Goal: Task Accomplishment & Management: Use online tool/utility

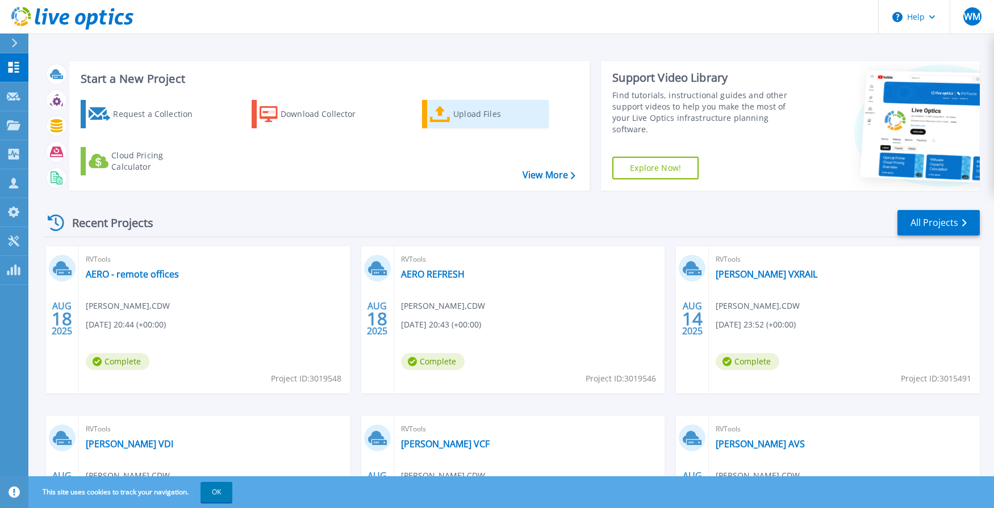
click at [435, 123] on link "Upload Files" at bounding box center [485, 114] width 127 height 28
click at [451, 114] on icon at bounding box center [440, 114] width 20 height 16
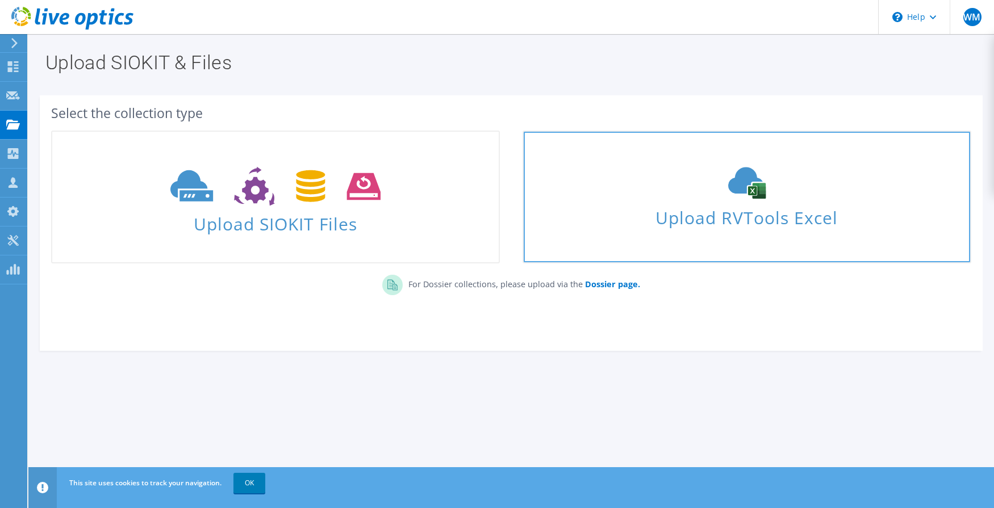
click at [736, 202] on div "Upload RVTools Excel" at bounding box center [747, 197] width 447 height 60
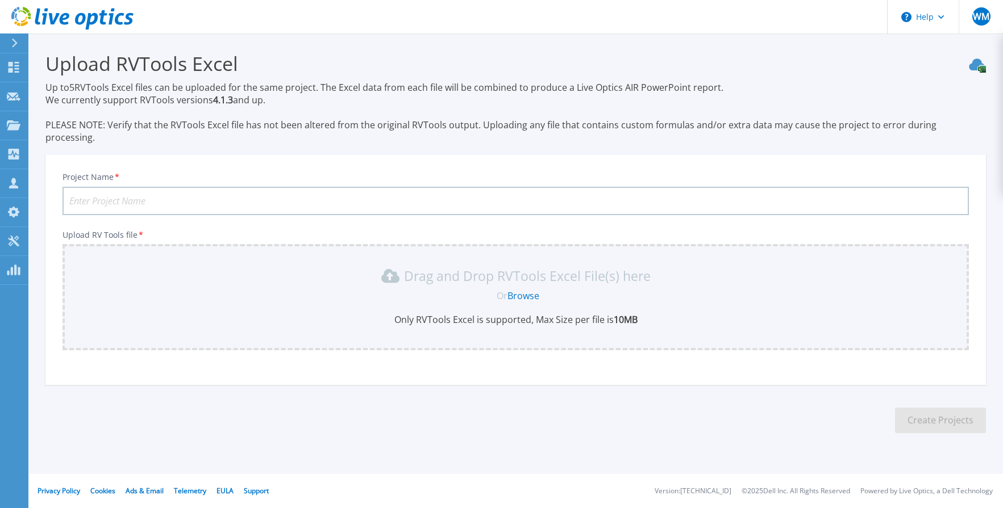
click at [118, 192] on input "Project Name *" at bounding box center [515, 201] width 906 height 28
type input "C"
type input "Worley - Calgary VCF and AVS"
click at [526, 290] on link "Browse" at bounding box center [523, 296] width 32 height 12
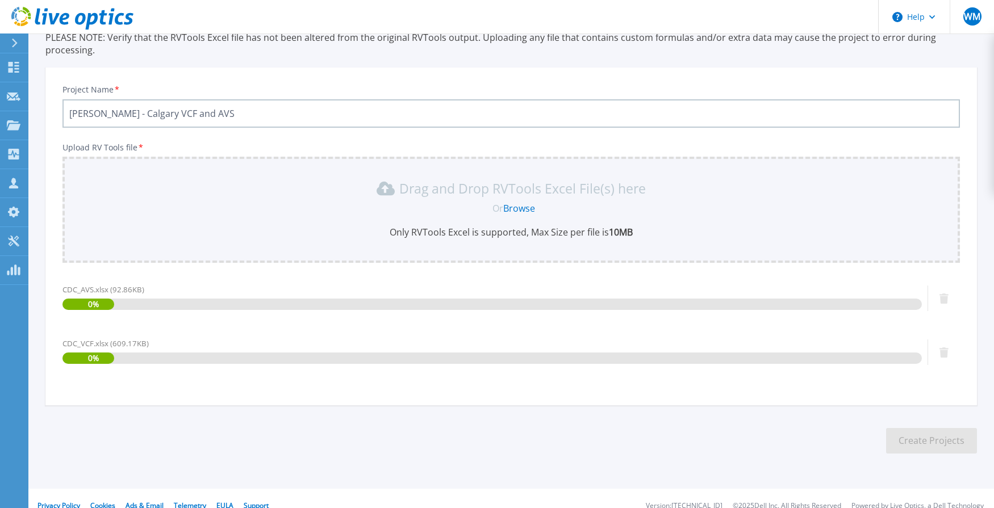
scroll to position [90, 0]
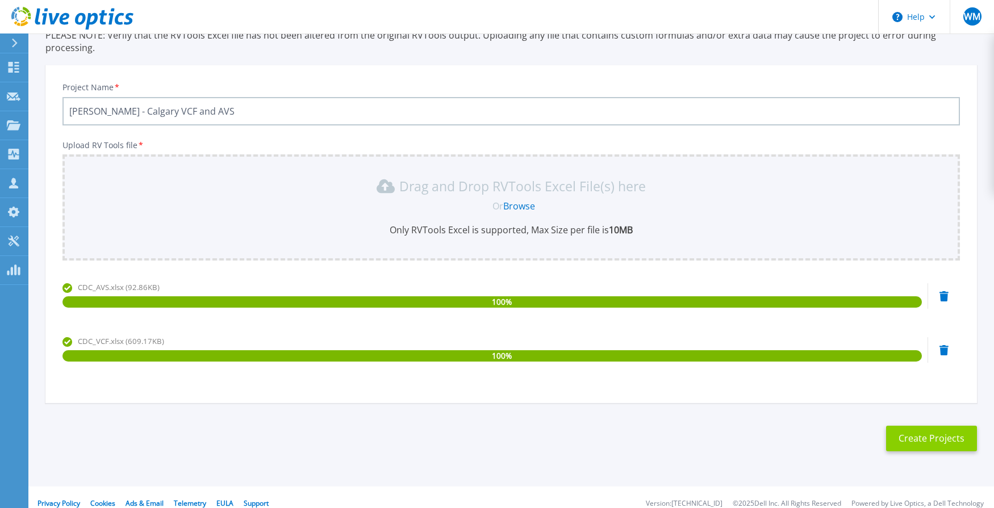
click at [926, 429] on button "Create Projects" at bounding box center [931, 439] width 91 height 26
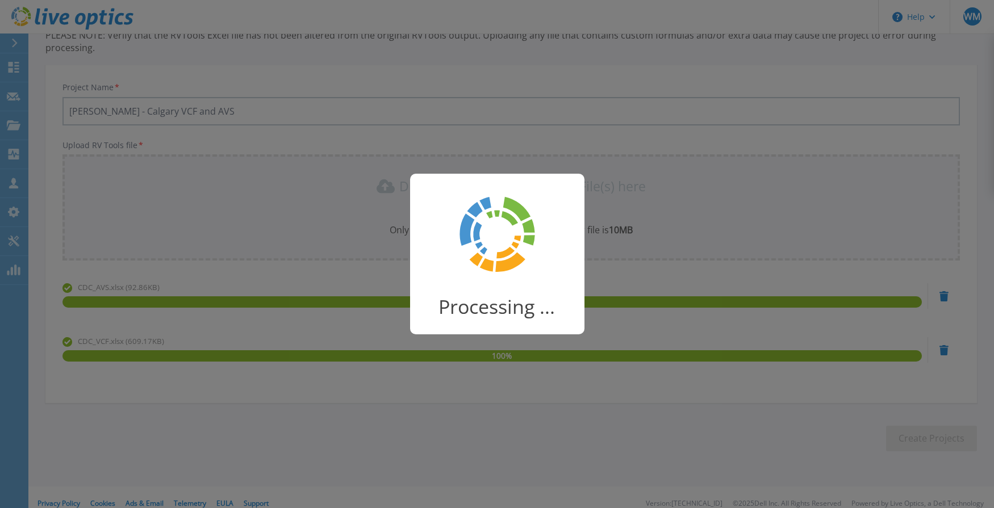
scroll to position [31, 0]
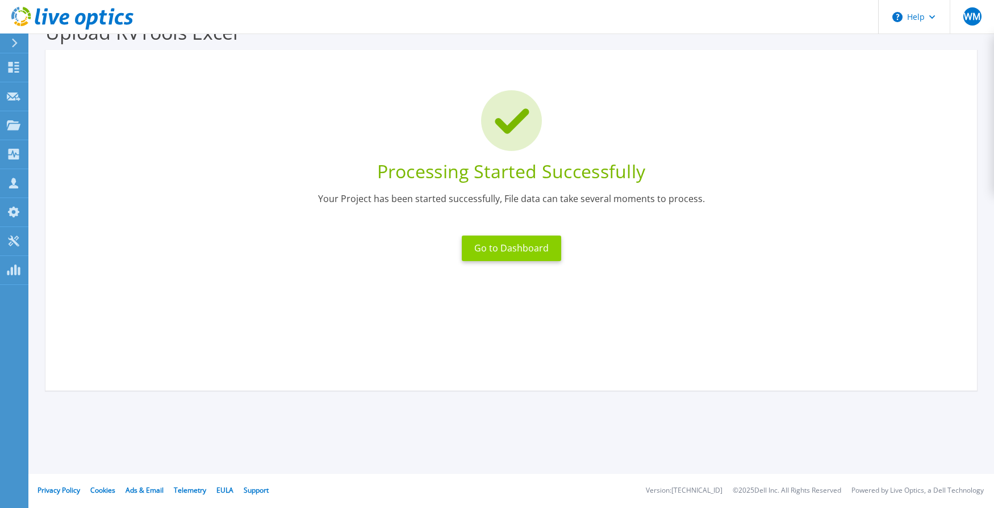
click at [500, 252] on button "Go to Dashboard" at bounding box center [511, 249] width 99 height 26
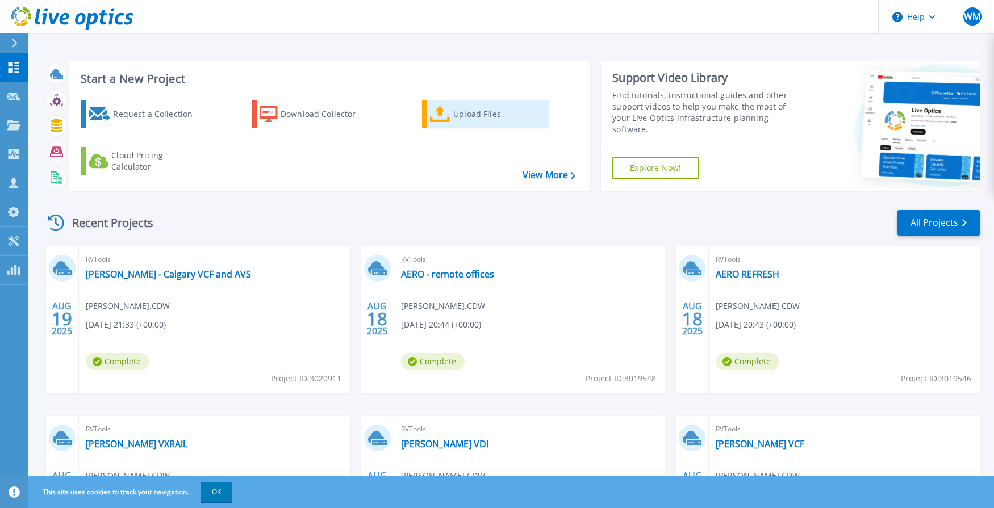
click at [476, 114] on div "Upload Files" at bounding box center [498, 114] width 91 height 23
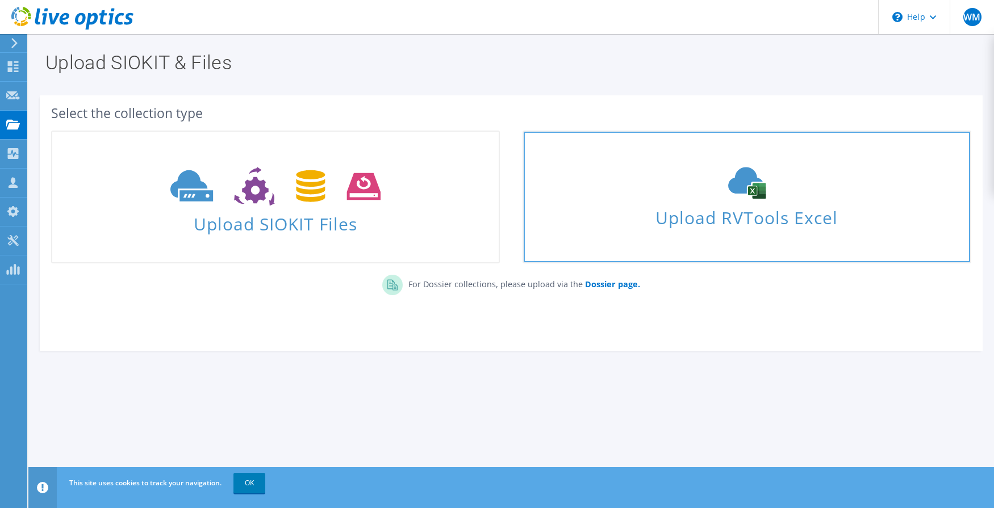
click at [729, 205] on span "Upload RVTools Excel" at bounding box center [747, 215] width 447 height 24
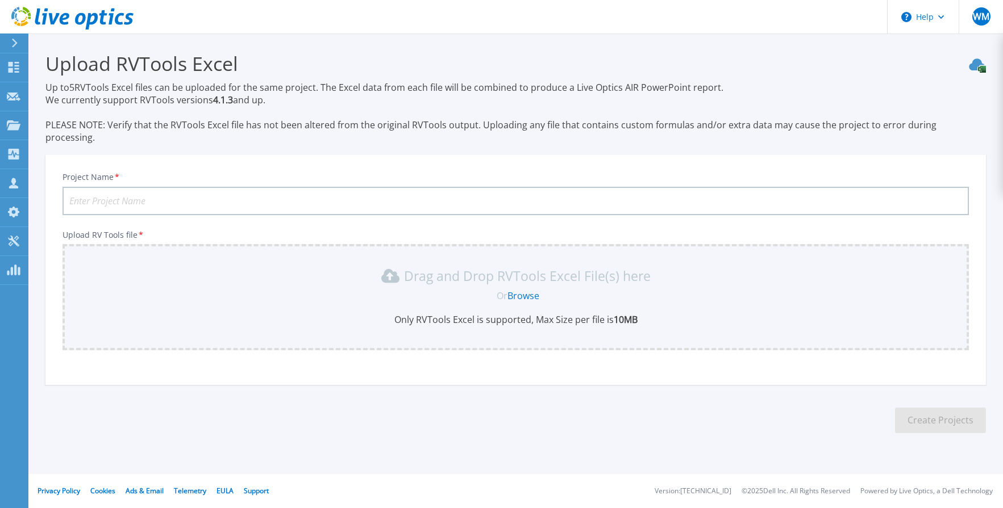
click at [173, 187] on input "Project Name *" at bounding box center [515, 201] width 906 height 28
type input "Houston AVS"
click at [10, 65] on icon at bounding box center [14, 67] width 11 height 11
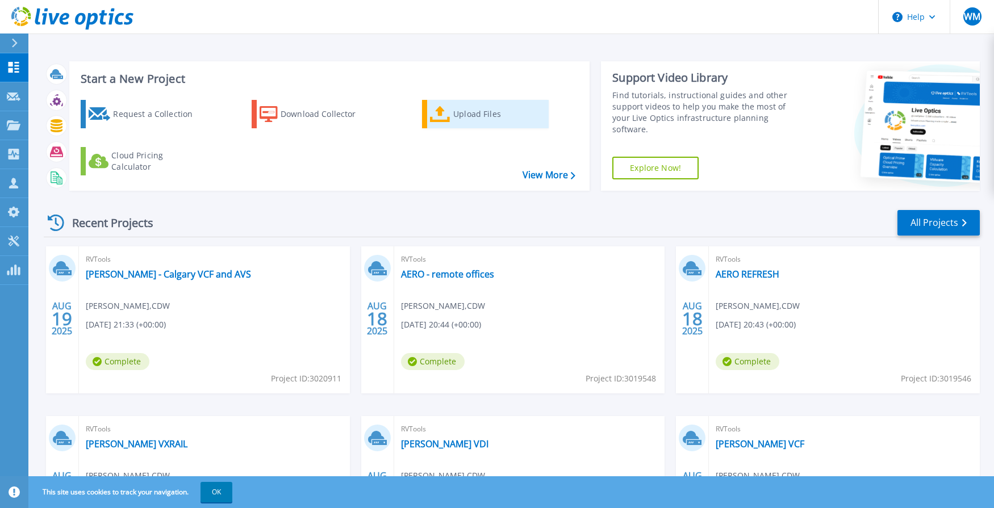
click at [455, 116] on div "Upload Files" at bounding box center [498, 114] width 91 height 23
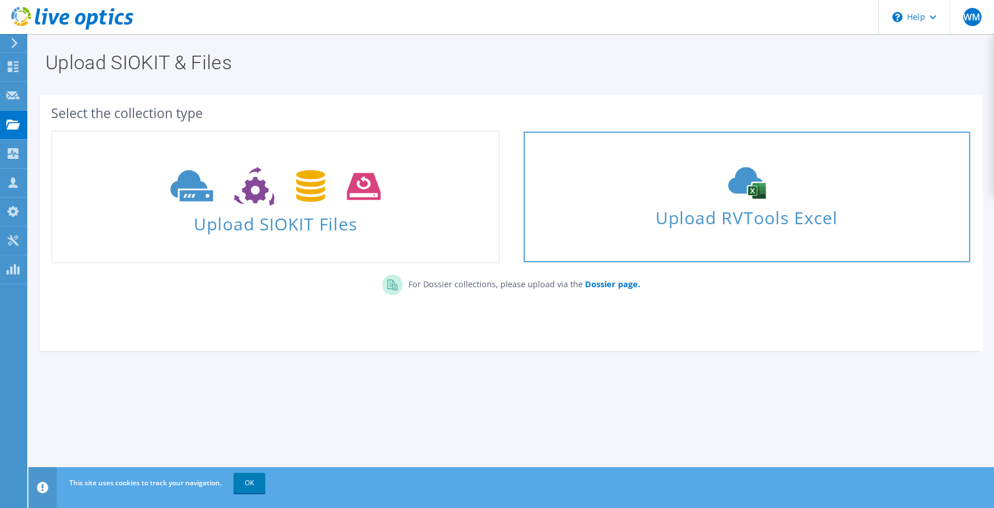
click at [769, 206] on span "Upload RVTools Excel" at bounding box center [747, 215] width 447 height 24
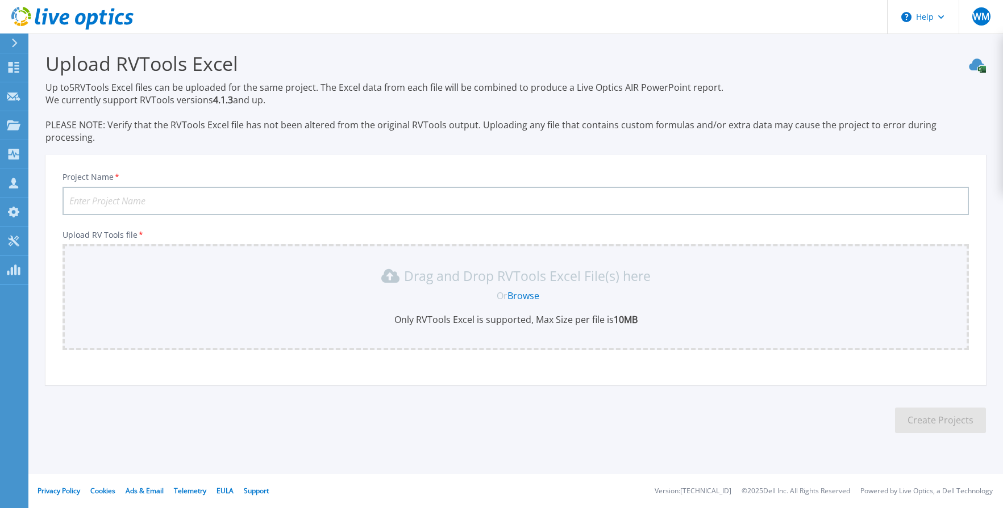
click at [120, 187] on input "Project Name *" at bounding box center [515, 201] width 906 height 28
type input "Houston AVS and VCF"
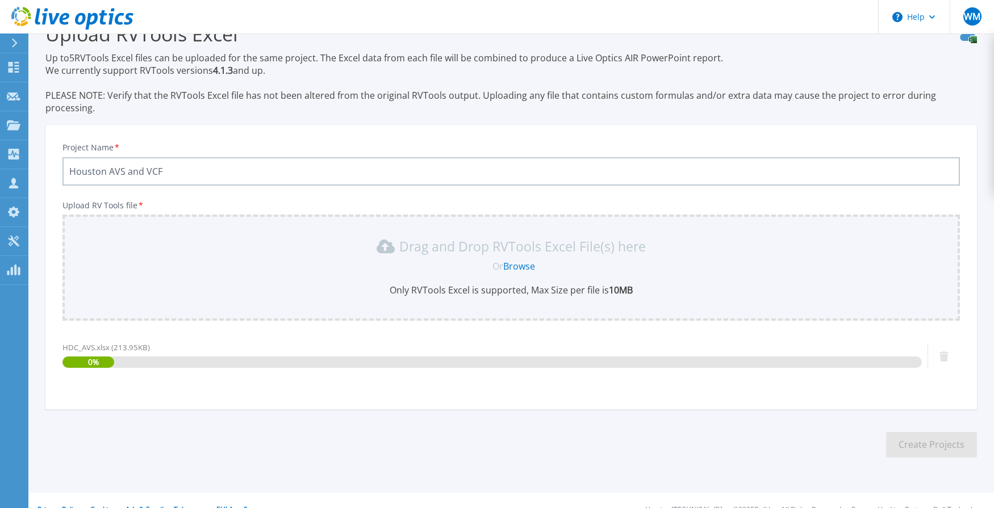
scroll to position [36, 0]
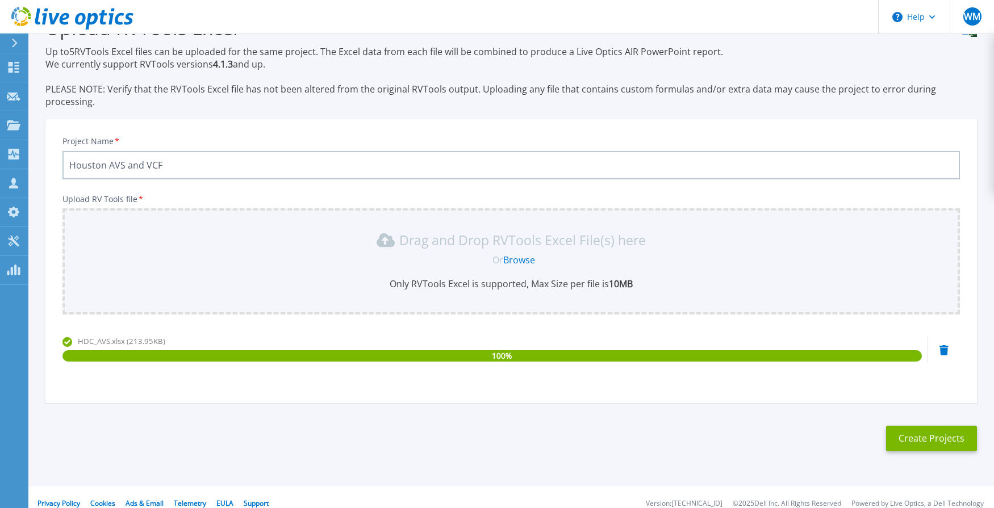
click at [524, 254] on link "Browse" at bounding box center [519, 260] width 32 height 12
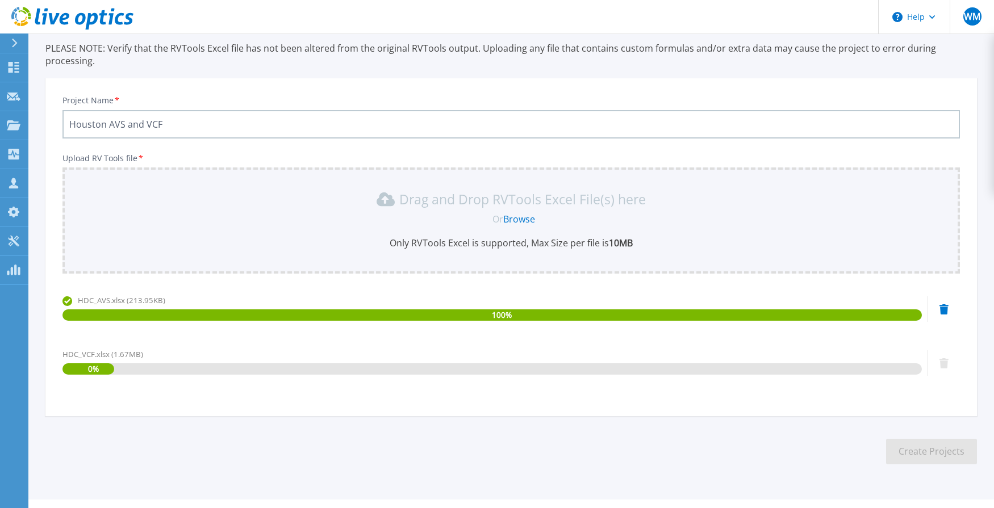
scroll to position [90, 0]
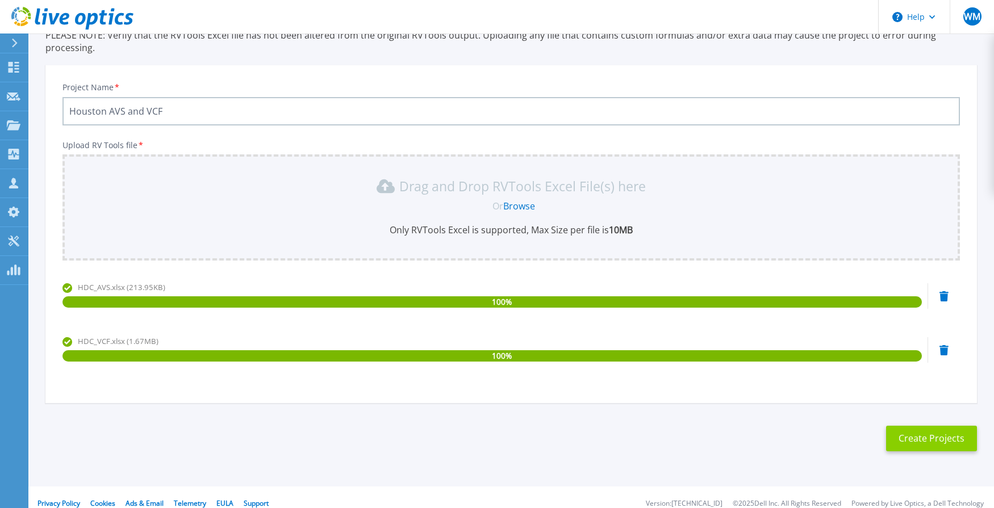
click at [927, 429] on button "Create Projects" at bounding box center [931, 439] width 91 height 26
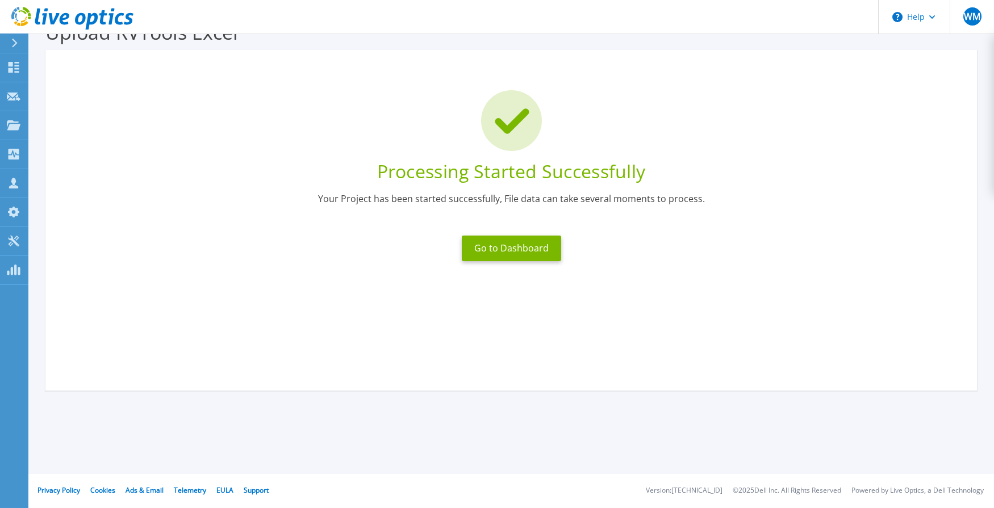
scroll to position [31, 0]
click at [496, 253] on button "Go to Dashboard" at bounding box center [511, 249] width 99 height 26
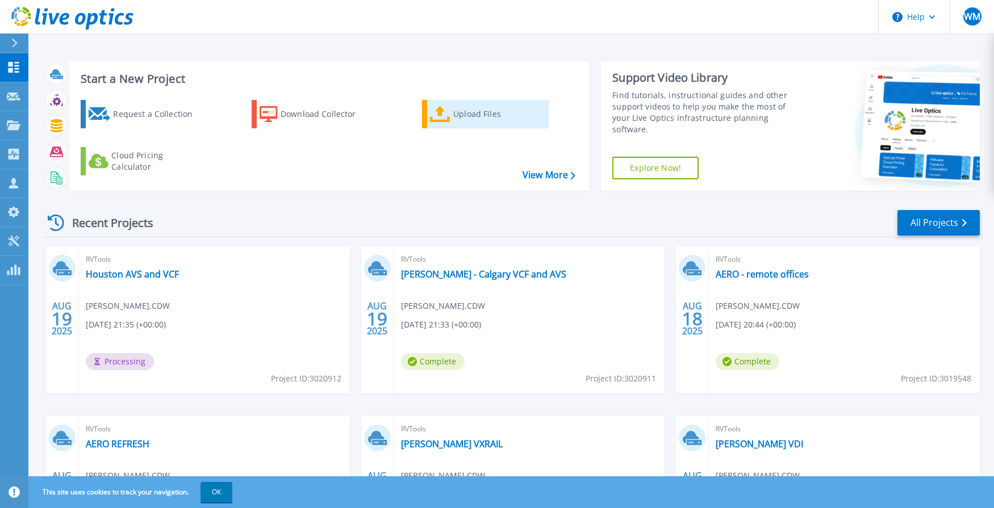
click at [448, 116] on icon at bounding box center [440, 114] width 20 height 16
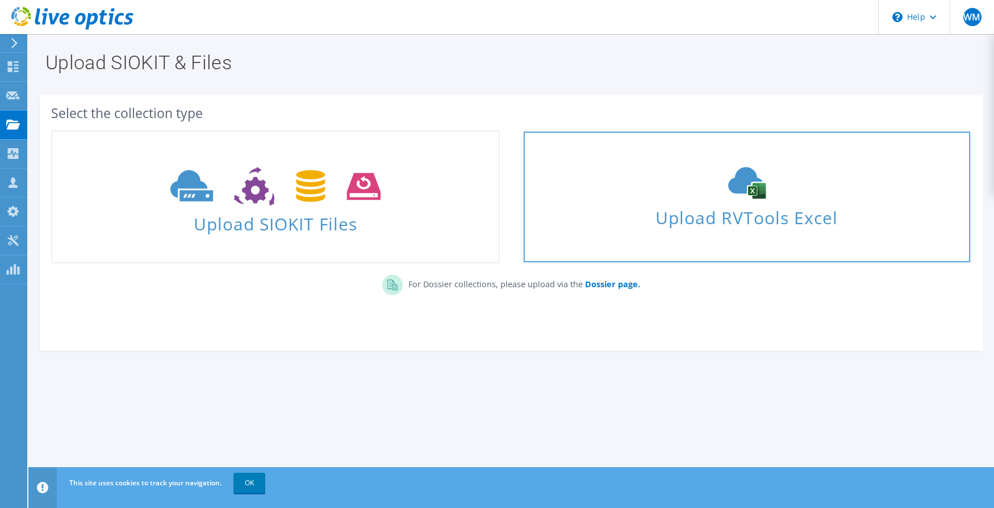
click at [700, 205] on span "Upload RVTools Excel" at bounding box center [747, 215] width 447 height 24
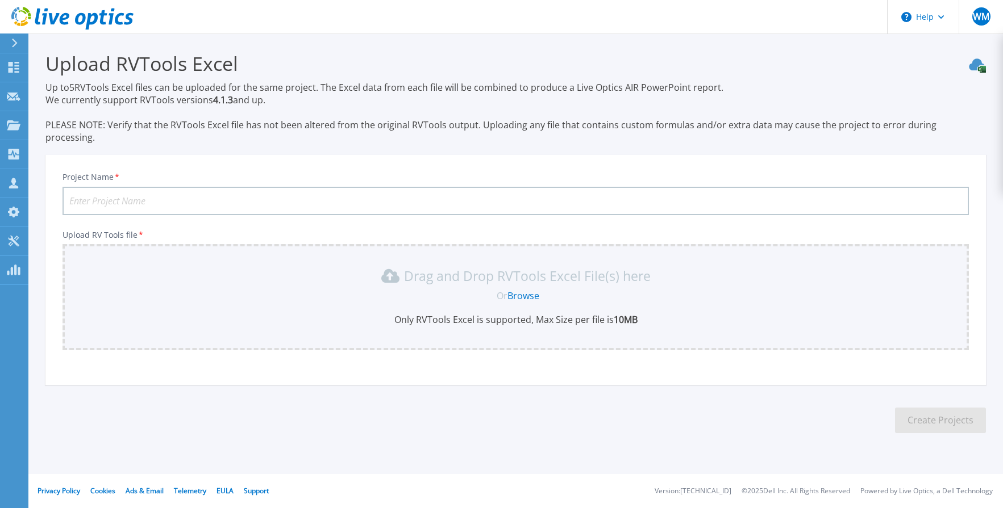
click at [147, 187] on input "Project Name *" at bounding box center [515, 201] width 906 height 28
type input "Worley - London VCF and AVS"
click at [535, 290] on link "Browse" at bounding box center [523, 296] width 32 height 12
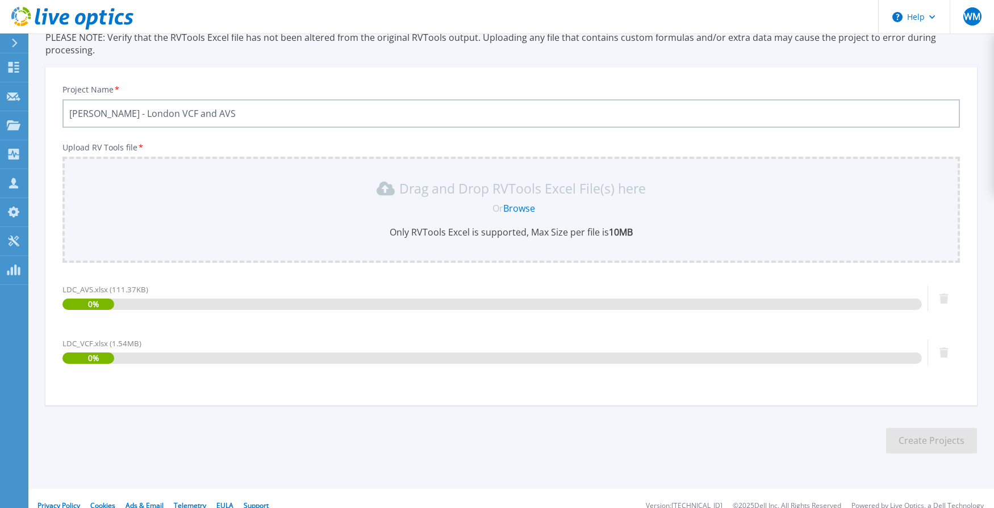
scroll to position [90, 0]
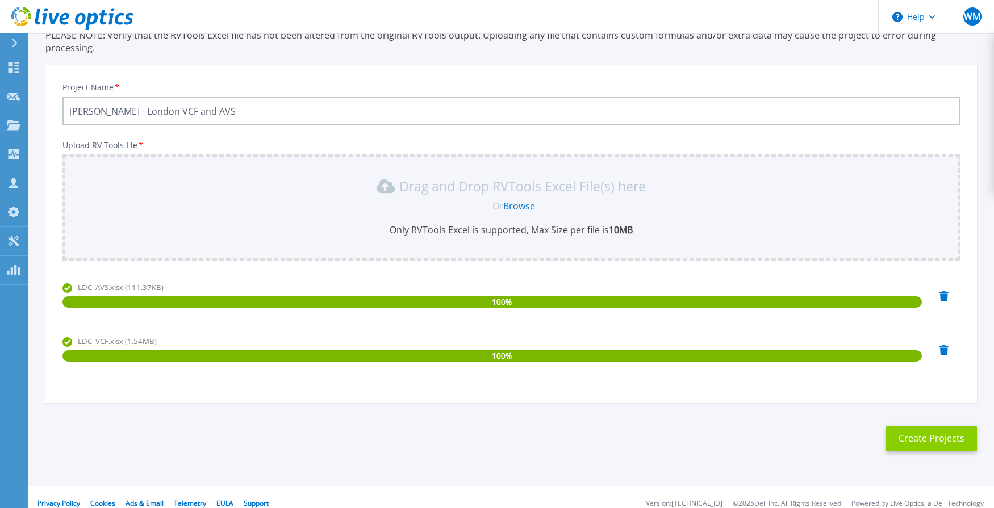
click at [935, 427] on button "Create Projects" at bounding box center [931, 439] width 91 height 26
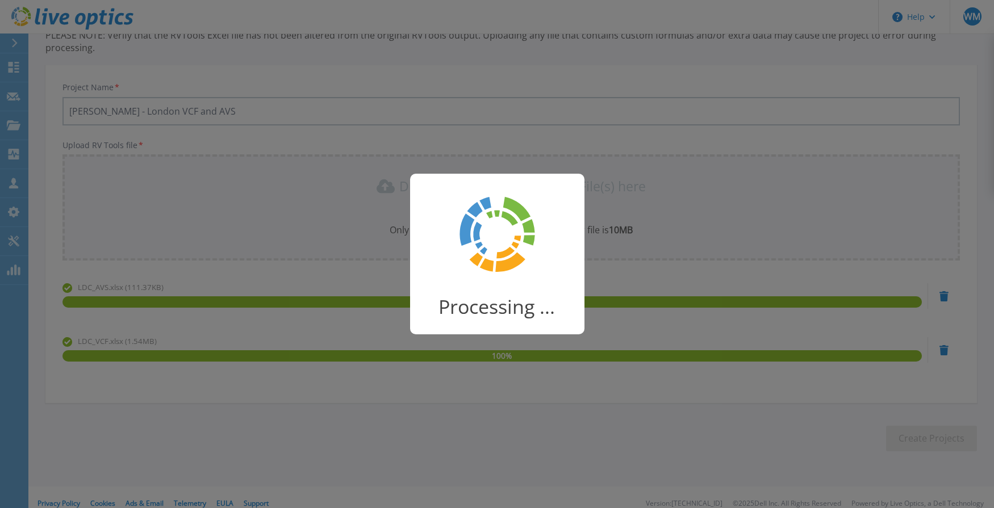
scroll to position [31, 0]
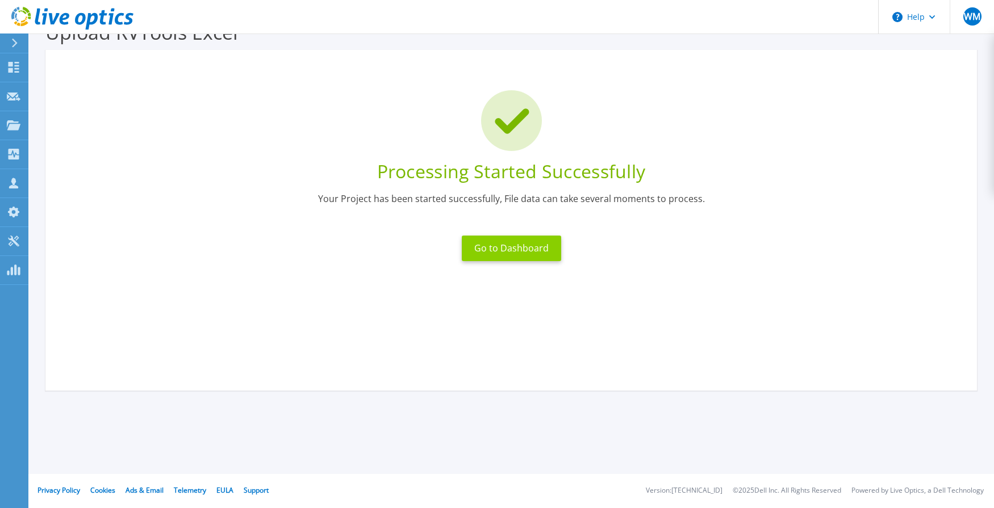
click at [507, 249] on button "Go to Dashboard" at bounding box center [511, 249] width 99 height 26
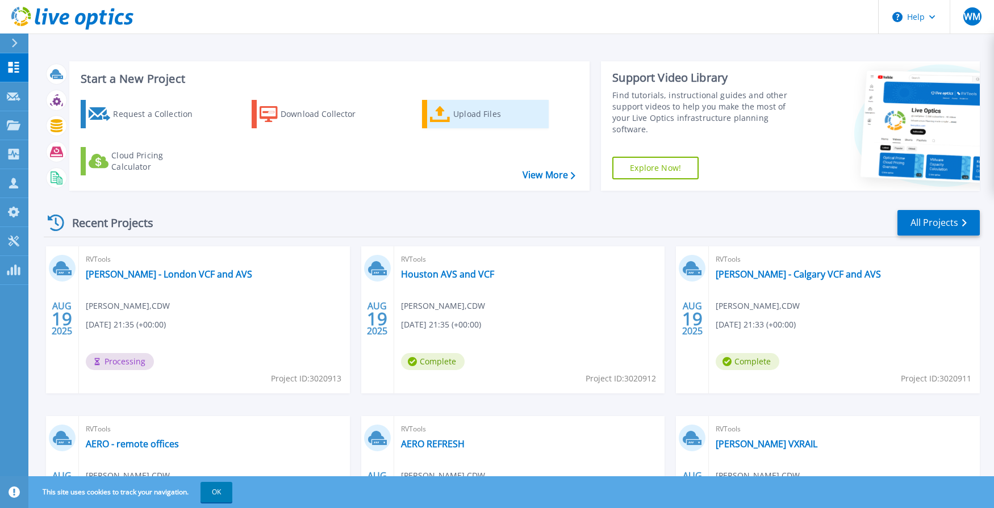
click at [465, 115] on div "Upload Files" at bounding box center [498, 114] width 91 height 23
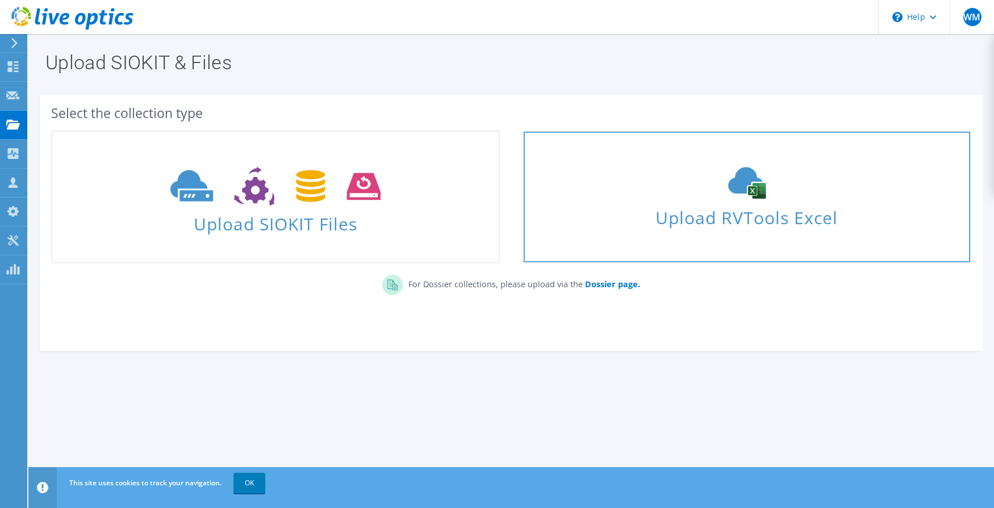
click at [677, 205] on span "Upload RVTools Excel" at bounding box center [747, 215] width 447 height 24
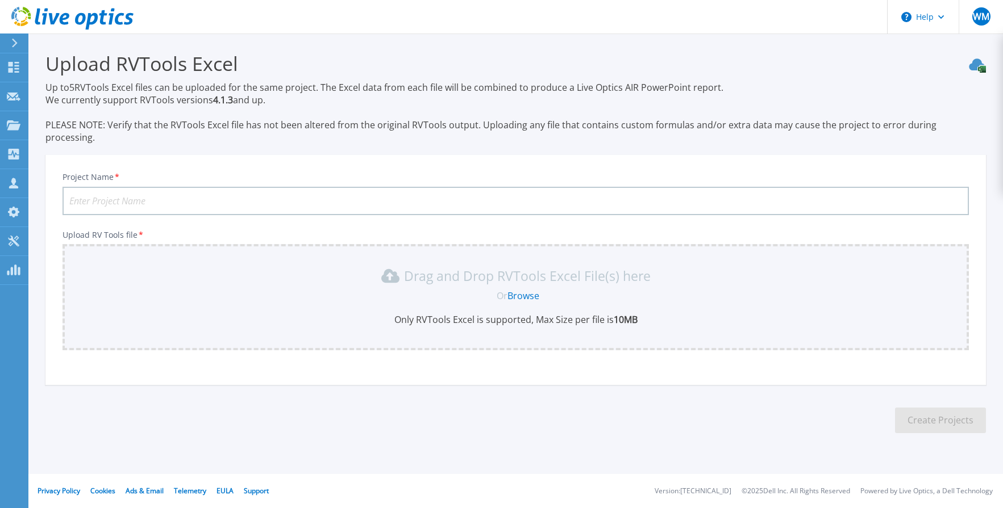
click at [219, 187] on input "Project Name *" at bounding box center [515, 201] width 906 height 28
type input "Worley - Singapore VCF and AVS"
click at [526, 290] on link "Browse" at bounding box center [523, 296] width 32 height 12
drag, startPoint x: 223, startPoint y: 186, endPoint x: 22, endPoint y: 177, distance: 201.9
click at [22, 177] on div "Help WM Partner Team Member Wright Matt mattwri@cdw.com CDW My Profile Log Out …" at bounding box center [501, 254] width 1003 height 508
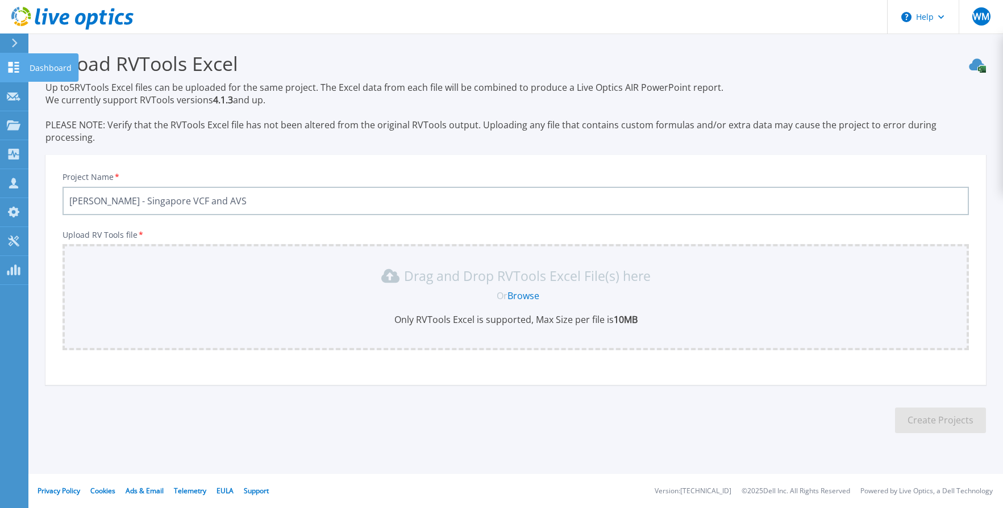
click at [19, 72] on icon at bounding box center [14, 67] width 11 height 11
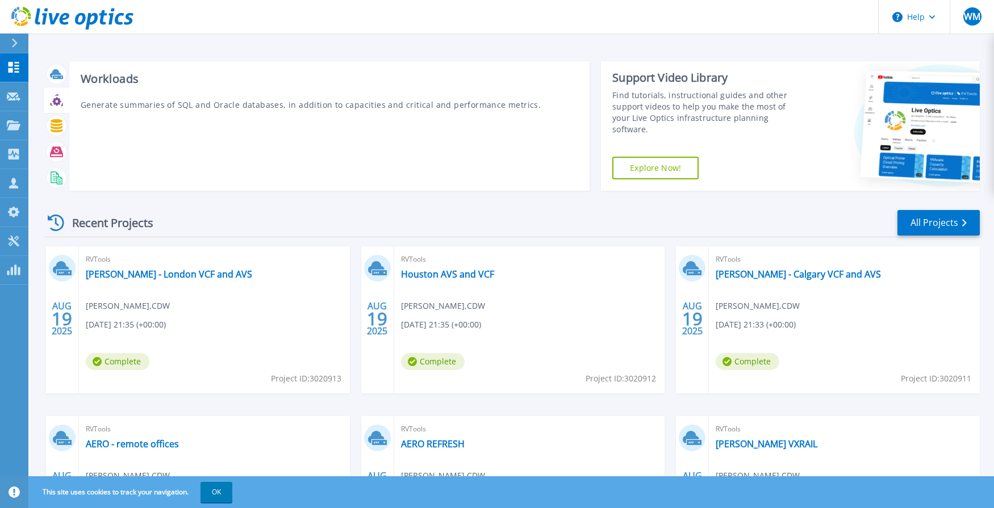
click at [451, 169] on div "Workloads Generate summaries of SQL and Oracle databases, in addition to capaci…" at bounding box center [329, 126] width 520 height 130
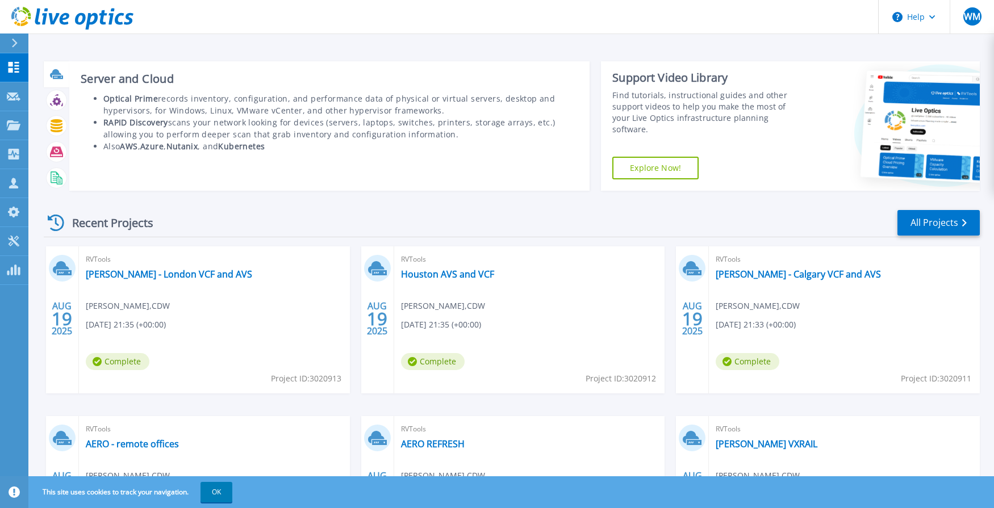
click at [60, 78] on icon at bounding box center [58, 77] width 10 height 3
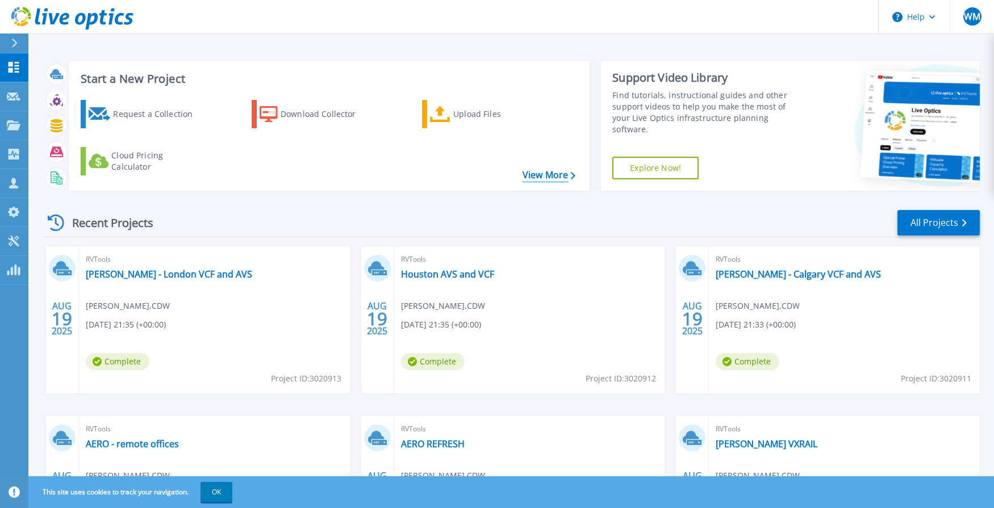
click at [540, 177] on link "View More" at bounding box center [549, 175] width 53 height 11
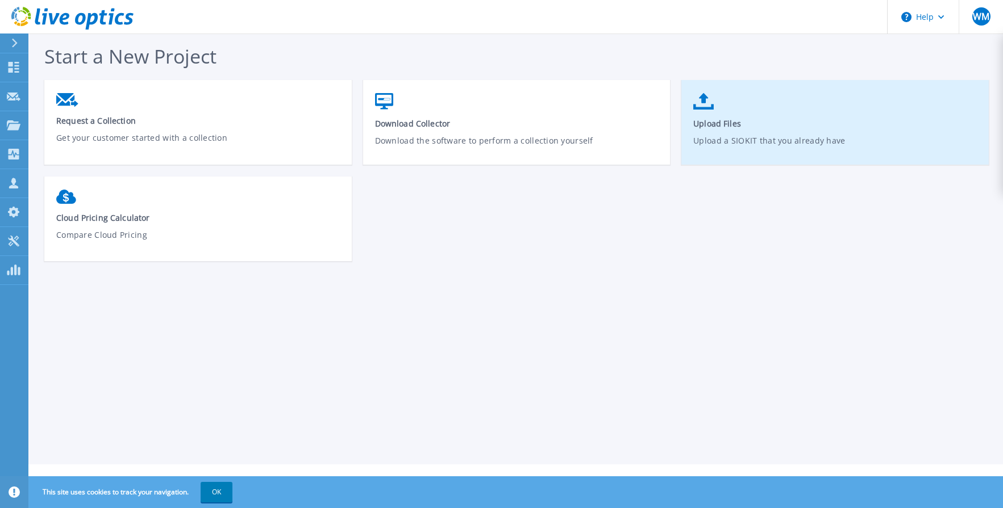
click at [708, 104] on icon at bounding box center [703, 101] width 20 height 16
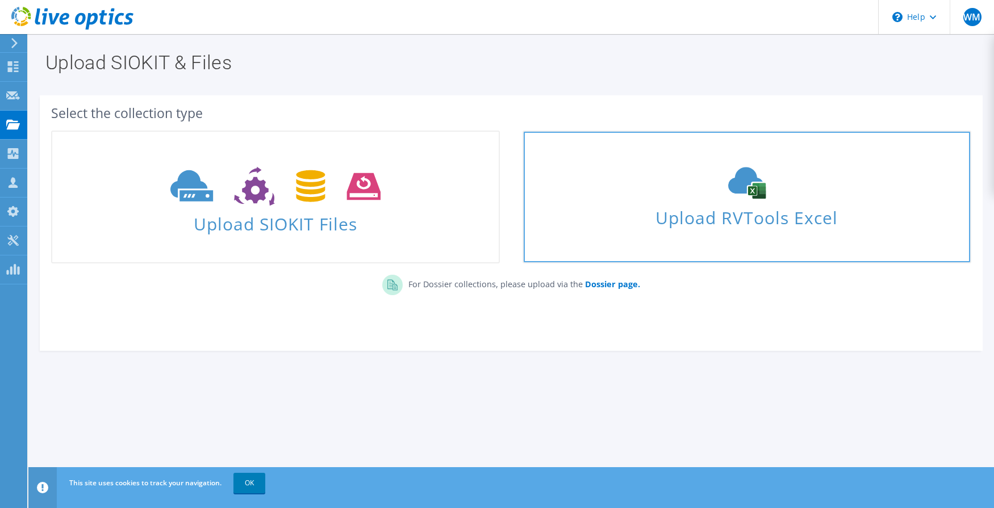
click at [717, 193] on icon at bounding box center [747, 183] width 170 height 32
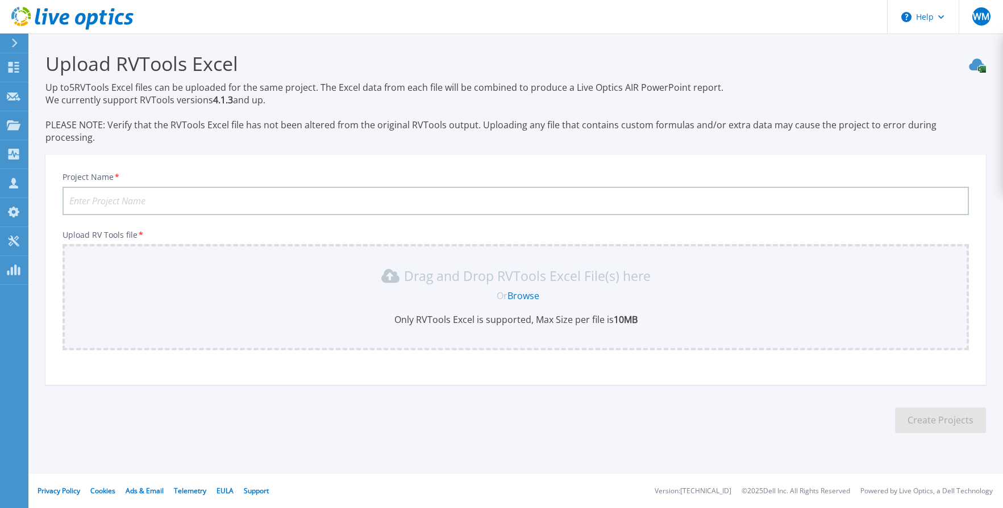
click at [193, 187] on input "Project Name *" at bounding box center [515, 201] width 906 height 28
paste input "Worley - Singapore VCF and AVS"
type input "Worley - Singapore VCF and AVS"
click at [519, 290] on link "Browse" at bounding box center [523, 296] width 32 height 12
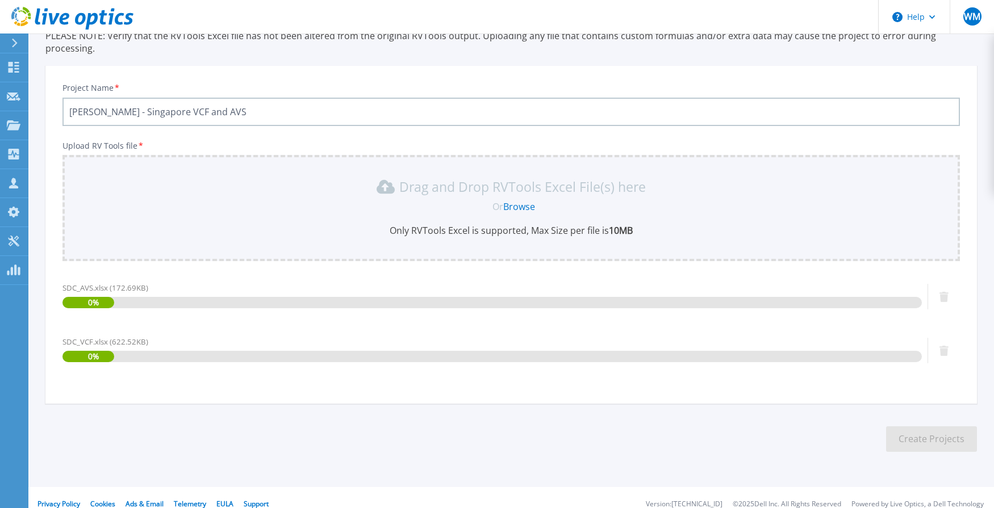
scroll to position [90, 0]
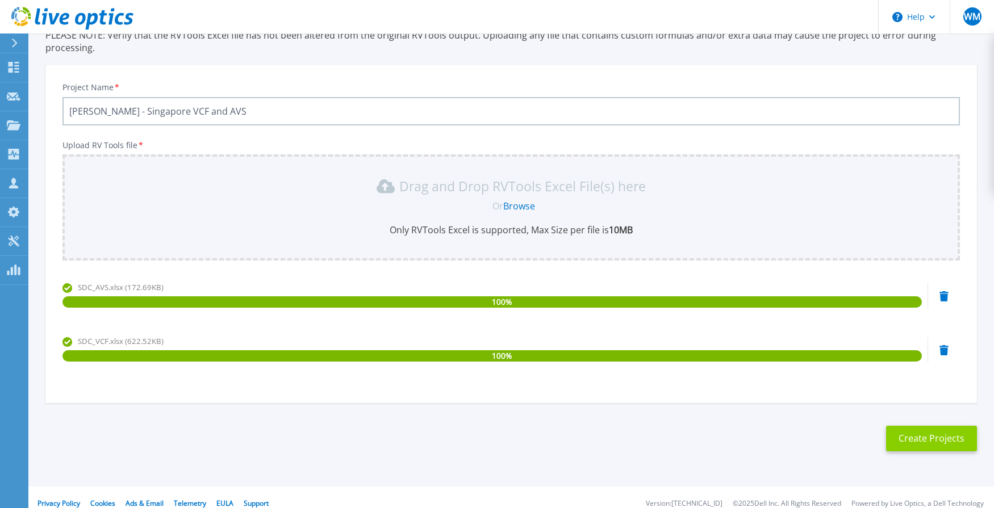
click at [924, 427] on button "Create Projects" at bounding box center [931, 439] width 91 height 26
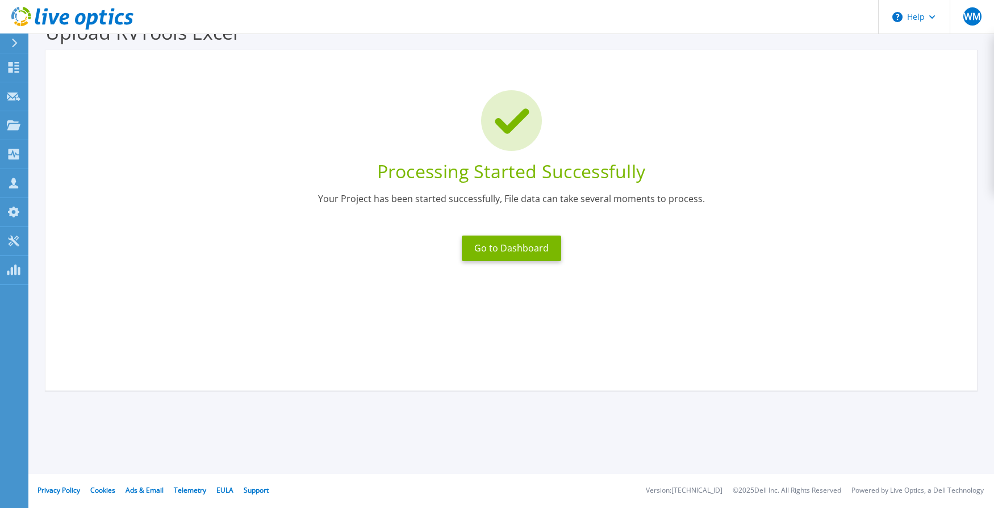
scroll to position [31, 0]
click at [510, 250] on button "Go to Dashboard" at bounding box center [511, 249] width 99 height 26
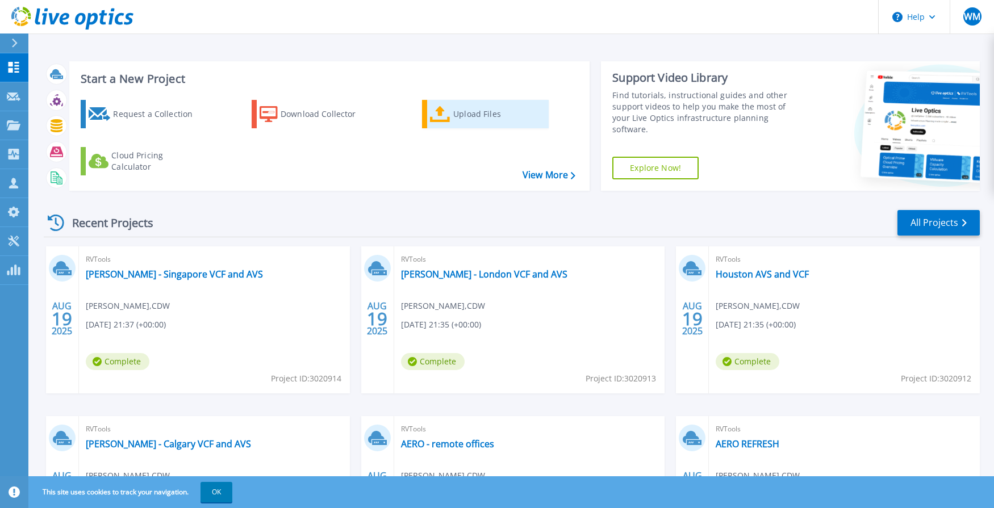
click at [468, 111] on div "Upload Files" at bounding box center [498, 114] width 91 height 23
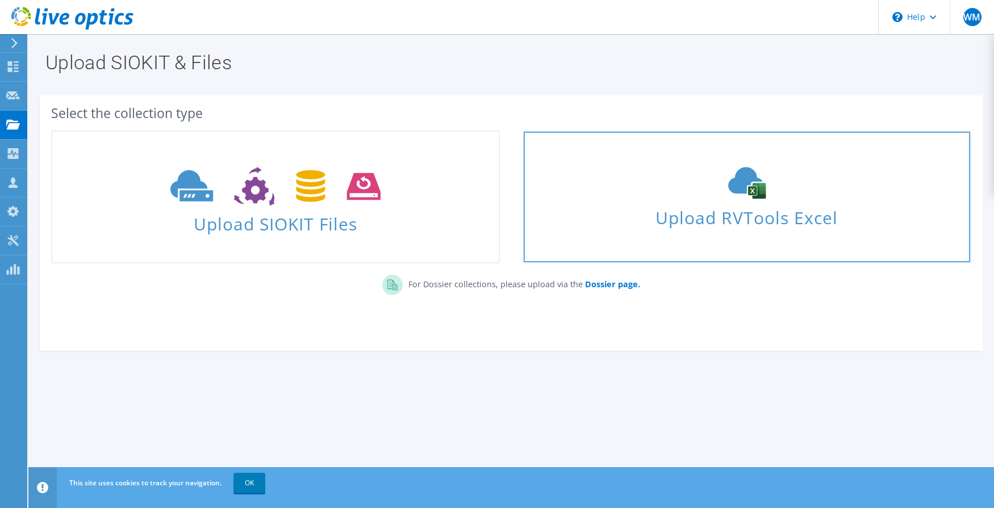
click at [687, 204] on span "Upload RVTools Excel" at bounding box center [747, 215] width 447 height 24
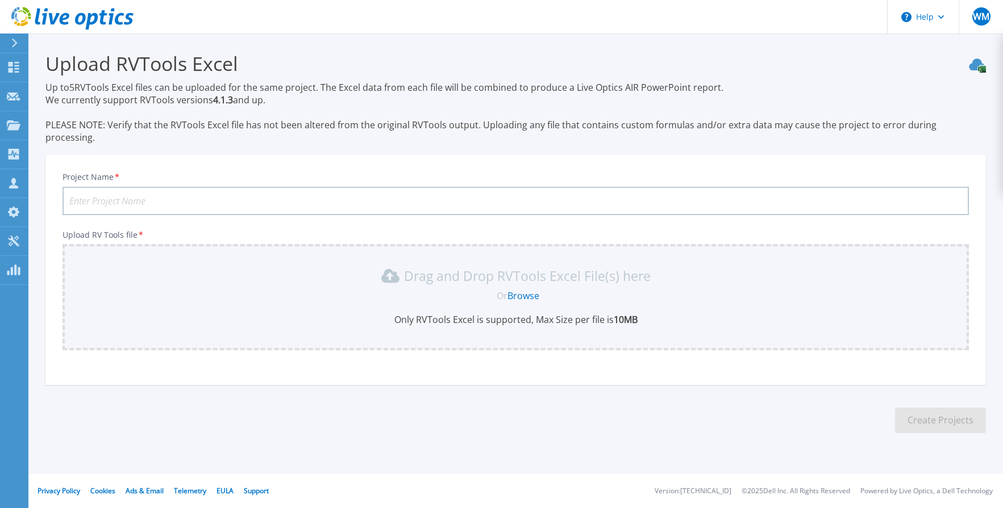
click at [77, 187] on input "Project Name *" at bounding box center [515, 201] width 906 height 28
type input "P"
click at [524, 290] on link "Browse" at bounding box center [523, 296] width 32 height 12
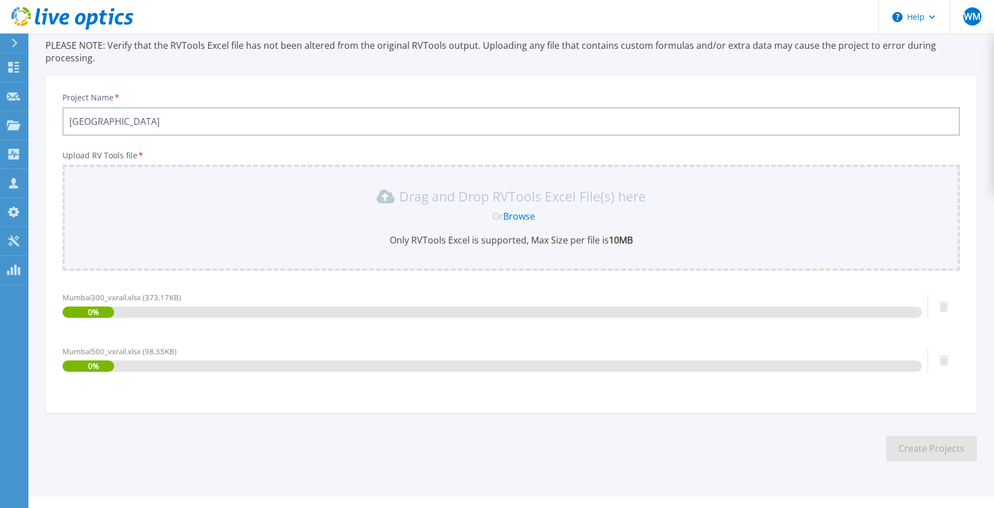
scroll to position [90, 0]
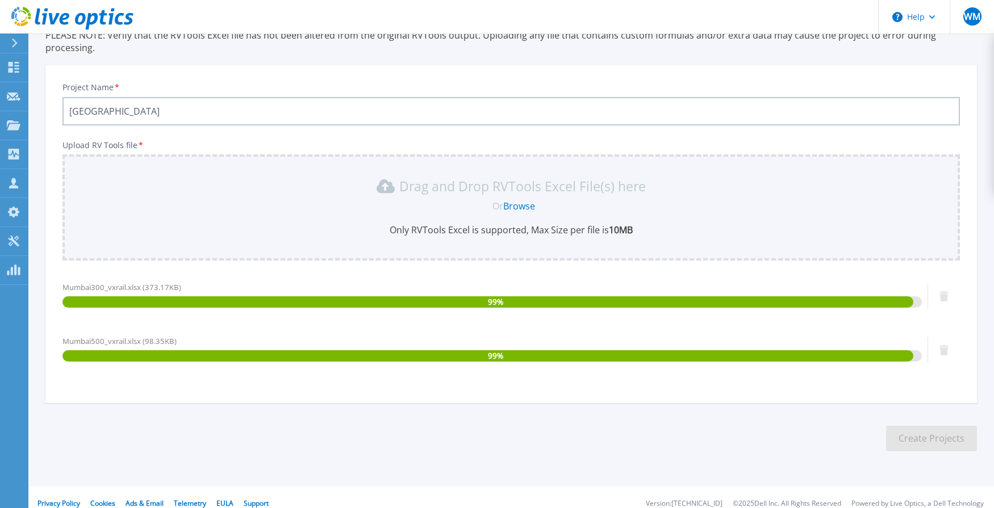
click at [144, 97] on input "Mumbai" at bounding box center [511, 111] width 898 height 28
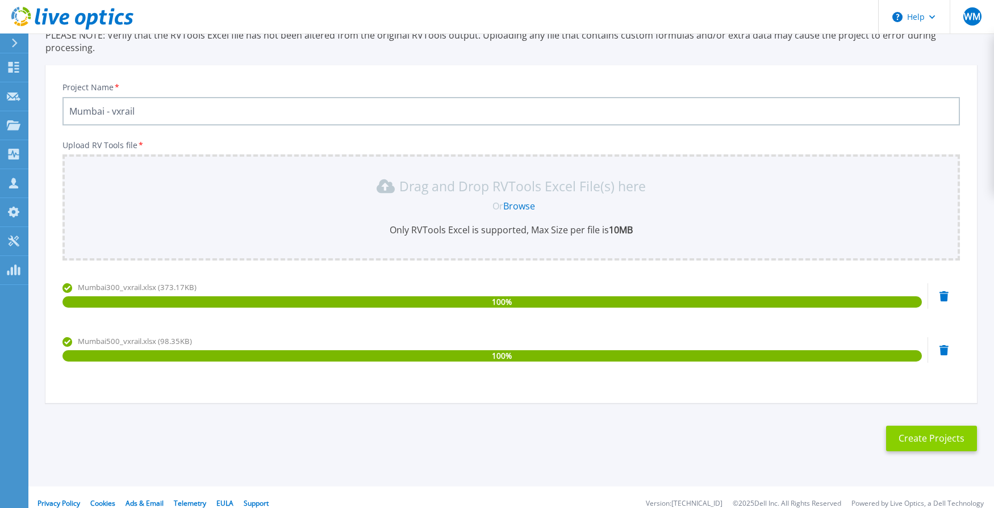
type input "Mumbai - vxrail"
click at [930, 429] on button "Create Projects" at bounding box center [931, 439] width 91 height 26
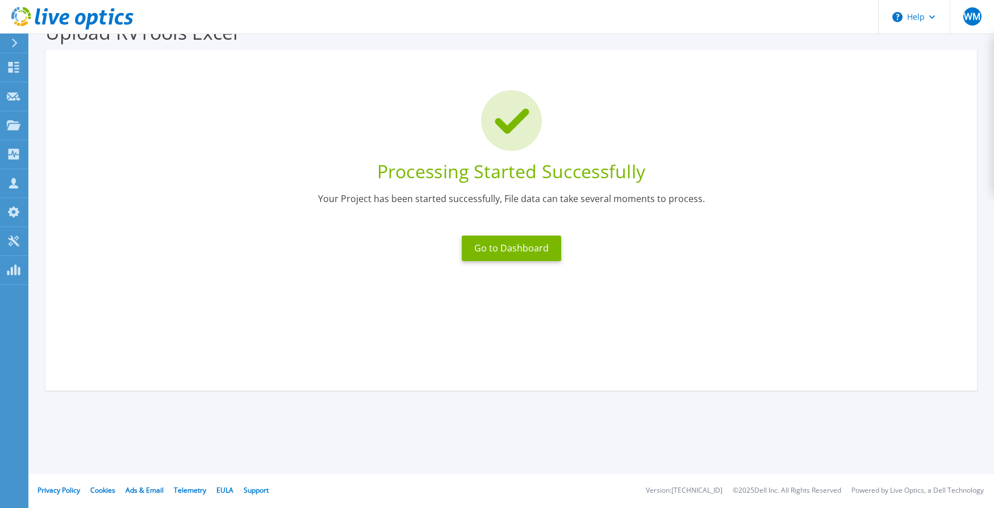
scroll to position [31, 0]
click at [491, 255] on button "Go to Dashboard" at bounding box center [511, 249] width 99 height 26
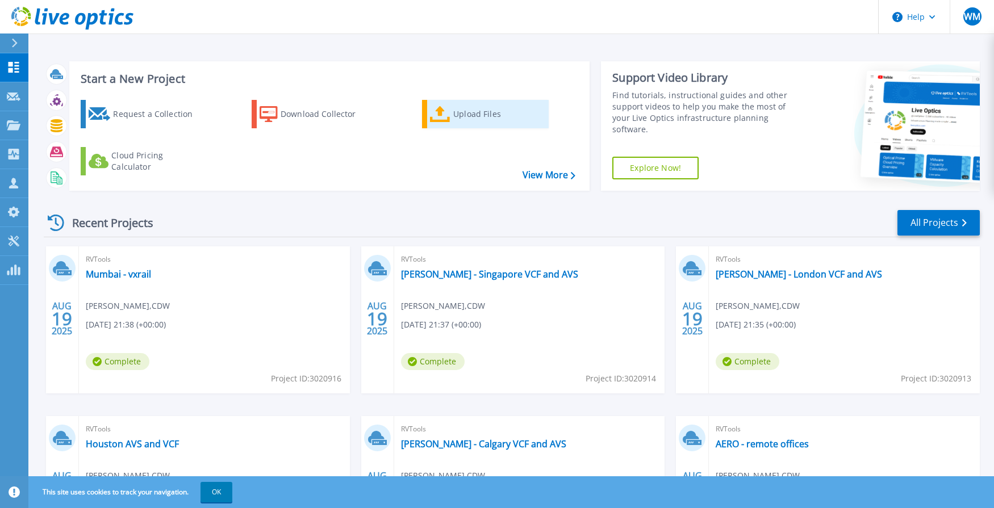
click at [461, 115] on div "Upload Files" at bounding box center [498, 114] width 91 height 23
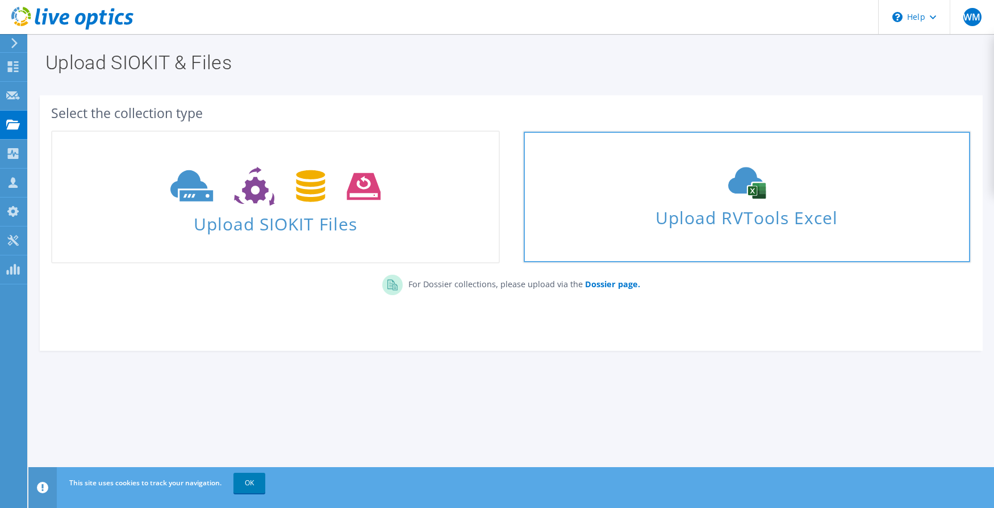
click at [695, 202] on div "Upload RVTools Excel" at bounding box center [747, 197] width 447 height 60
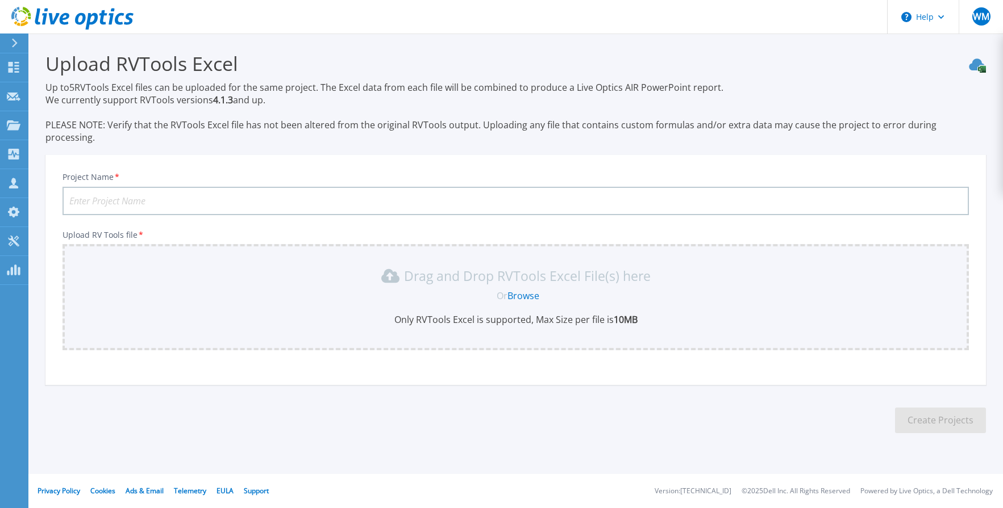
click at [234, 187] on input "Project Name *" at bounding box center [515, 201] width 906 height 28
type input "p"
type input "P"
type input "[PERSON_NAME] - Perth vxrail"
click at [532, 290] on link "Browse" at bounding box center [523, 296] width 32 height 12
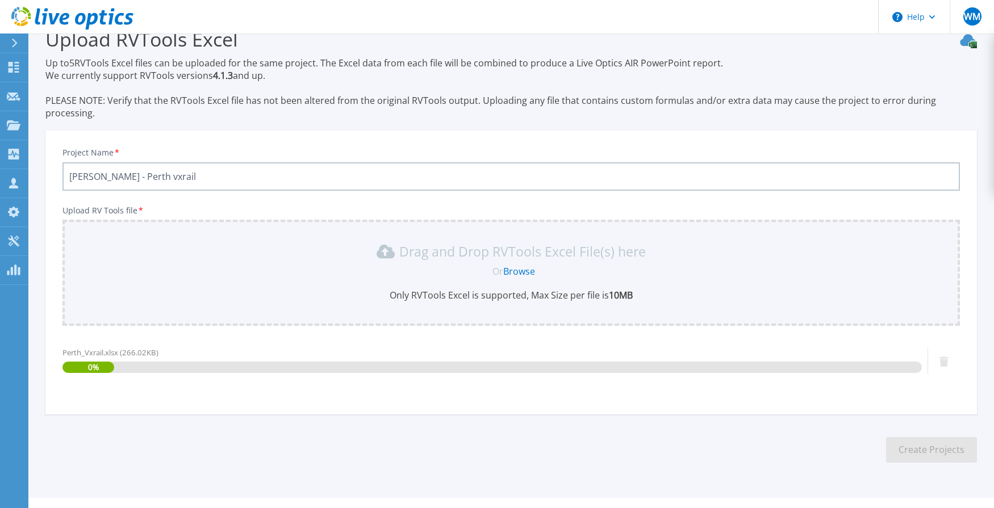
scroll to position [36, 0]
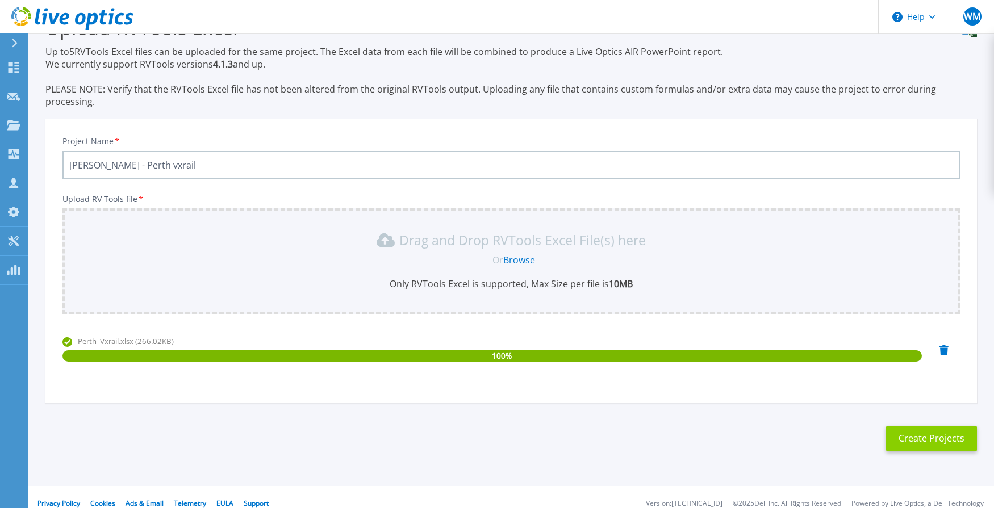
click at [931, 426] on button "Create Projects" at bounding box center [931, 439] width 91 height 26
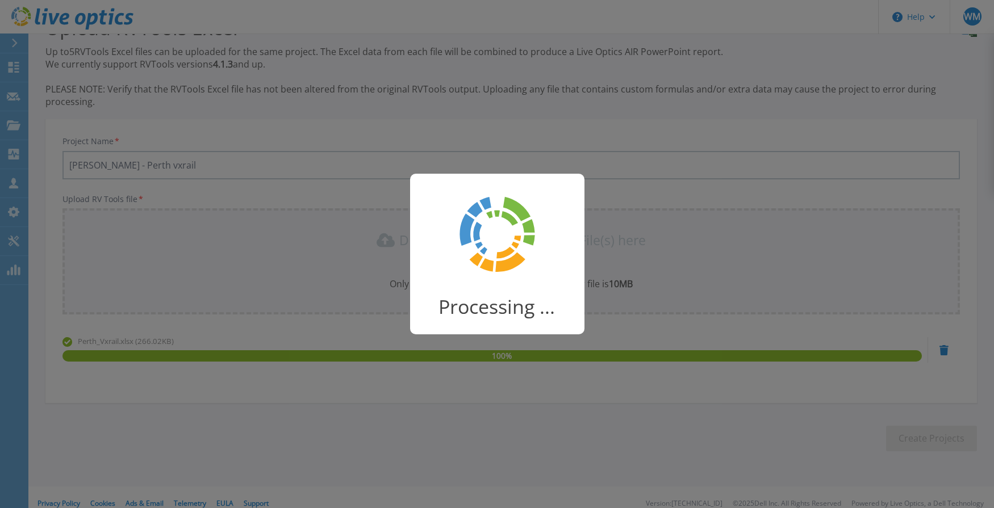
scroll to position [31, 0]
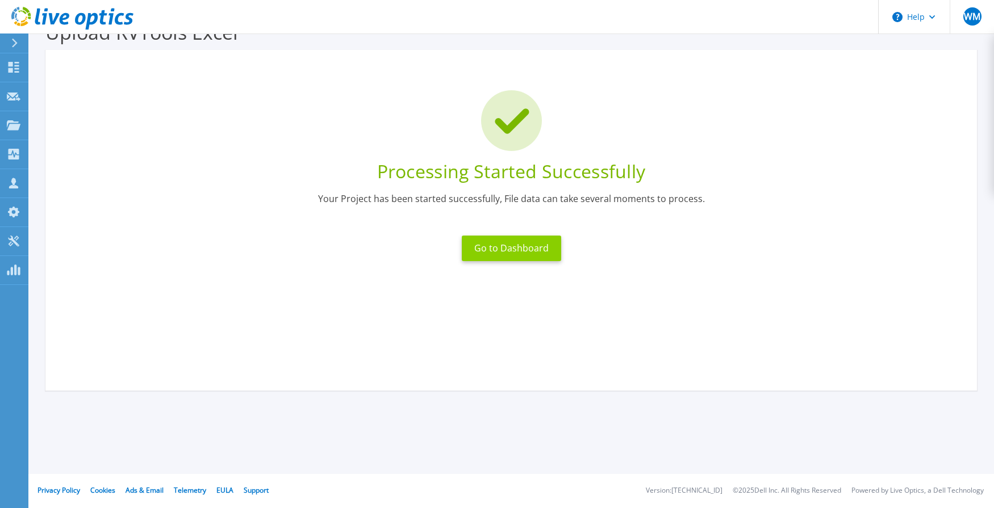
click at [510, 255] on button "Go to Dashboard" at bounding box center [511, 249] width 99 height 26
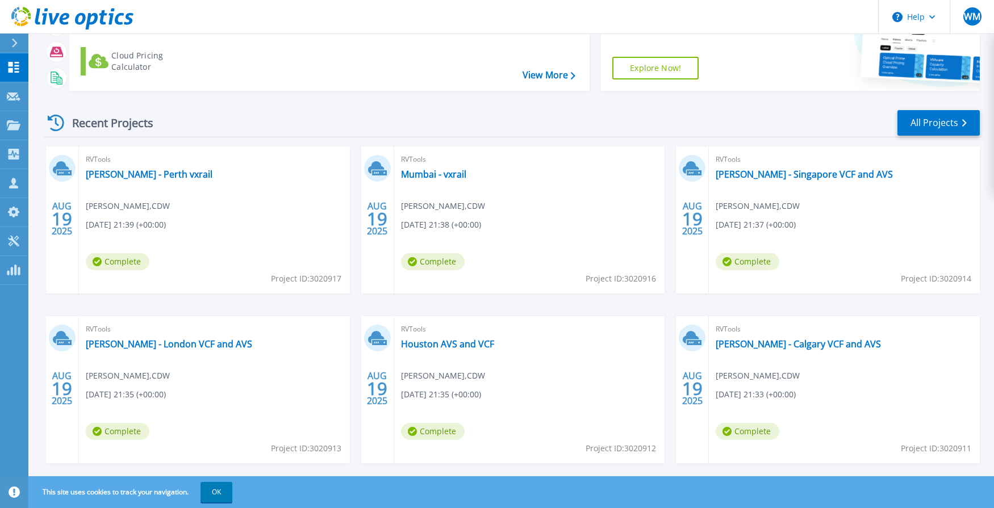
scroll to position [121, 0]
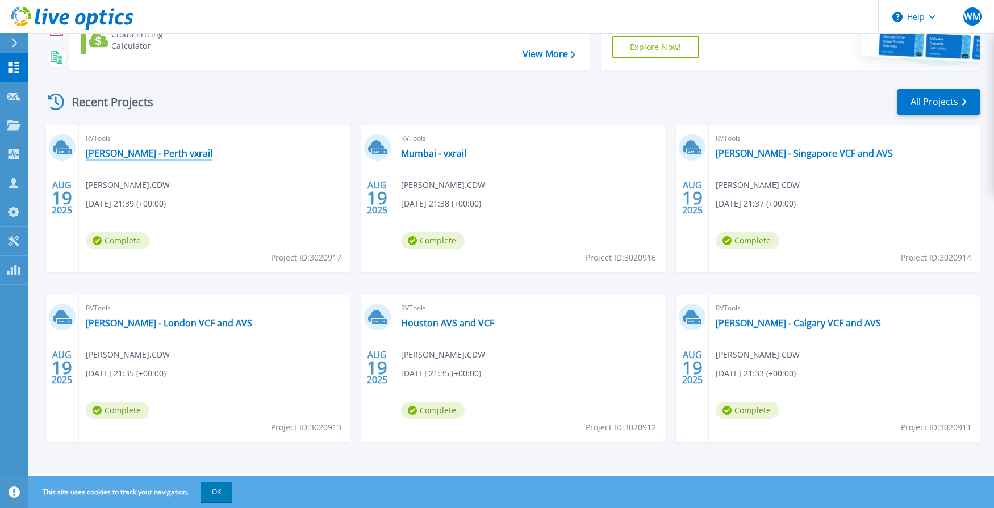
click at [112, 151] on link "[PERSON_NAME] - Perth vxrail" at bounding box center [149, 153] width 127 height 11
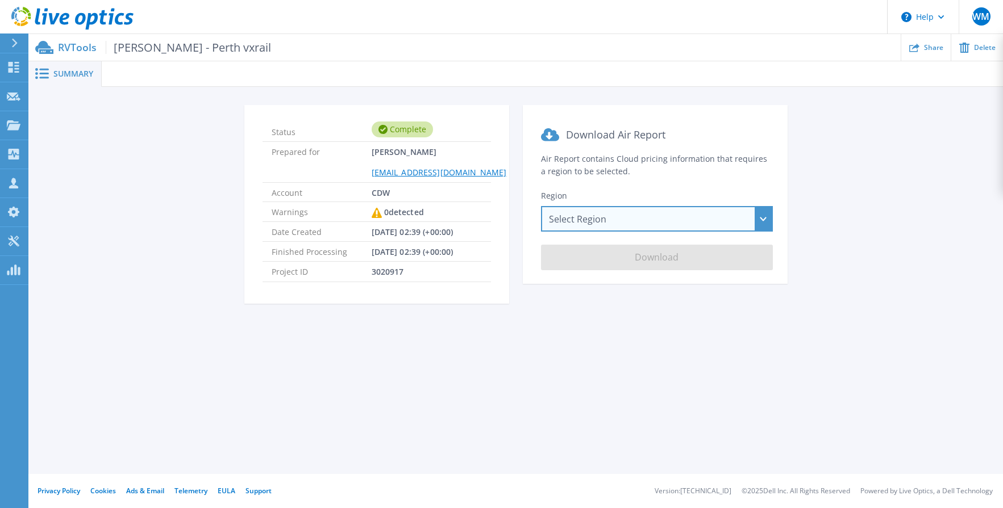
click at [614, 219] on div "Select Region [GEOGRAPHIC_DATA] ([GEOGRAPHIC_DATA]) [GEOGRAPHIC_DATA] ([GEOGRAP…" at bounding box center [657, 219] width 232 height 26
click at [764, 218] on div "Select Region [GEOGRAPHIC_DATA] ([GEOGRAPHIC_DATA]) [GEOGRAPHIC_DATA] ([GEOGRAP…" at bounding box center [657, 219] width 232 height 26
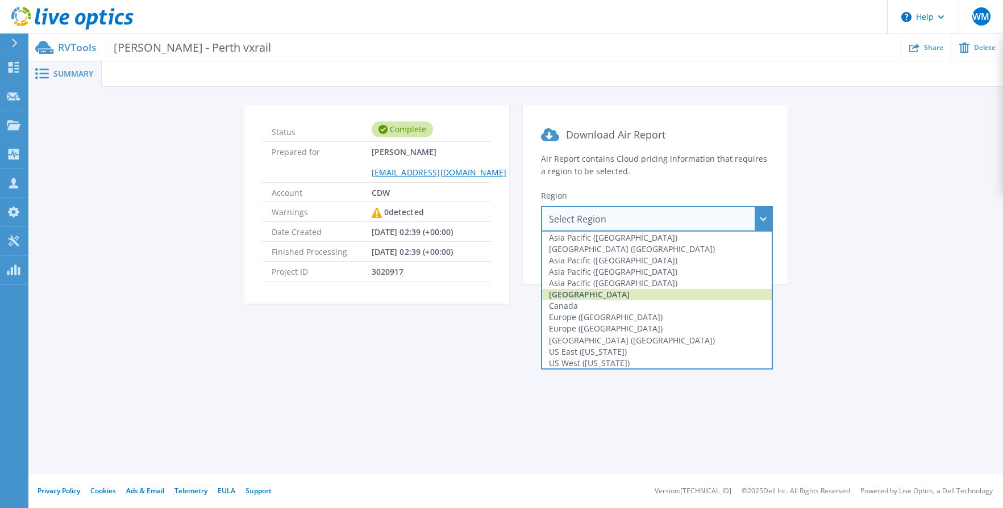
click at [633, 296] on div "Australia" at bounding box center [657, 294] width 230 height 11
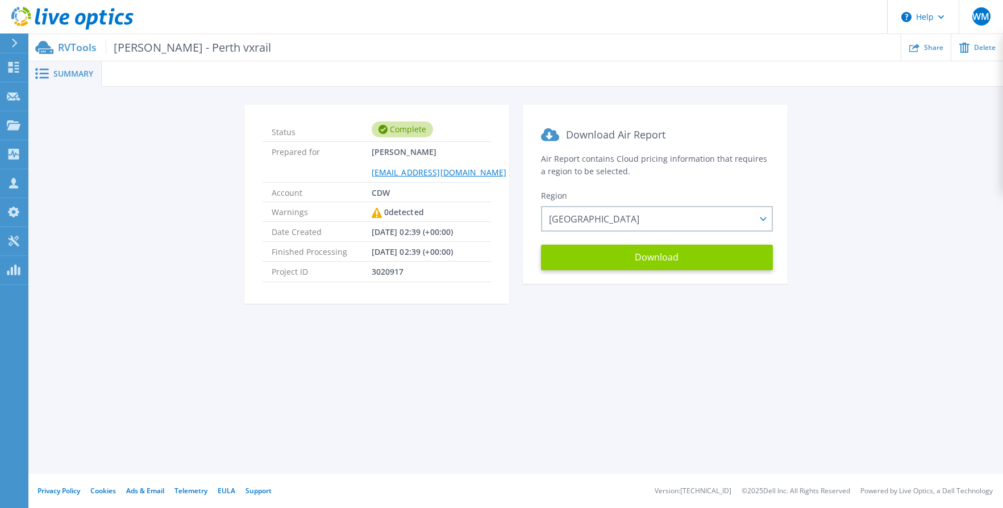
click at [654, 258] on button "Download" at bounding box center [657, 258] width 232 height 26
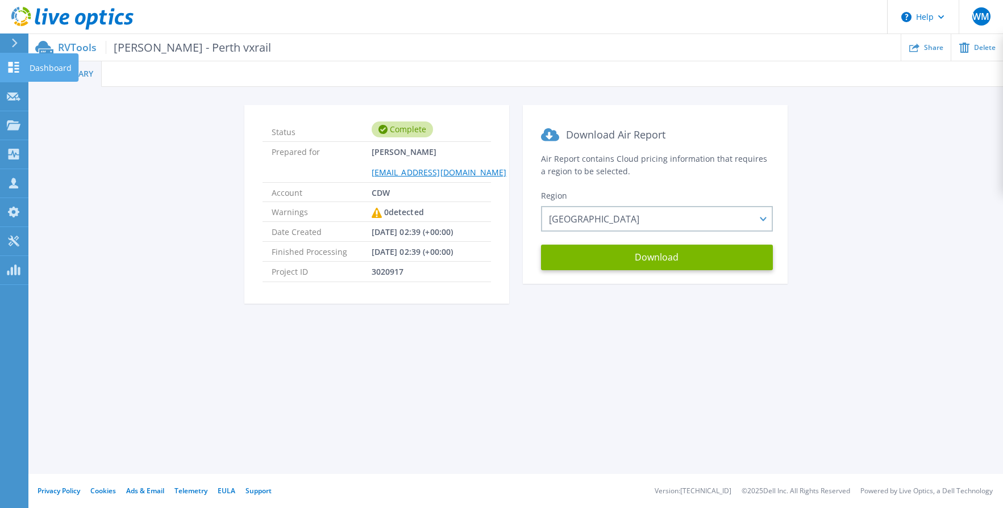
click at [13, 69] on icon at bounding box center [14, 67] width 14 height 11
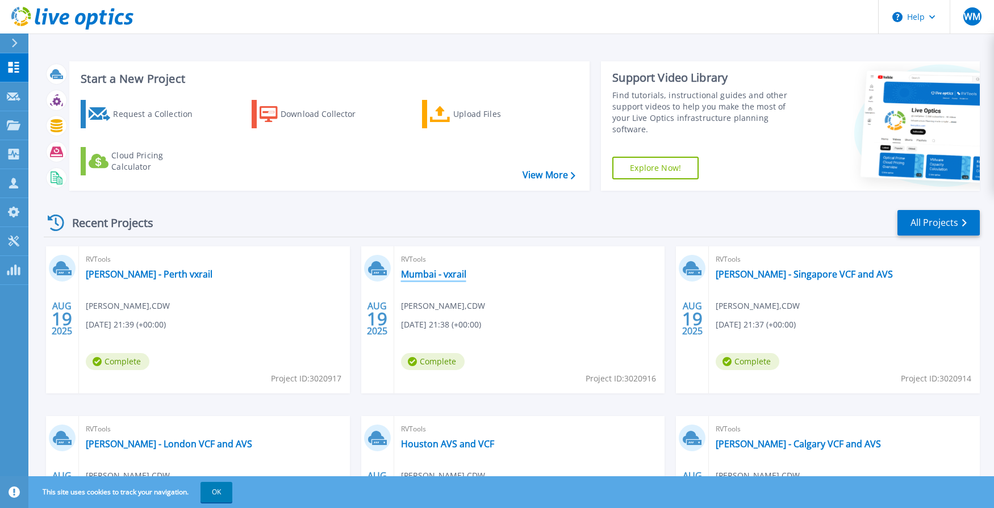
click at [423, 274] on link "Mumbai - vxrail" at bounding box center [433, 274] width 65 height 11
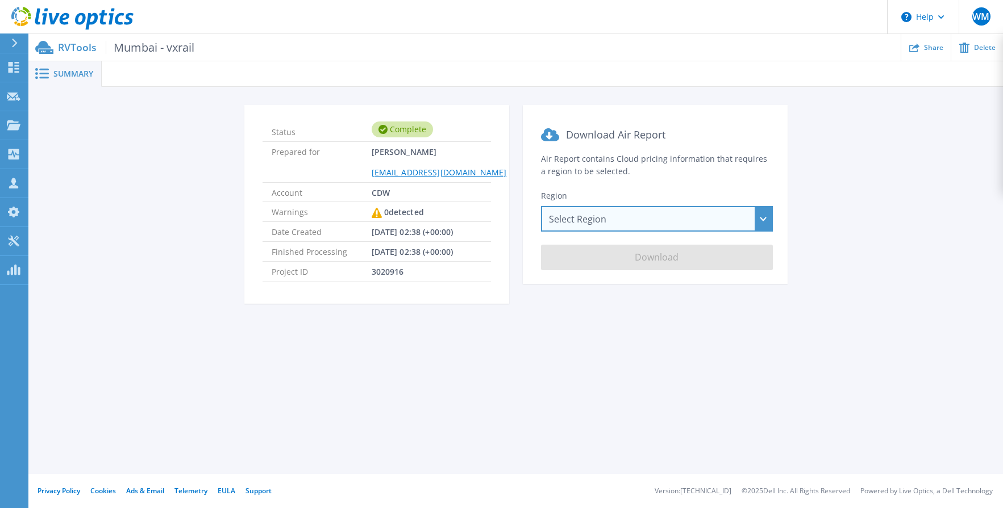
click at [621, 229] on div "Select Region Asia Pacific (Hong Kong) Asia Pacific (Mumbai) Asia Pacific (Seou…" at bounding box center [657, 219] width 232 height 26
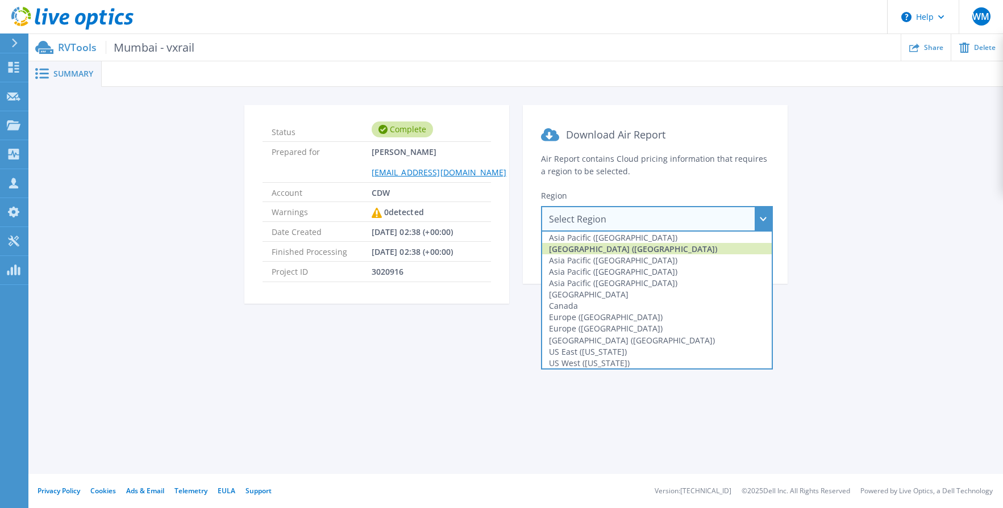
click at [615, 250] on div "Asia Pacific (Mumbai)" at bounding box center [657, 248] width 230 height 11
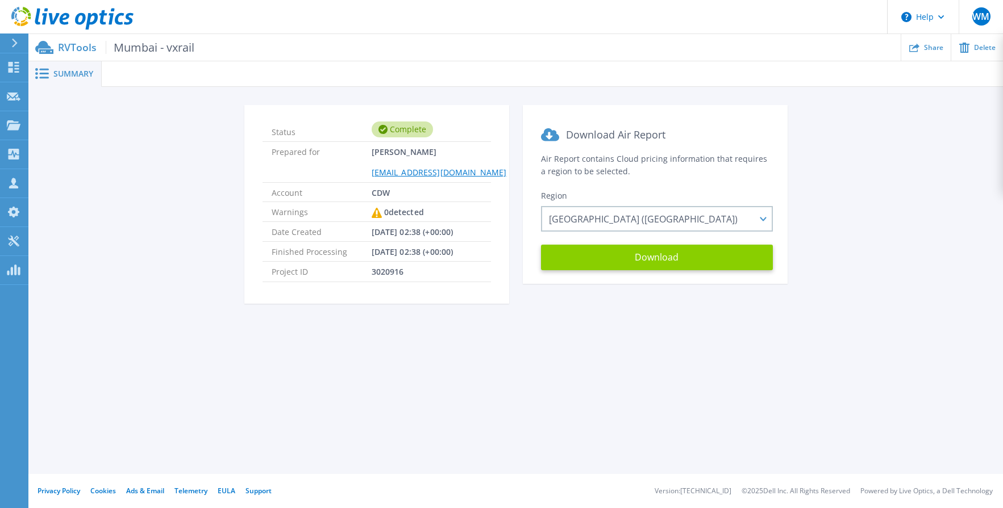
click at [639, 264] on button "Download" at bounding box center [657, 258] width 232 height 26
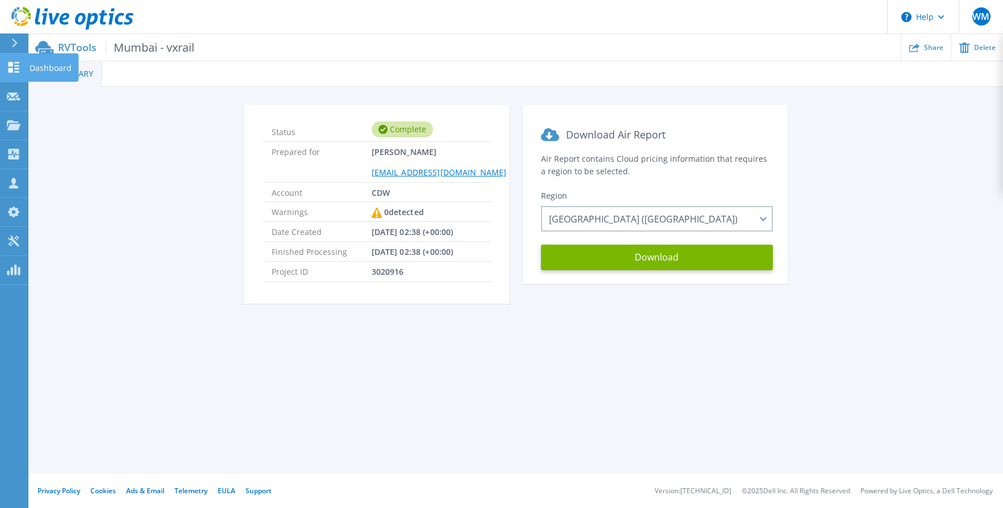
click at [11, 69] on icon at bounding box center [14, 67] width 11 height 11
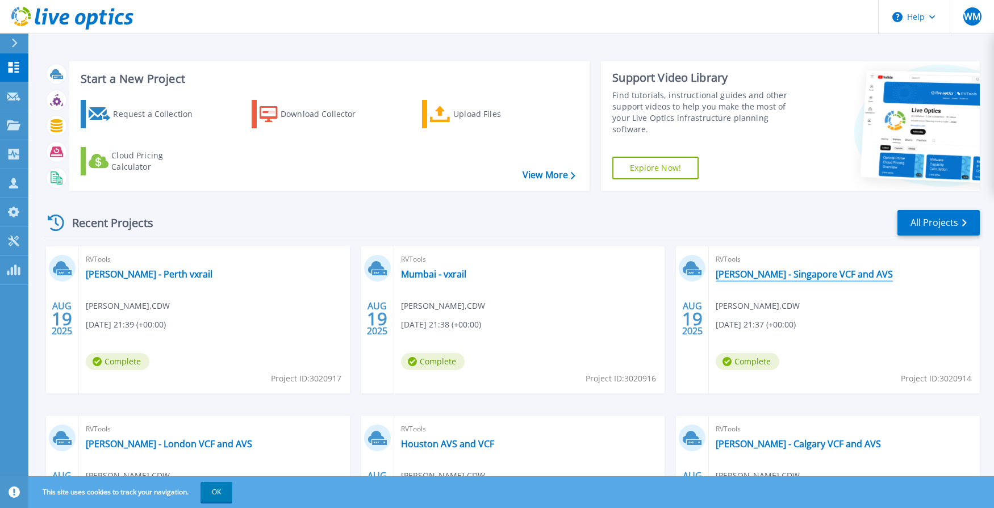
click at [740, 274] on link "[PERSON_NAME] - Singapore VCF and AVS" at bounding box center [804, 274] width 177 height 11
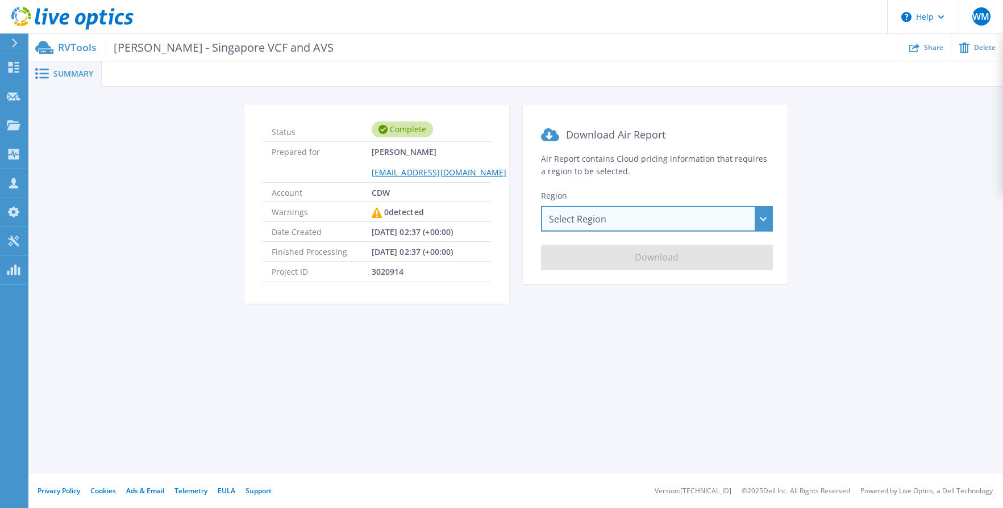
click at [725, 220] on div "Select Region Asia Pacific (Hong Kong) Asia Pacific (Mumbai) Asia Pacific (Seou…" at bounding box center [657, 219] width 232 height 26
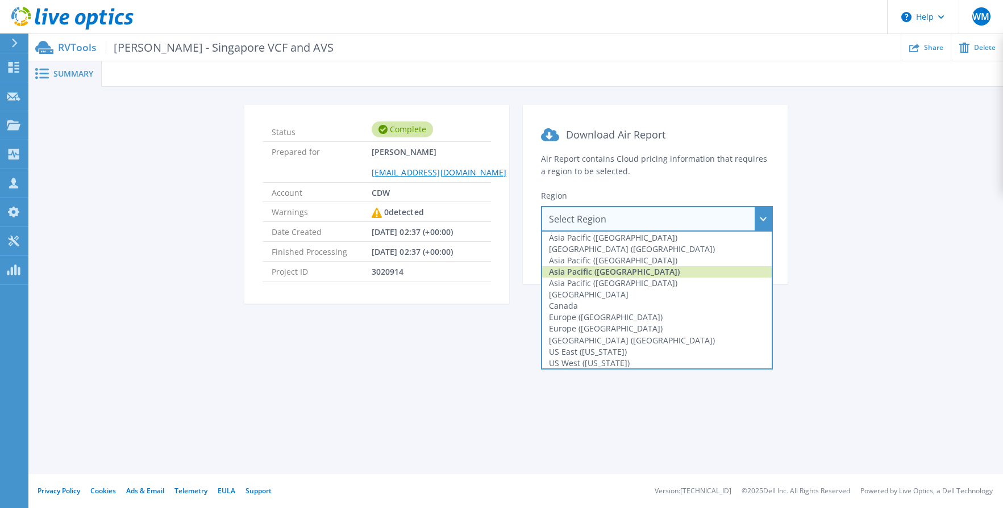
click at [661, 273] on div "Asia Pacific (Singapore)" at bounding box center [657, 271] width 230 height 11
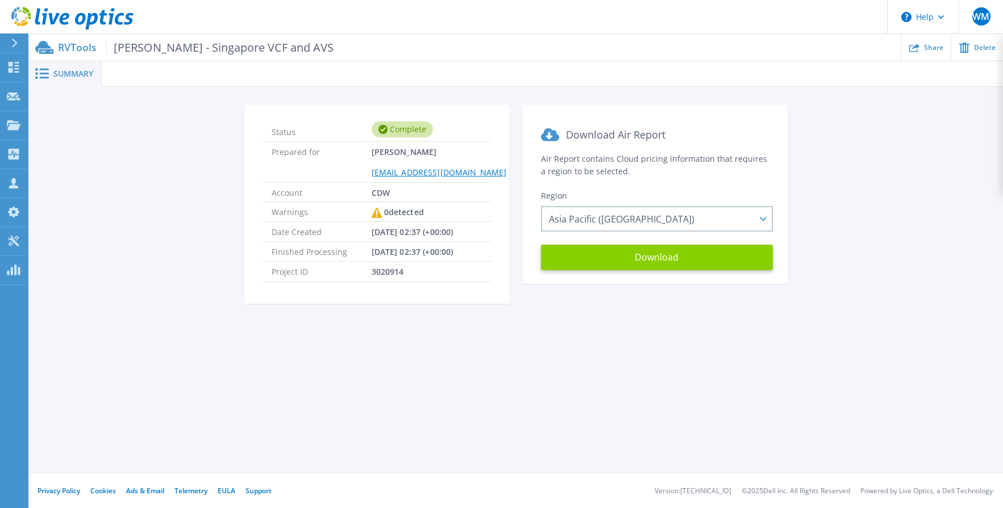
click at [656, 253] on button "Download" at bounding box center [657, 258] width 232 height 26
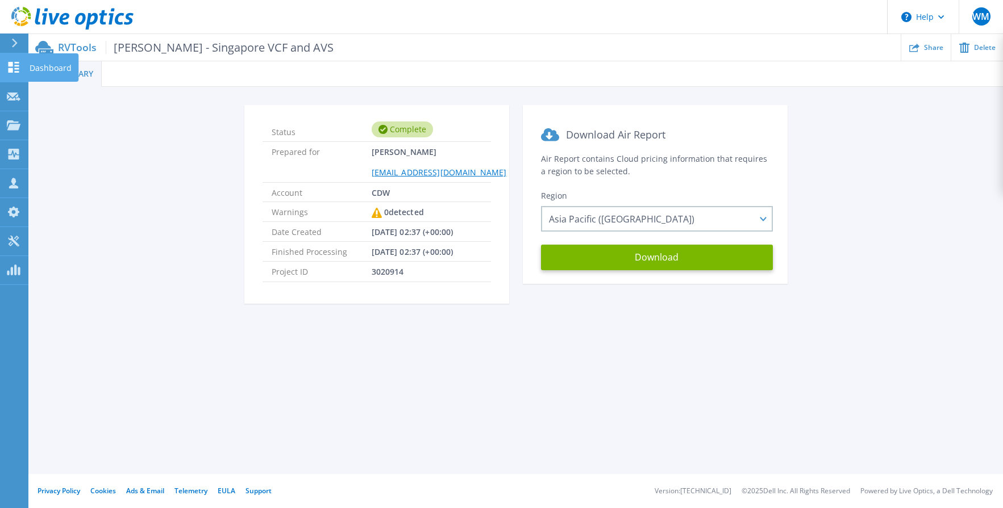
click at [11, 68] on icon at bounding box center [14, 67] width 14 height 11
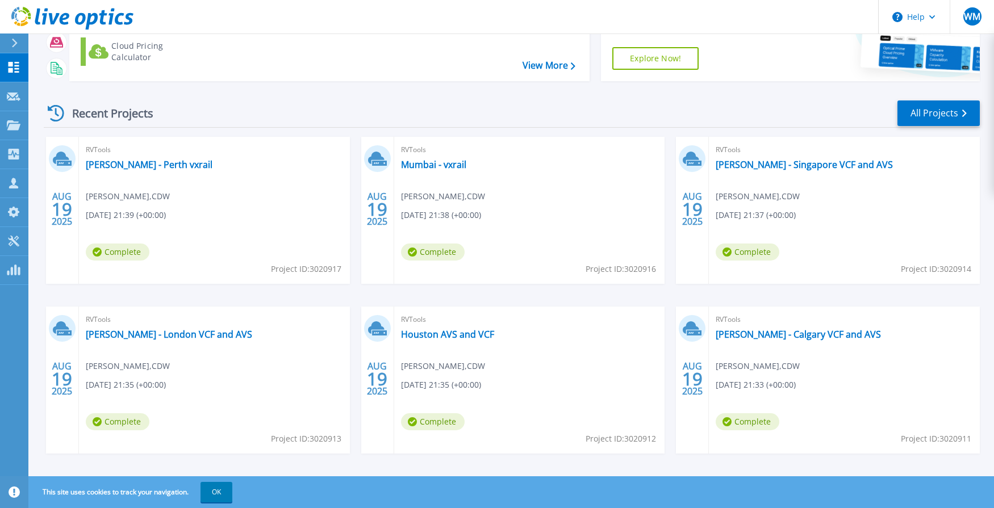
scroll to position [114, 0]
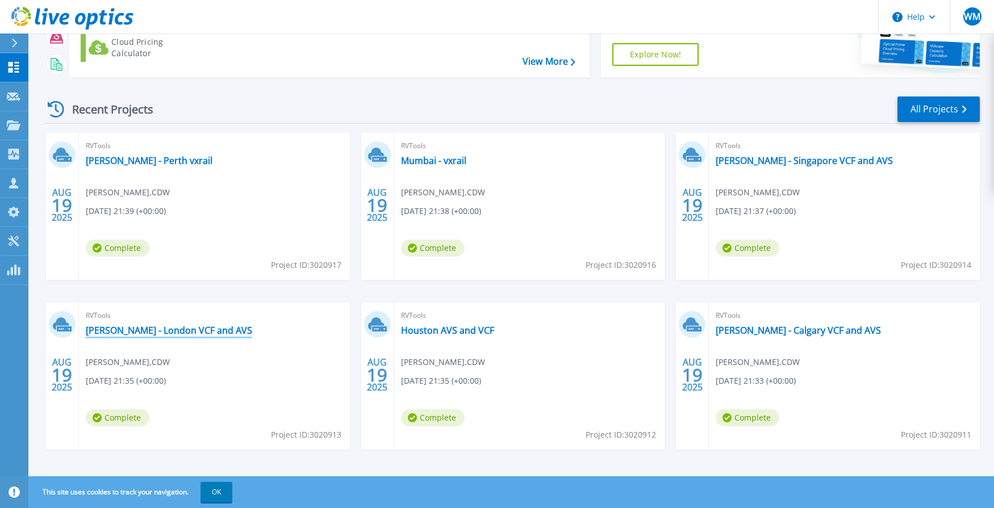
click at [149, 332] on link "[PERSON_NAME] - London VCF and AVS" at bounding box center [169, 330] width 166 height 11
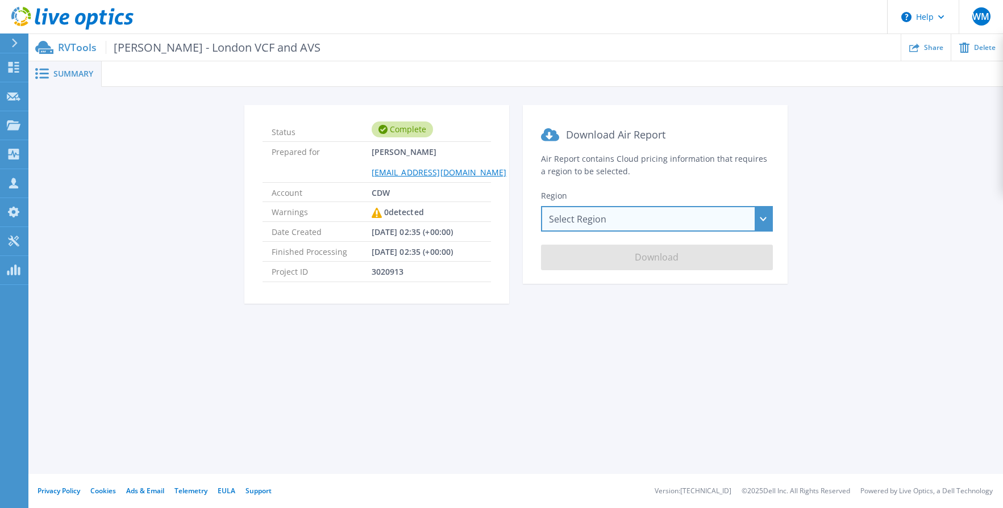
click at [666, 218] on div "Select Region Asia Pacific (Hong Kong) Asia Pacific (Mumbai) Asia Pacific (Seou…" at bounding box center [657, 219] width 232 height 26
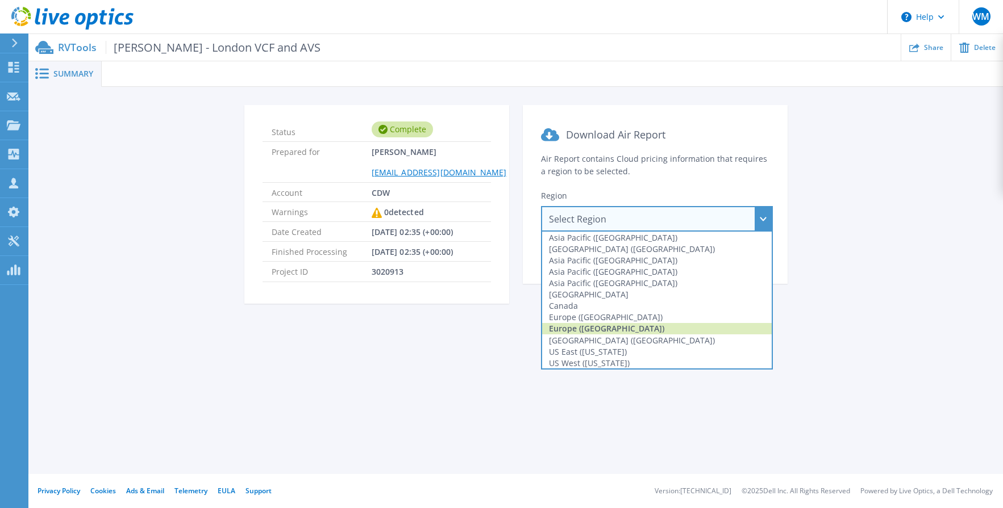
click at [613, 326] on div "Europe (London)" at bounding box center [657, 328] width 230 height 11
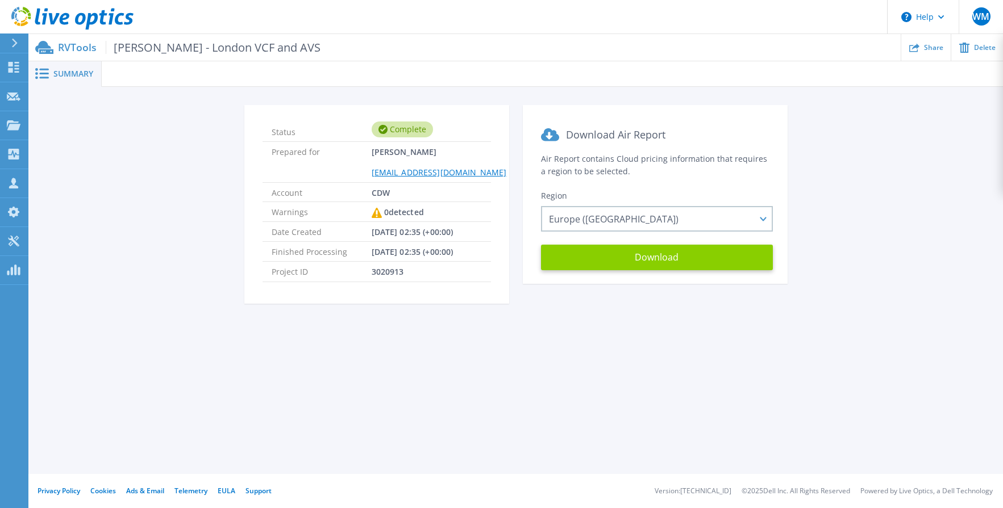
click at [624, 258] on button "Download" at bounding box center [657, 258] width 232 height 26
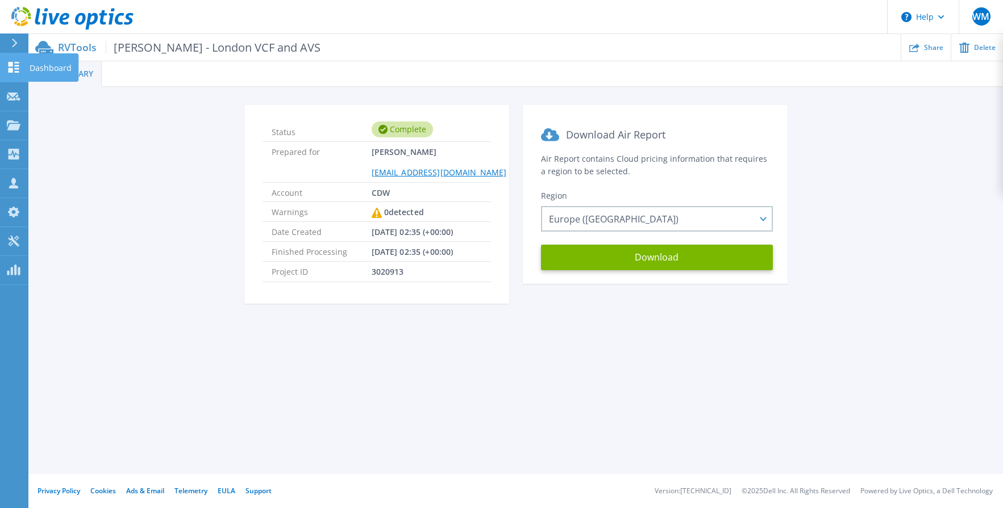
click at [11, 64] on icon at bounding box center [14, 67] width 11 height 11
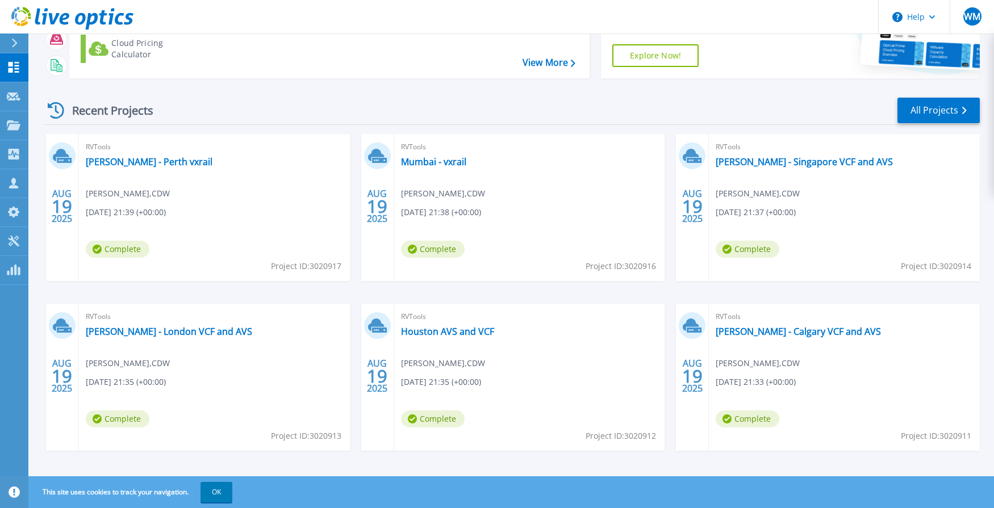
scroll to position [121, 0]
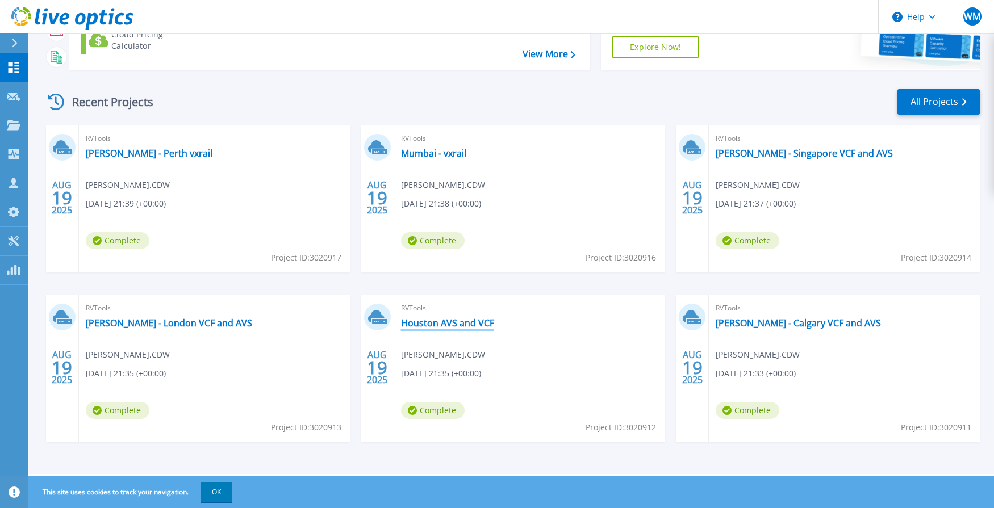
click at [433, 324] on link "Houston AVS and VCF" at bounding box center [447, 323] width 93 height 11
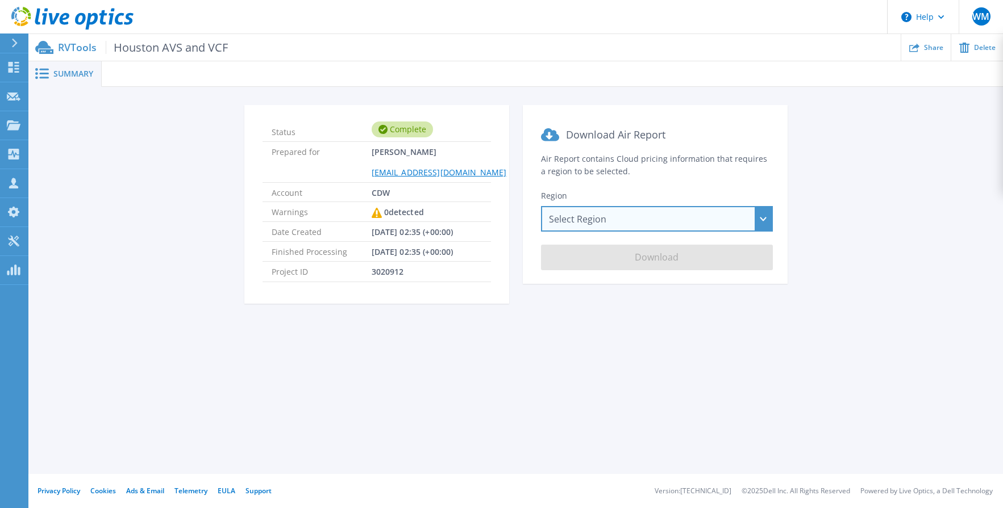
click at [585, 216] on div "Select Region Asia Pacific (Hong Kong) Asia Pacific (Mumbai) Asia Pacific (Seou…" at bounding box center [657, 219] width 232 height 26
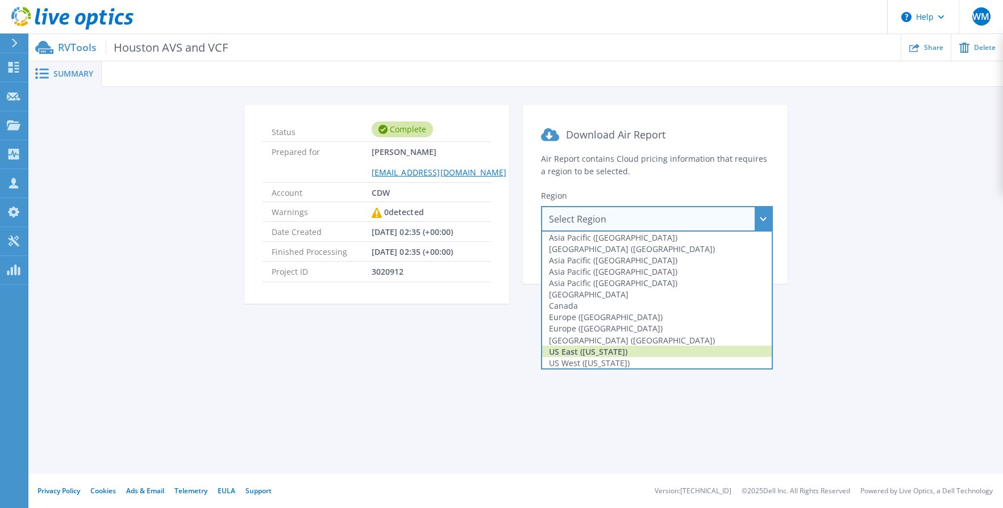
click at [608, 354] on div "US East (Virginia)" at bounding box center [657, 351] width 230 height 11
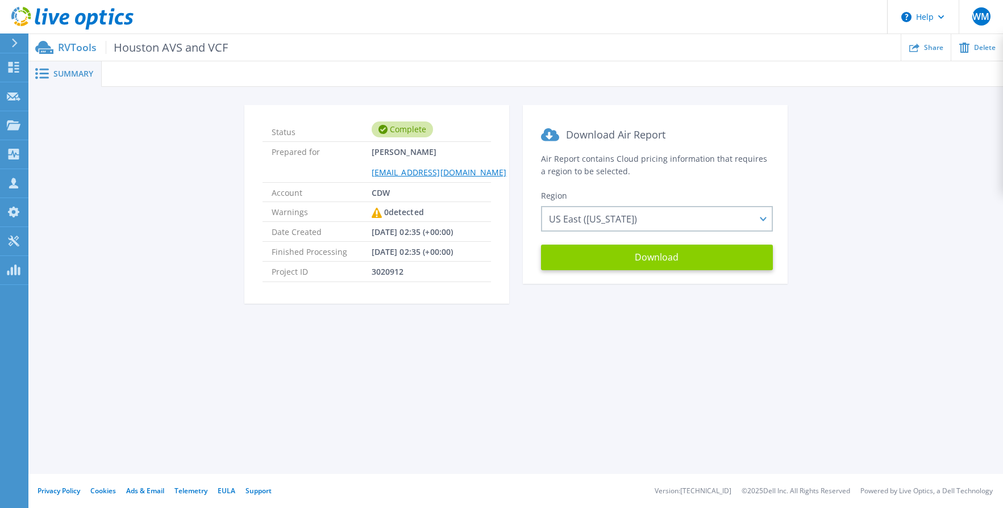
click at [610, 261] on button "Download" at bounding box center [657, 258] width 232 height 26
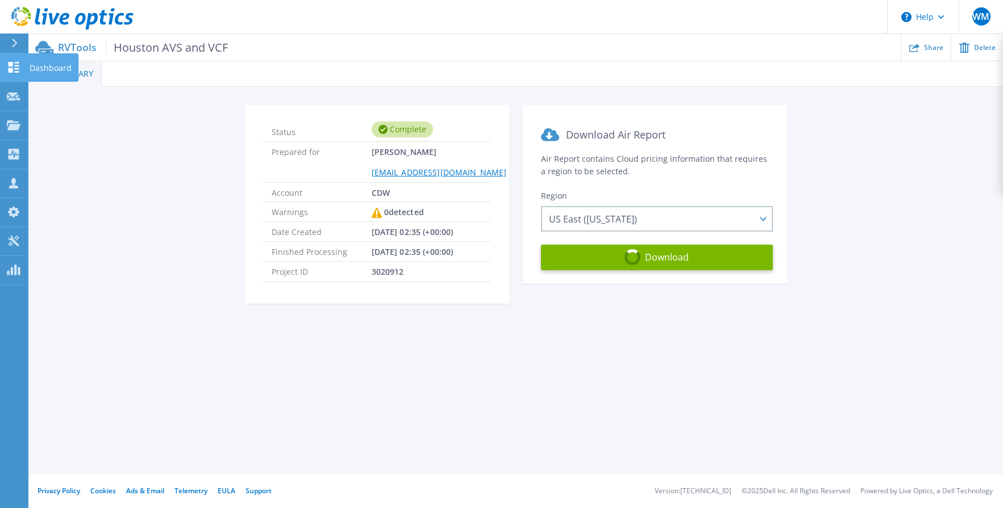
click at [12, 68] on icon at bounding box center [14, 67] width 11 height 11
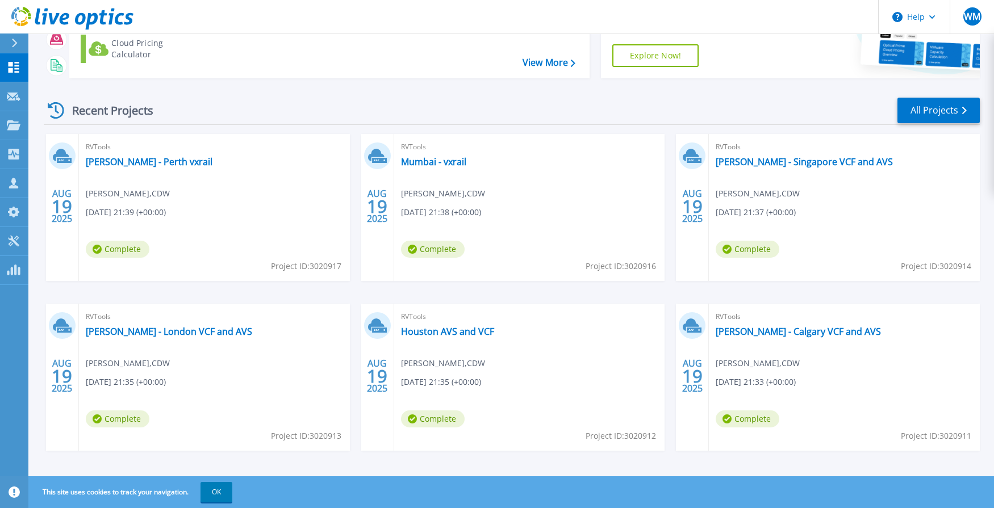
scroll to position [114, 0]
click at [792, 330] on link "[PERSON_NAME] - Calgary VCF and AVS" at bounding box center [798, 330] width 165 height 11
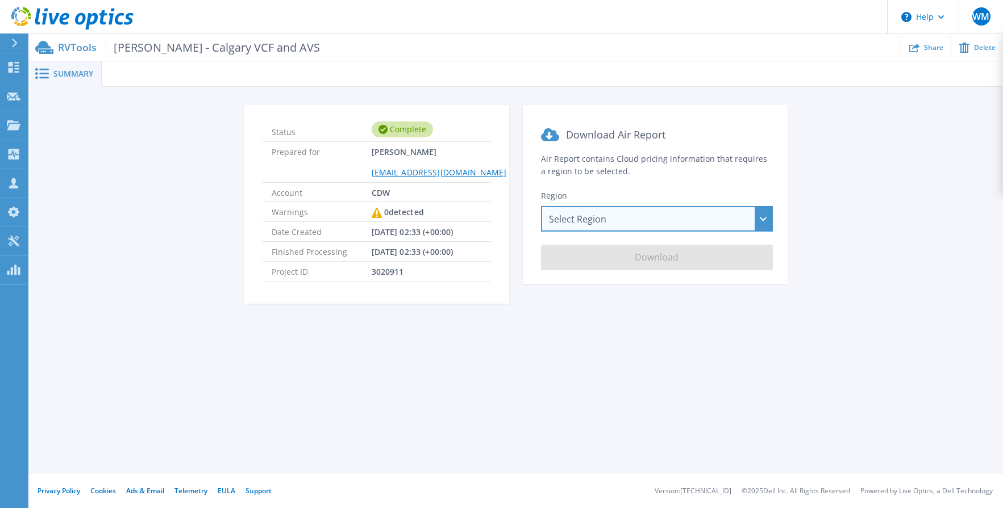
click at [633, 223] on div "Select Region Asia Pacific (Hong Kong) Asia Pacific (Mumbai) Asia Pacific (Seou…" at bounding box center [657, 219] width 232 height 26
click at [706, 220] on div "Select Region [GEOGRAPHIC_DATA] ([GEOGRAPHIC_DATA]) [GEOGRAPHIC_DATA] ([GEOGRAP…" at bounding box center [657, 219] width 232 height 26
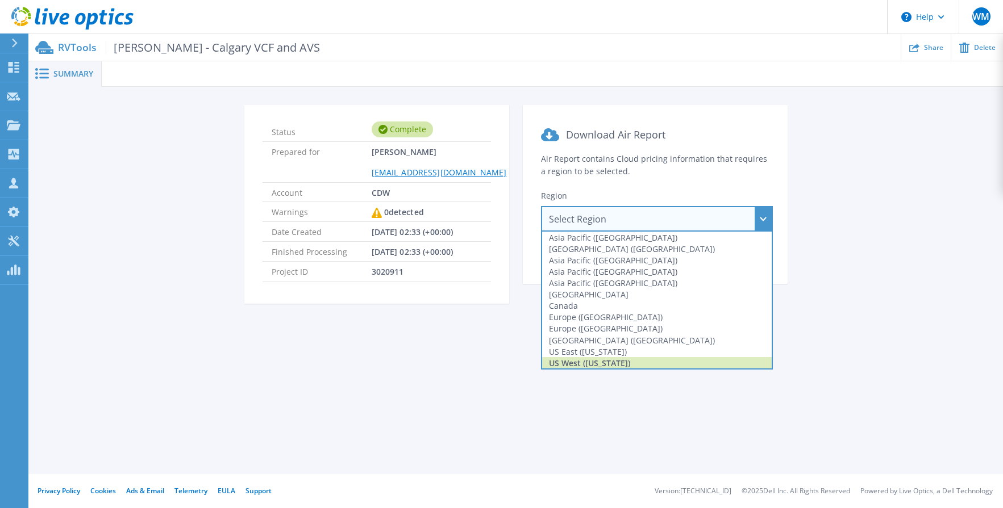
click at [676, 361] on div "US West (California)" at bounding box center [657, 362] width 230 height 11
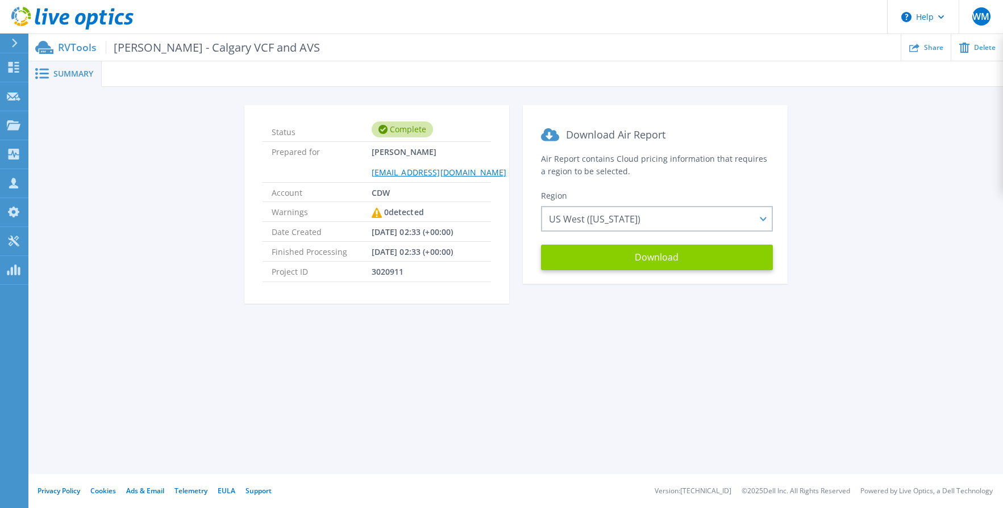
click at [618, 257] on button "Download" at bounding box center [657, 258] width 232 height 26
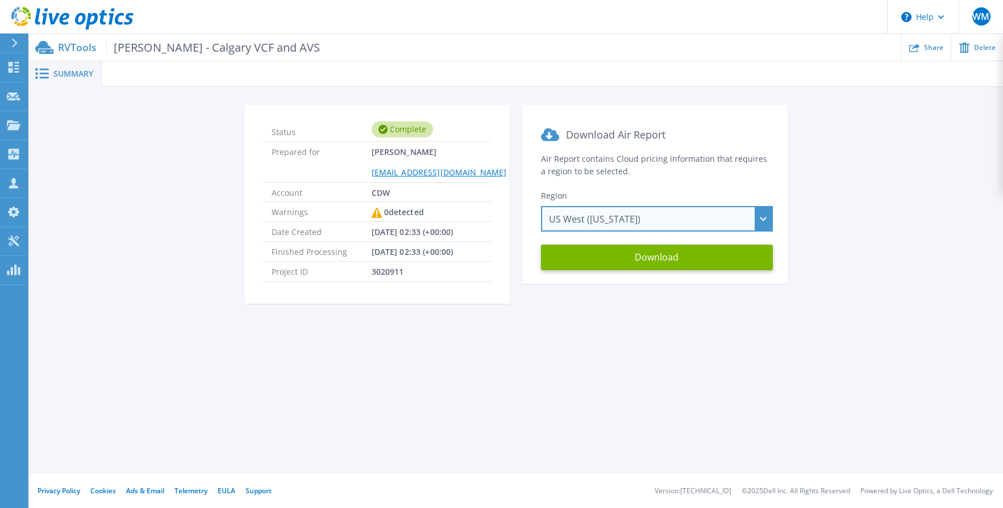
click at [626, 219] on div "US West (California) Asia Pacific (Hong Kong) Asia Pacific (Mumbai) Asia Pacifi…" at bounding box center [657, 219] width 232 height 26
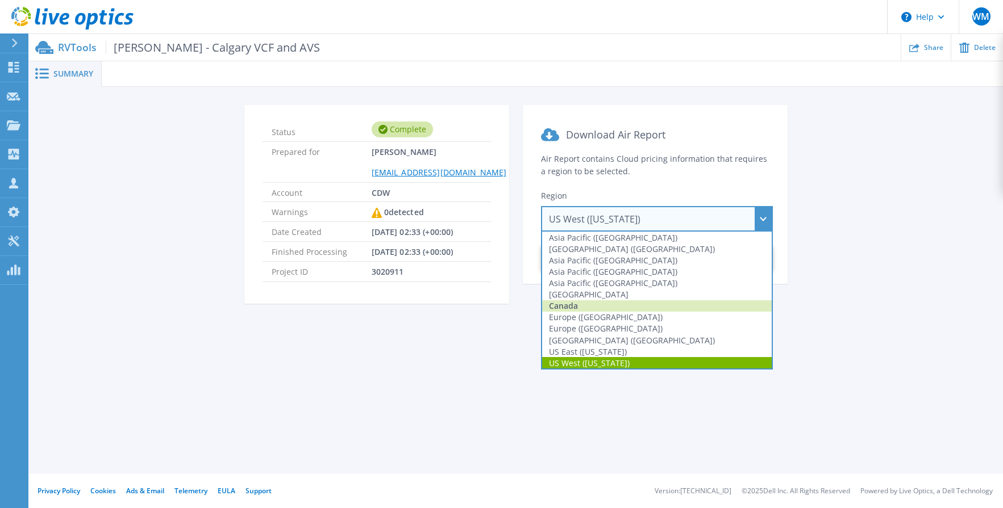
click at [594, 307] on div "Canada" at bounding box center [657, 306] width 230 height 11
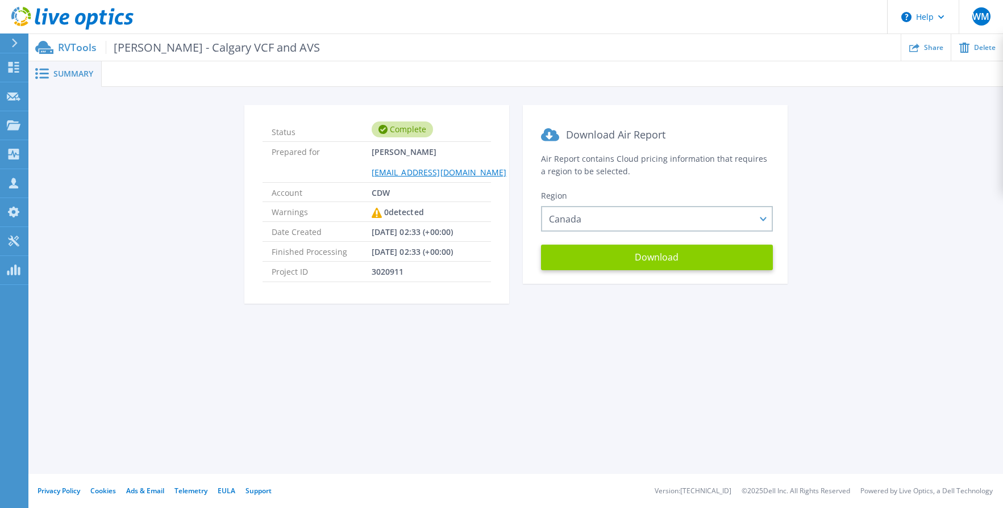
click at [612, 255] on button "Download" at bounding box center [657, 258] width 232 height 26
click at [613, 260] on button "Download" at bounding box center [657, 258] width 232 height 26
click at [655, 252] on button "Download" at bounding box center [657, 258] width 232 height 26
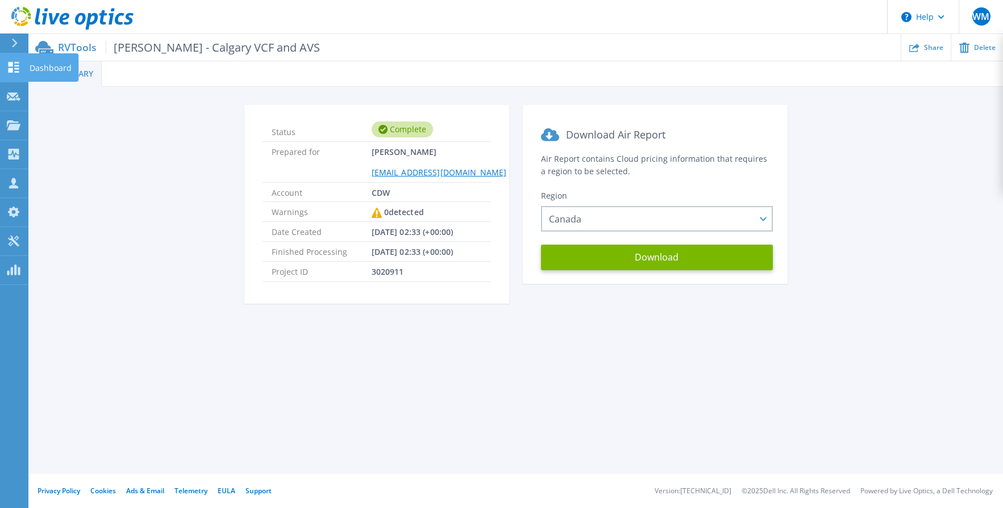
click at [9, 57] on link "Dashboard Dashboard" at bounding box center [14, 67] width 28 height 29
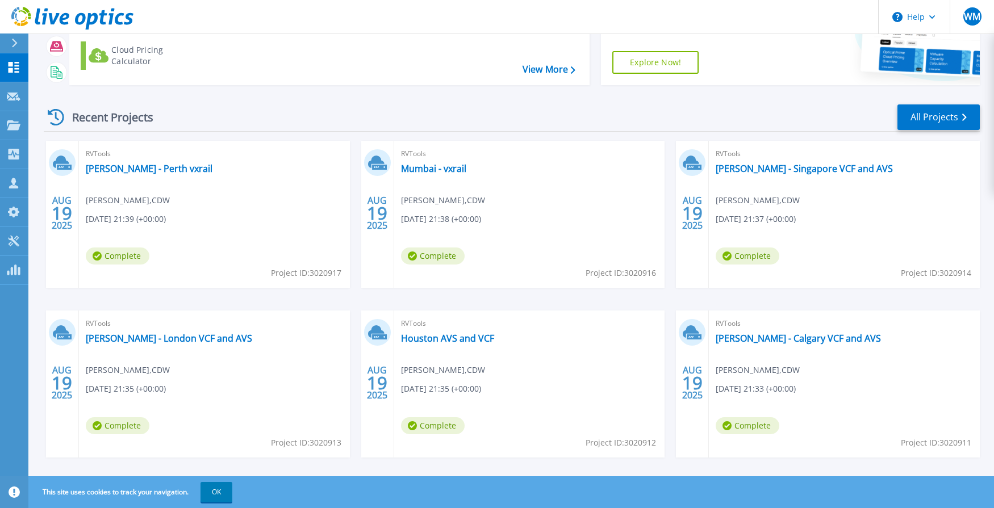
scroll to position [114, 0]
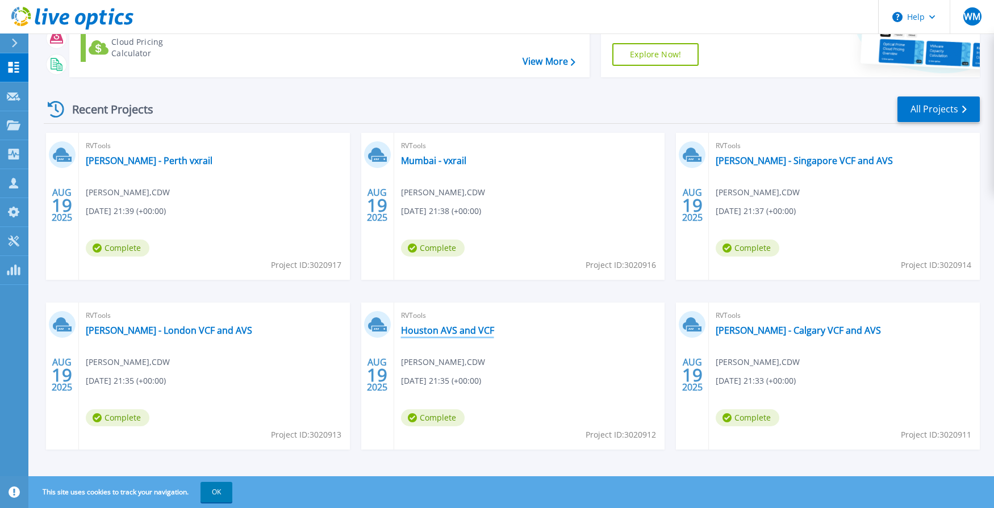
click at [462, 332] on link "Houston AVS and VCF" at bounding box center [447, 330] width 93 height 11
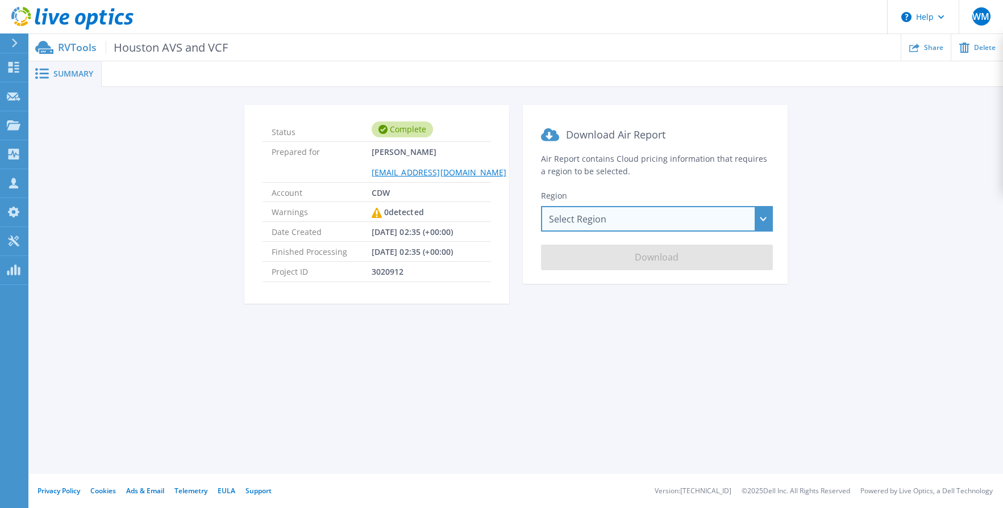
click at [586, 220] on div "Select Region Asia Pacific (Hong Kong) Asia Pacific (Mumbai) Asia Pacific (Seou…" at bounding box center [657, 219] width 232 height 26
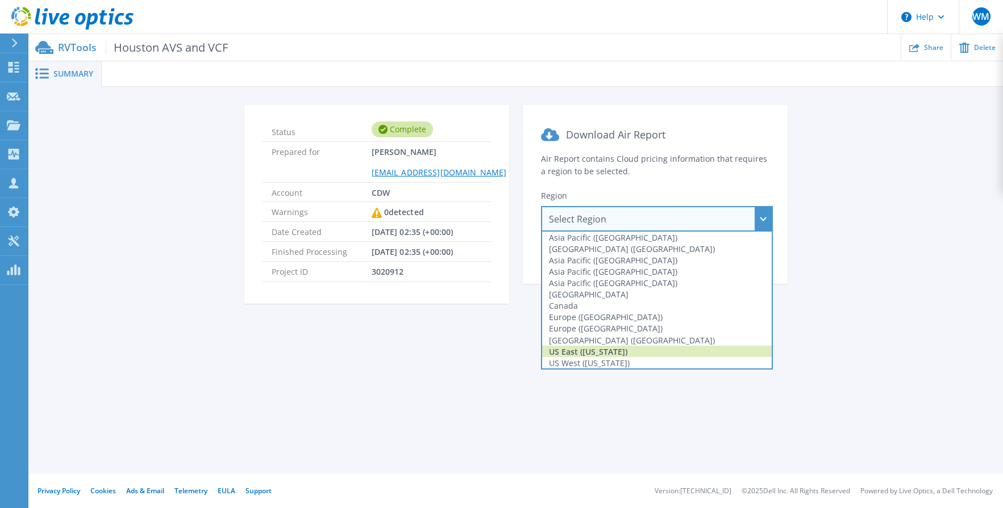
click at [586, 353] on div "US East (Virginia)" at bounding box center [657, 351] width 230 height 11
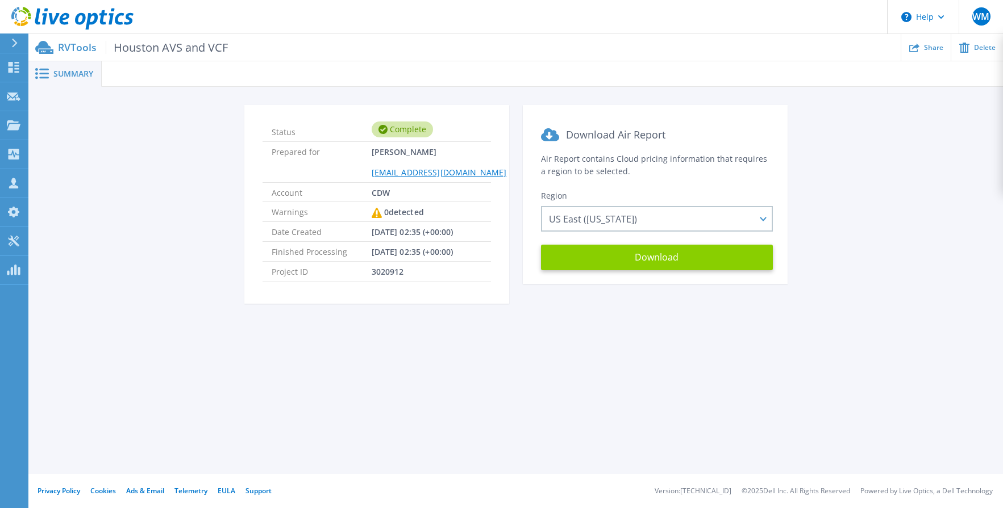
click at [612, 258] on button "Download" at bounding box center [657, 258] width 232 height 26
click at [440, 427] on div "Summary Status Complete Prepared for Wright Matt mattwri@cdw.com Account CDW Wa…" at bounding box center [515, 237] width 974 height 474
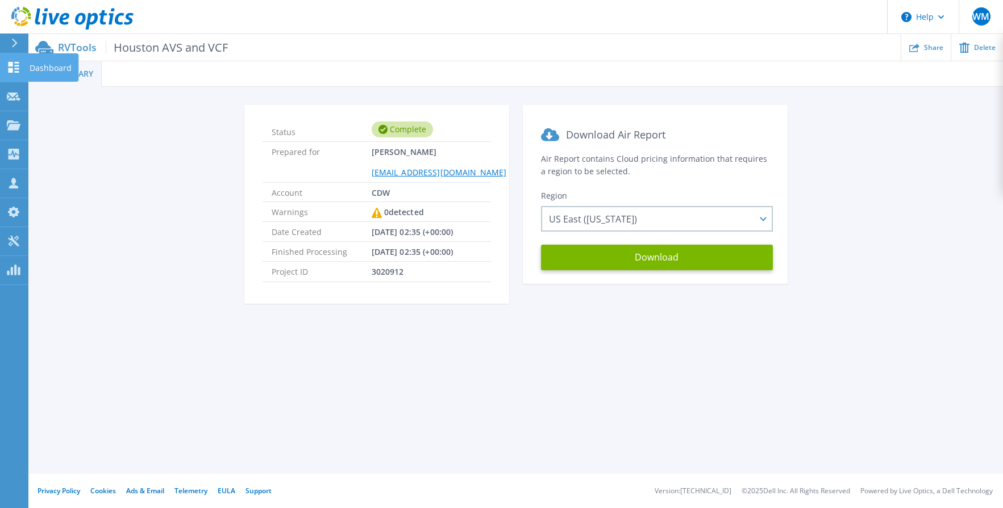
click at [16, 71] on icon at bounding box center [14, 67] width 14 height 11
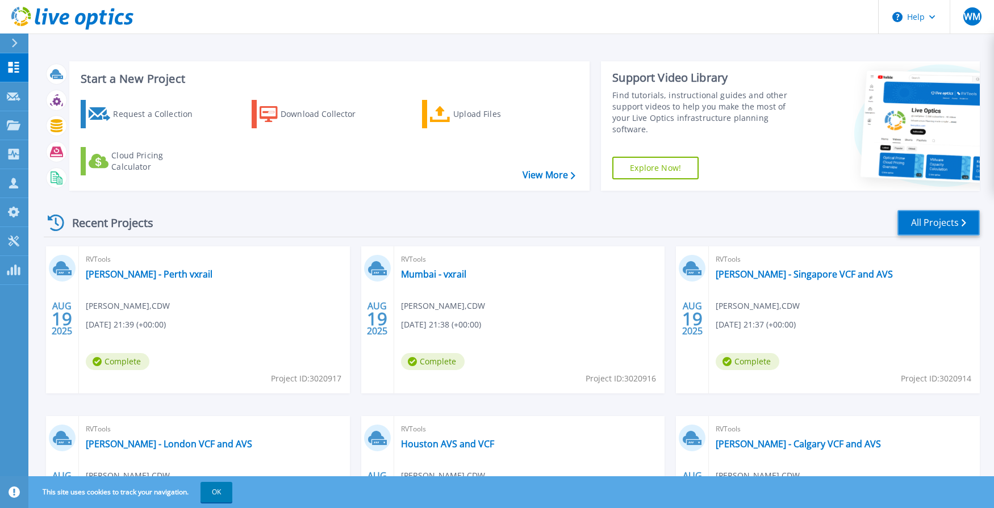
click at [934, 218] on link "All Projects" at bounding box center [939, 223] width 82 height 26
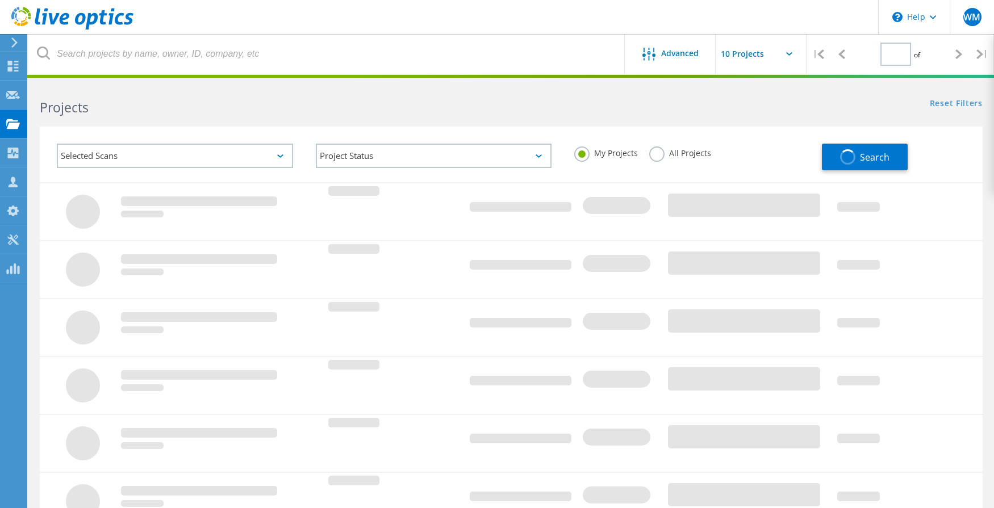
type input "1"
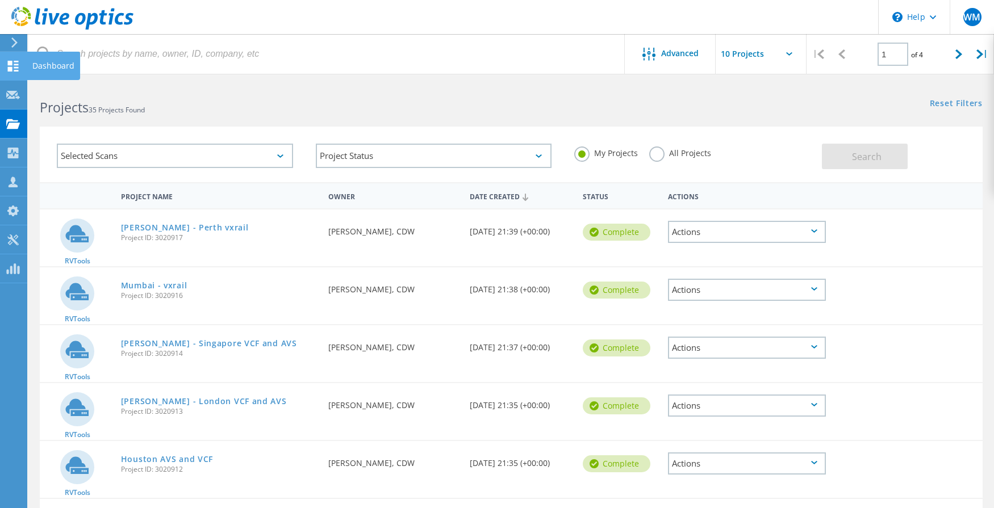
click at [10, 64] on use at bounding box center [13, 66] width 11 height 11
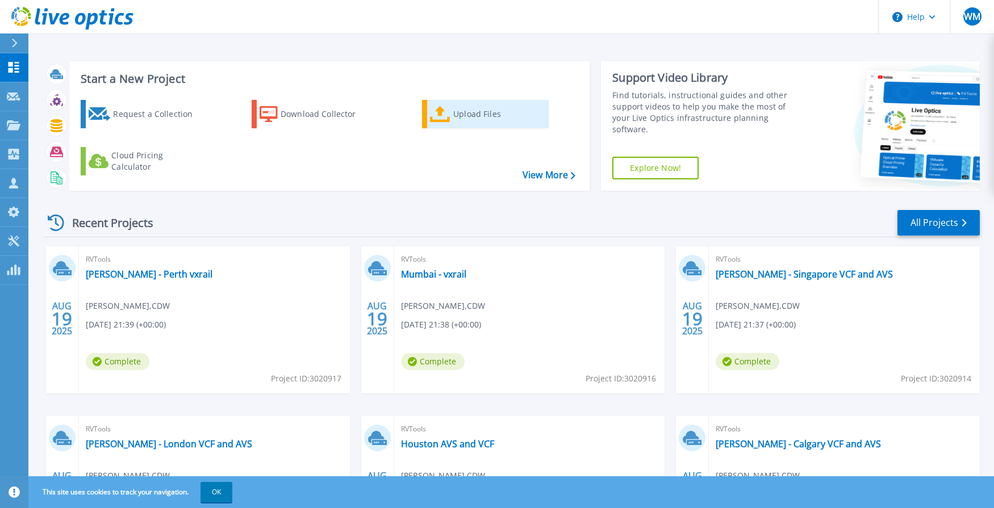
click at [455, 119] on div "Upload Files" at bounding box center [498, 114] width 91 height 23
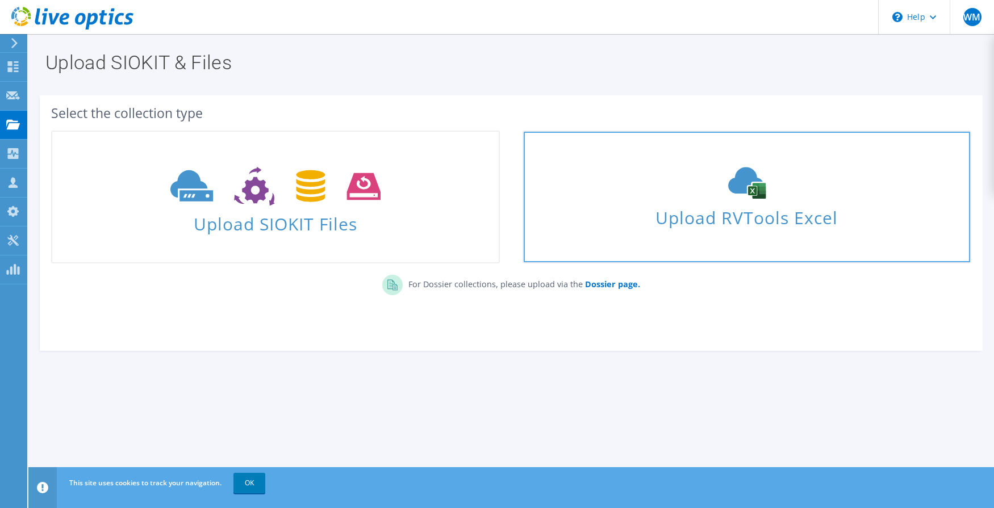
click at [716, 218] on span "Upload RVTools Excel" at bounding box center [747, 215] width 447 height 24
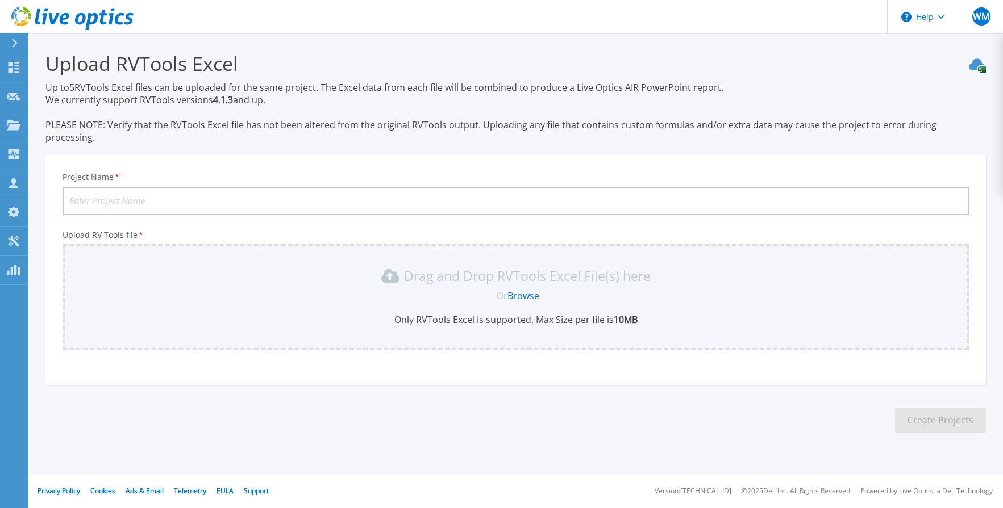
click at [193, 191] on input "Project Name *" at bounding box center [515, 201] width 906 height 28
type input "H"
type input "[PERSON_NAME][GEOGRAPHIC_DATA]"
click at [530, 290] on link "Browse" at bounding box center [523, 296] width 32 height 12
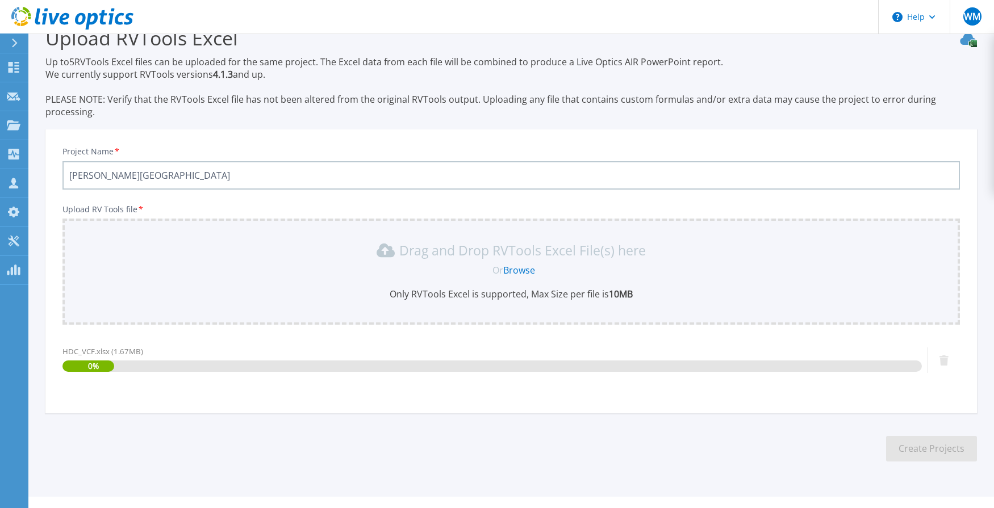
scroll to position [36, 0]
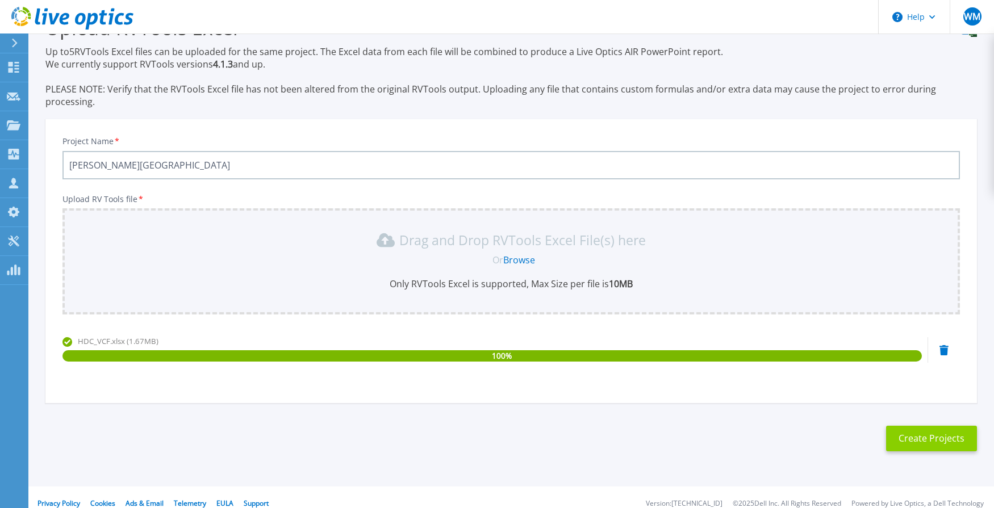
click at [935, 428] on button "Create Projects" at bounding box center [931, 439] width 91 height 26
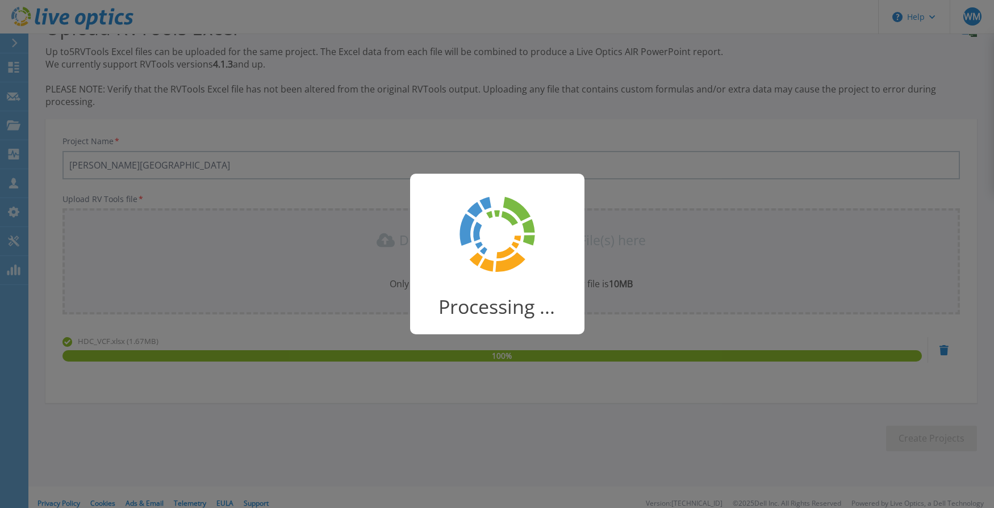
scroll to position [31, 0]
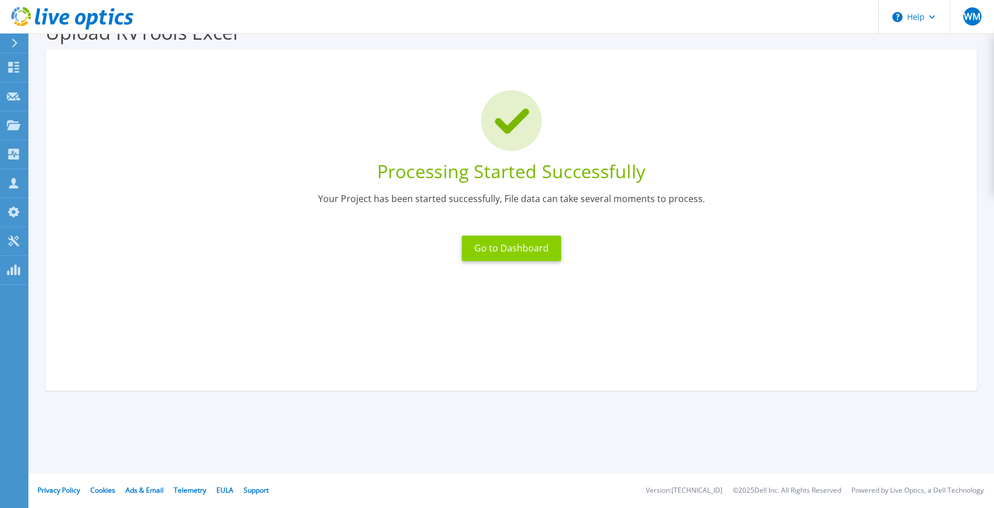
click at [486, 242] on button "Go to Dashboard" at bounding box center [511, 249] width 99 height 26
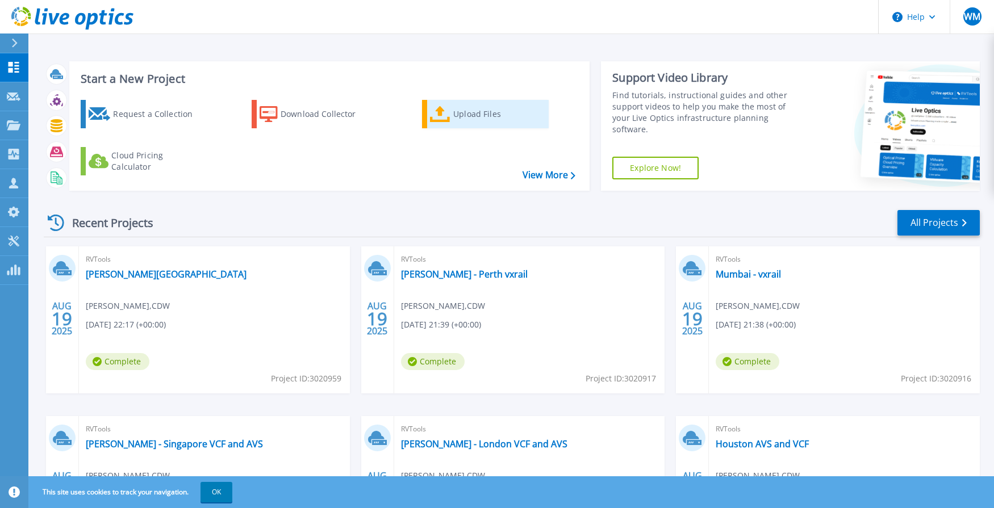
click at [453, 119] on link "Upload Files" at bounding box center [485, 114] width 127 height 28
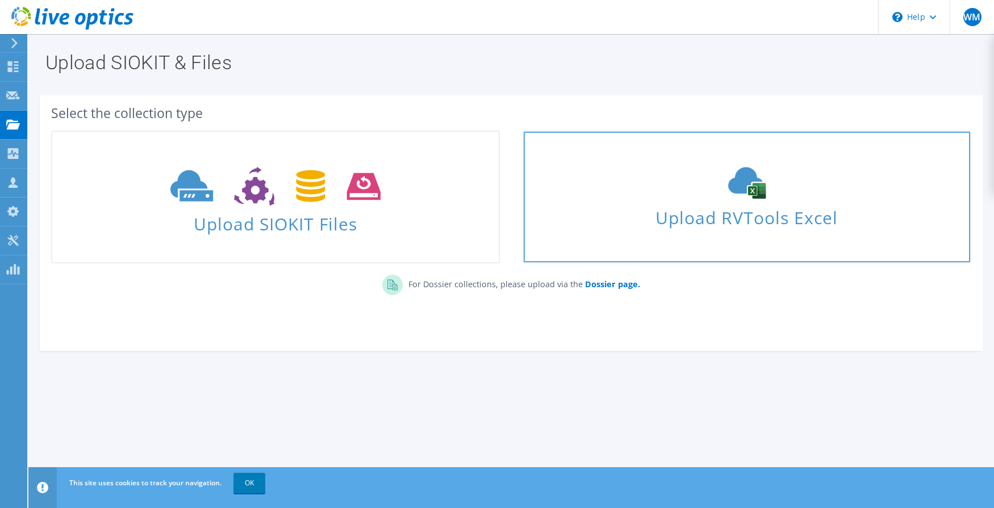
click at [729, 235] on link "Upload RVTools Excel" at bounding box center [747, 197] width 449 height 133
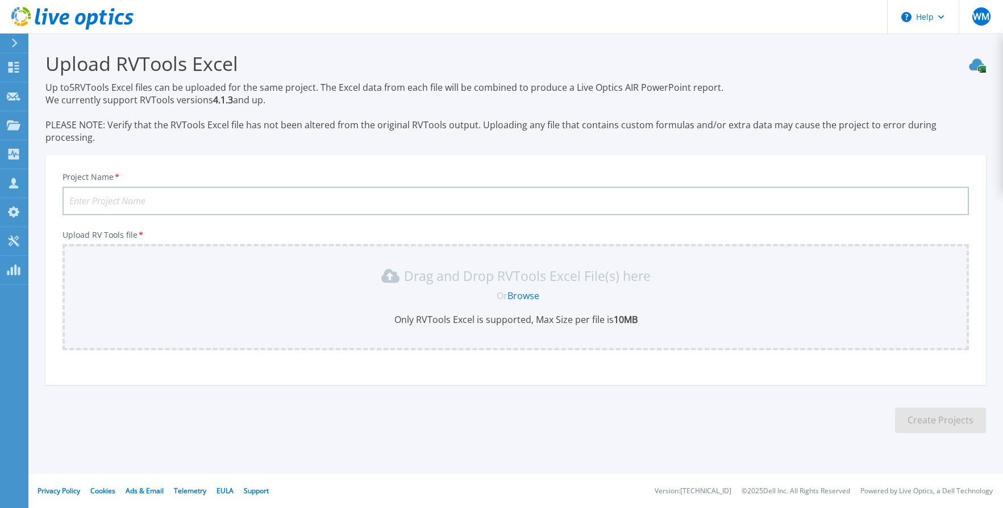
click at [196, 195] on input "Project Name *" at bounding box center [515, 201] width 906 height 28
type input "[PERSON_NAME] DR in AVS"
click at [529, 290] on link "Browse" at bounding box center [523, 296] width 32 height 12
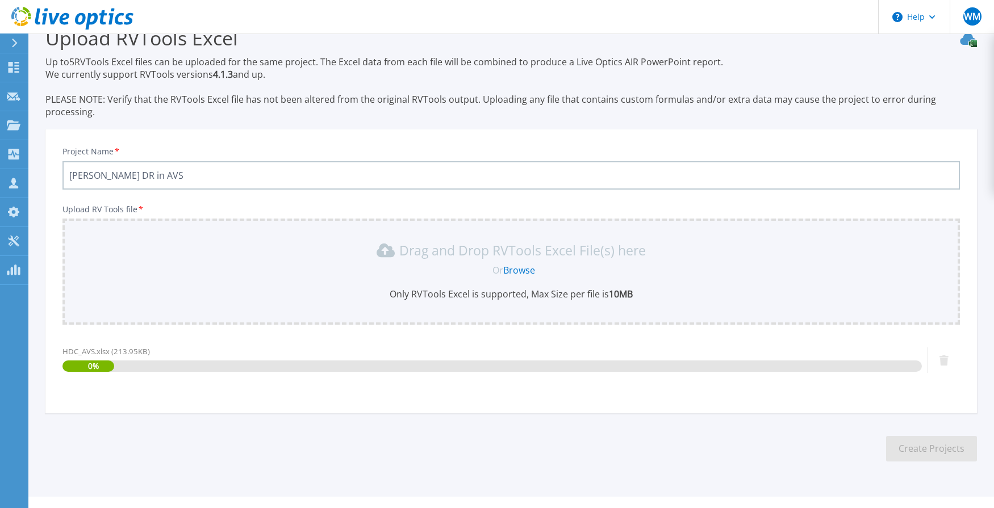
scroll to position [36, 0]
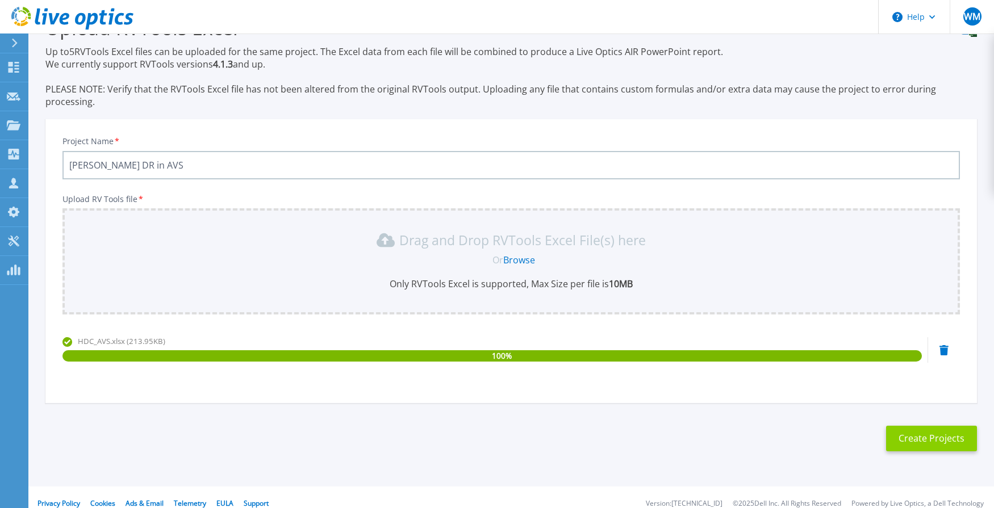
click at [928, 426] on button "Create Projects" at bounding box center [931, 439] width 91 height 26
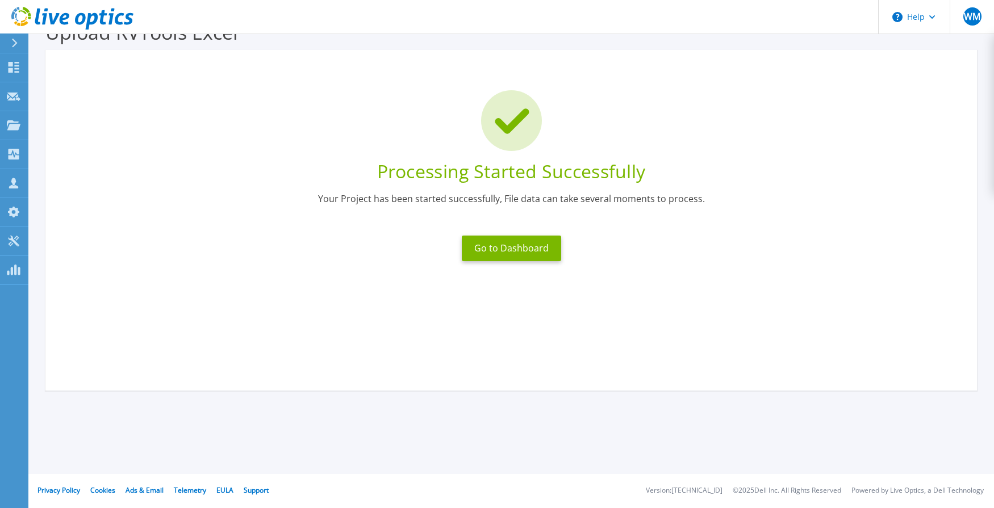
scroll to position [31, 0]
click at [487, 245] on button "Go to Dashboard" at bounding box center [511, 249] width 99 height 26
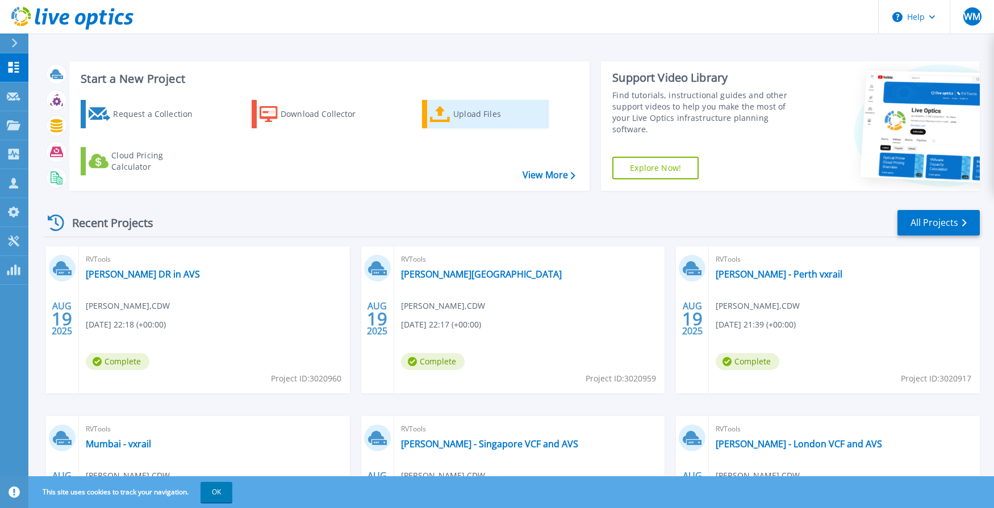
click at [453, 112] on div "Upload Files" at bounding box center [498, 114] width 91 height 23
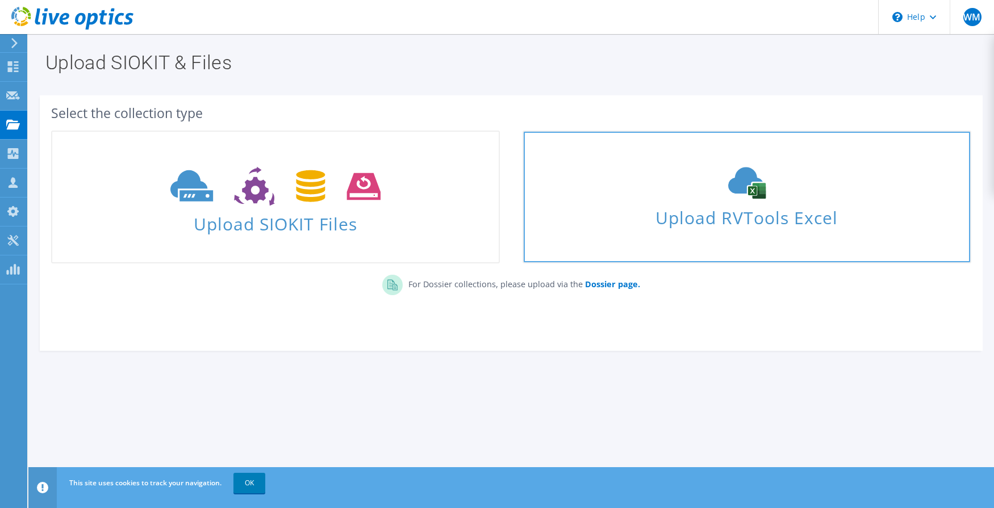
click at [715, 202] on div "Upload RVTools Excel" at bounding box center [747, 197] width 447 height 60
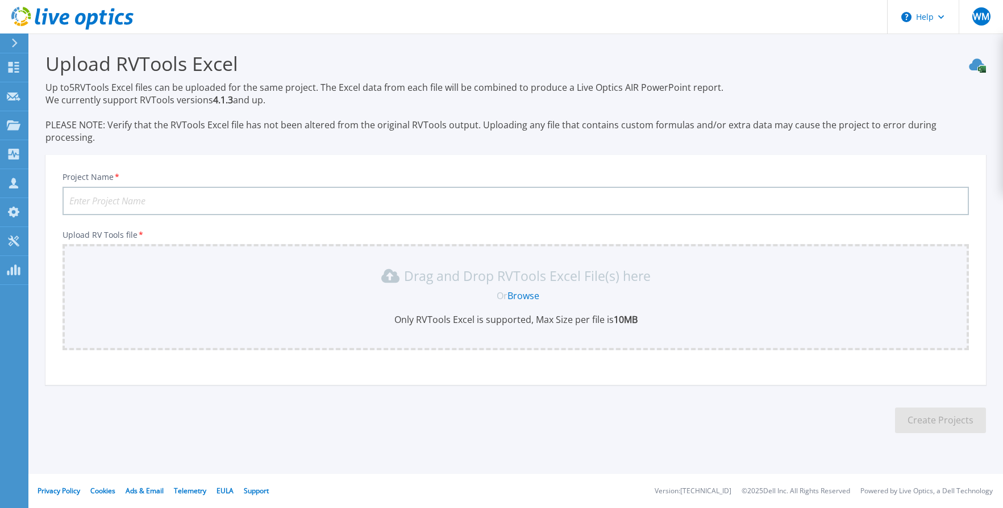
click at [208, 191] on input "Project Name *" at bounding box center [515, 201] width 906 height 28
type input "Worley - London DC"
click at [523, 290] on link "Browse" at bounding box center [523, 296] width 32 height 12
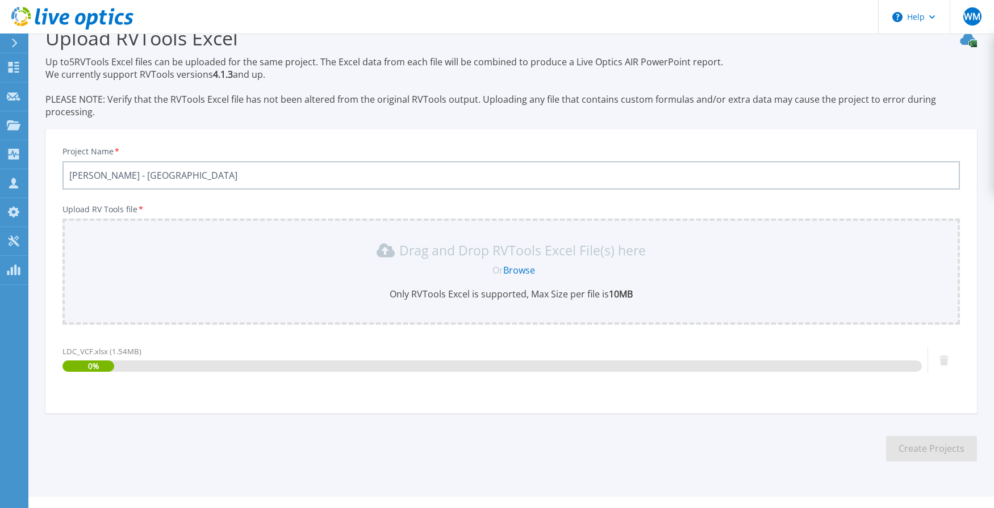
scroll to position [36, 0]
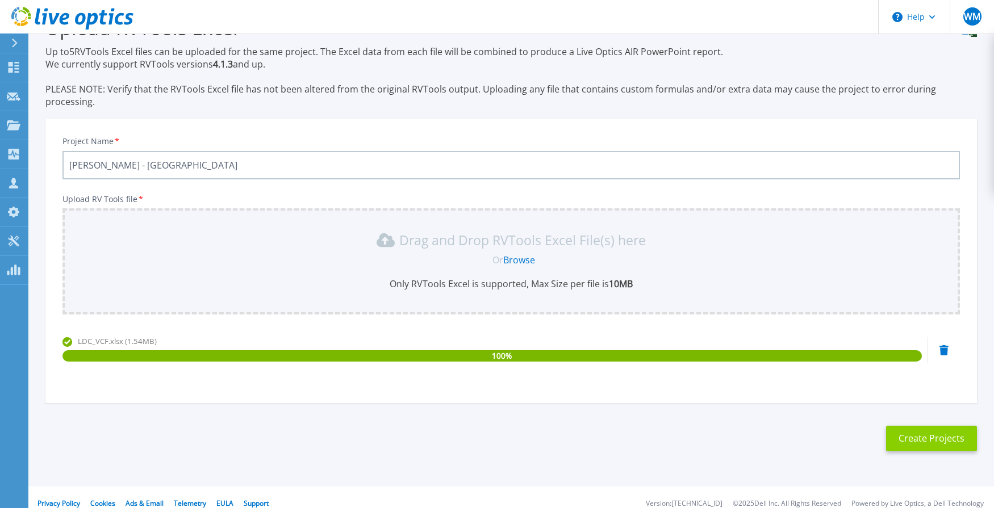
click at [915, 427] on button "Create Projects" at bounding box center [931, 439] width 91 height 26
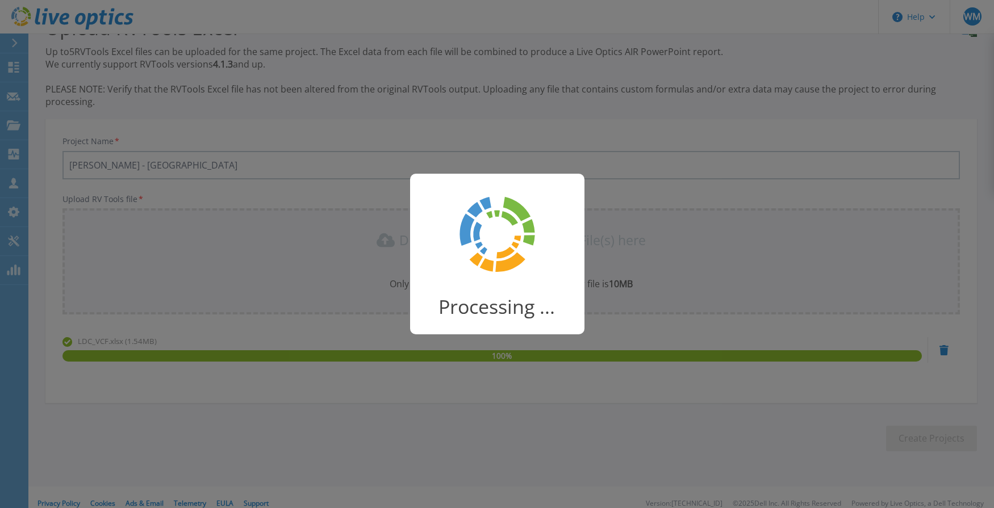
scroll to position [31, 0]
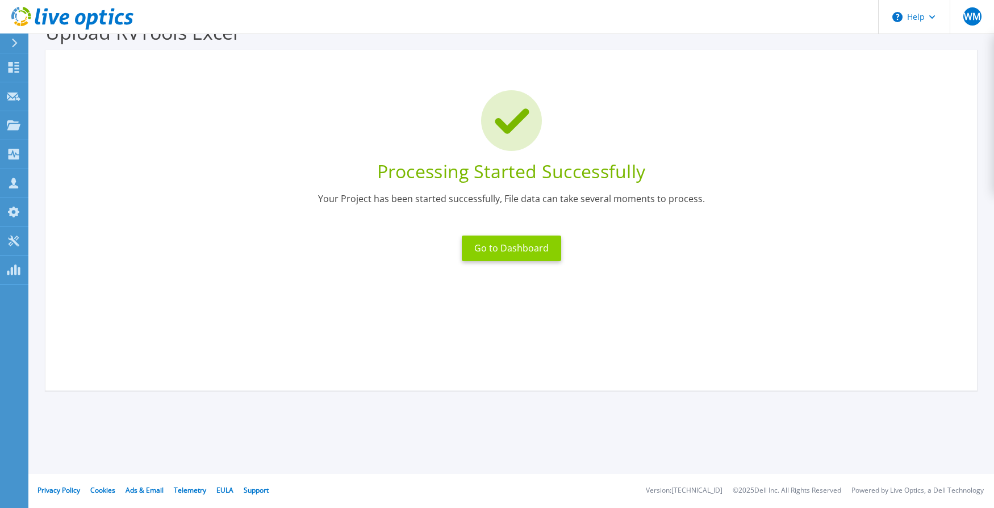
click at [487, 249] on button "Go to Dashboard" at bounding box center [511, 249] width 99 height 26
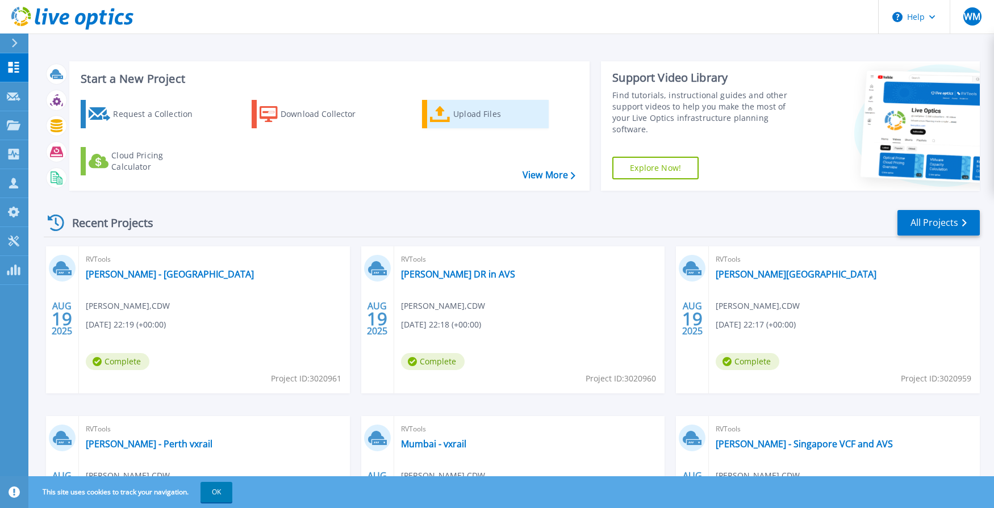
click at [449, 112] on icon at bounding box center [440, 114] width 20 height 16
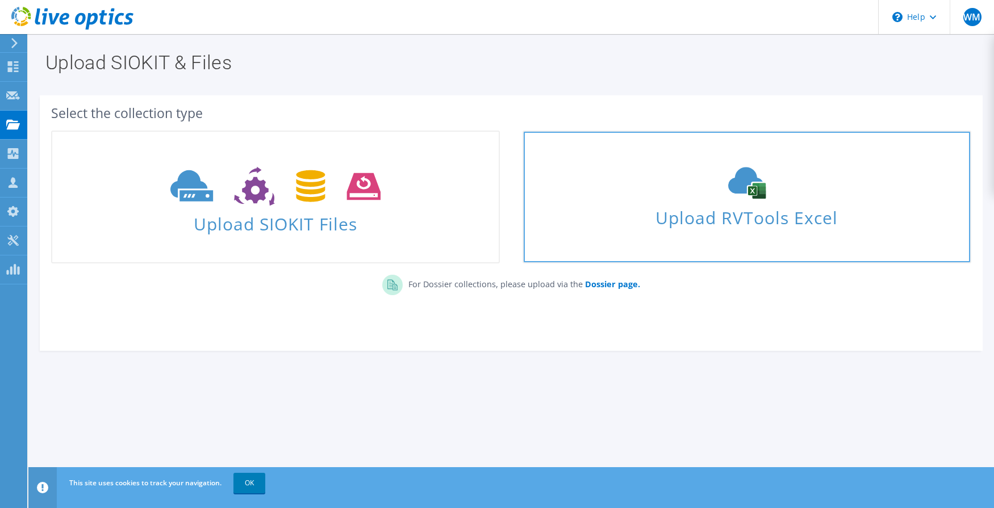
click at [743, 219] on span "Upload RVTools Excel" at bounding box center [747, 215] width 447 height 24
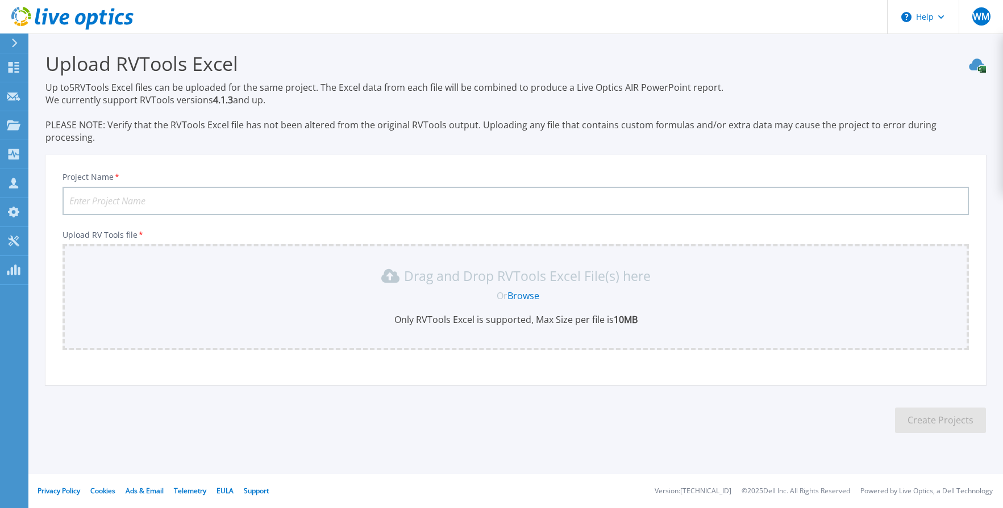
click at [255, 187] on input "Project Name *" at bounding box center [515, 201] width 906 height 28
type input "[PERSON_NAME] - [GEOGRAPHIC_DATA] DR in AVS"
click at [528, 290] on link "Browse" at bounding box center [523, 296] width 32 height 12
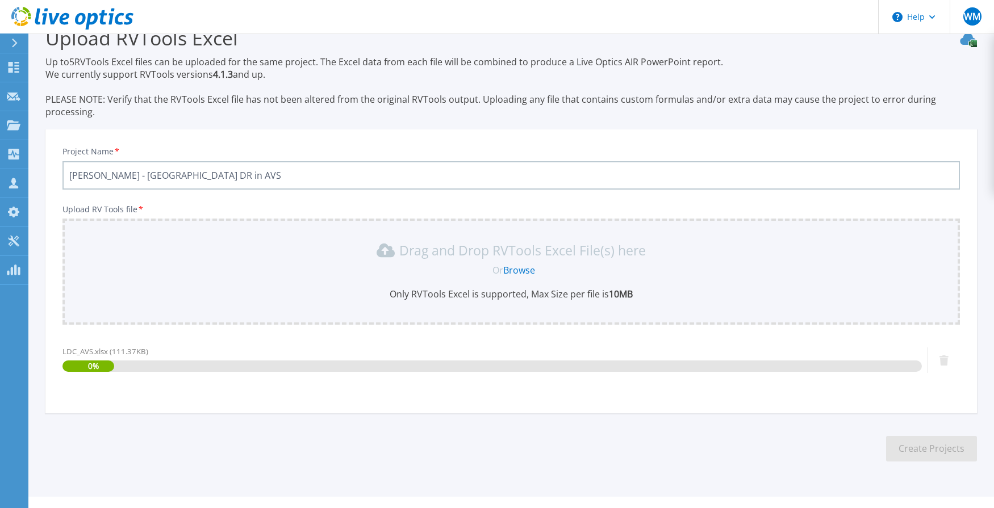
scroll to position [36, 0]
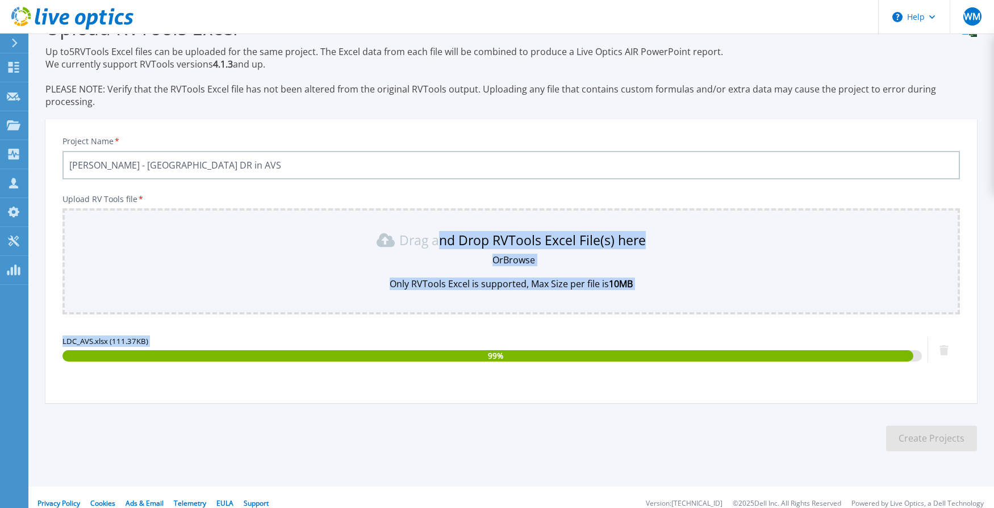
drag, startPoint x: 528, startPoint y: 286, endPoint x: 891, endPoint y: 353, distance: 368.5
click at [891, 353] on div "Upload RV Tools file * Drag and Drop RVTools Excel File(s) here Or Browse Only …" at bounding box center [511, 289] width 898 height 189
drag, startPoint x: 891, startPoint y: 353, endPoint x: 925, endPoint y: 431, distance: 85.5
click at [925, 431] on button "Create Projects" at bounding box center [931, 439] width 91 height 26
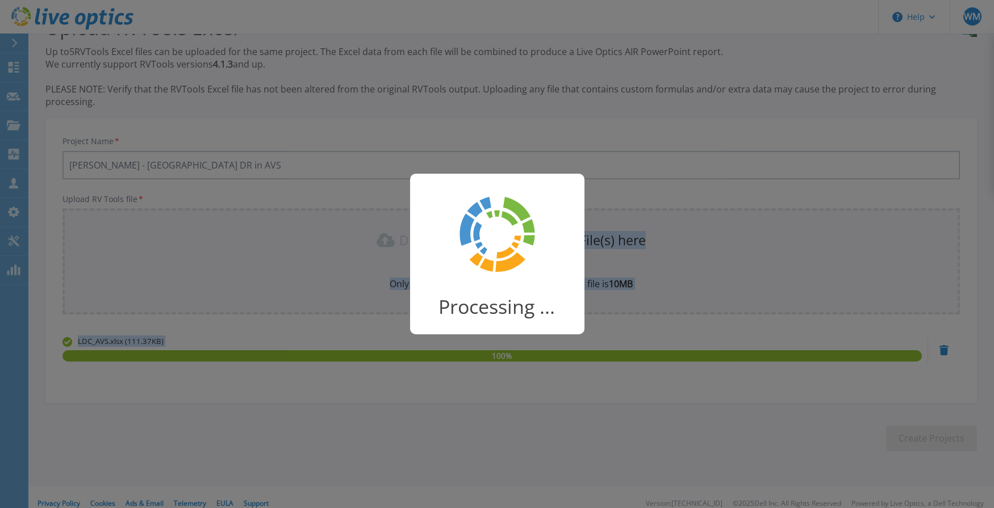
scroll to position [31, 0]
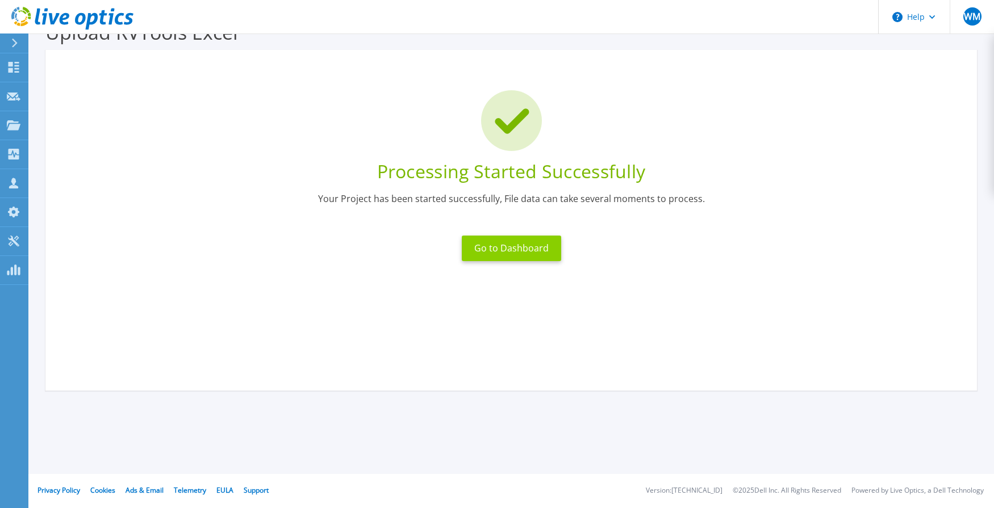
click at [495, 249] on button "Go to Dashboard" at bounding box center [511, 249] width 99 height 26
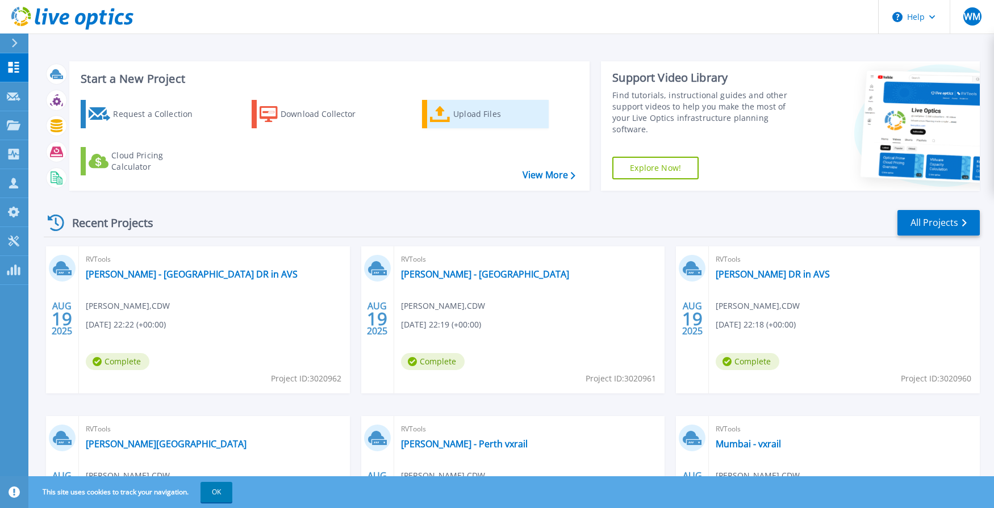
click at [468, 119] on div "Upload Files" at bounding box center [498, 114] width 91 height 23
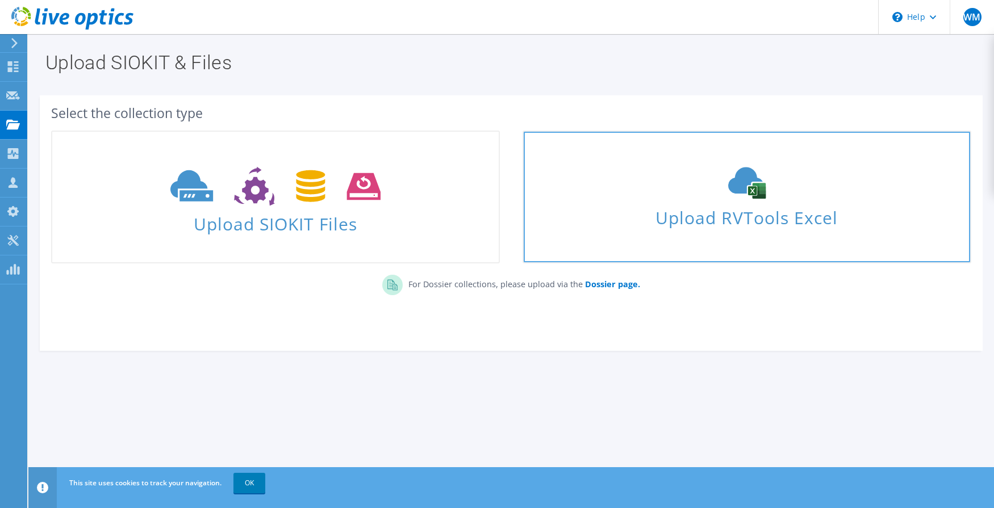
click at [718, 213] on span "Upload RVTools Excel" at bounding box center [747, 215] width 447 height 24
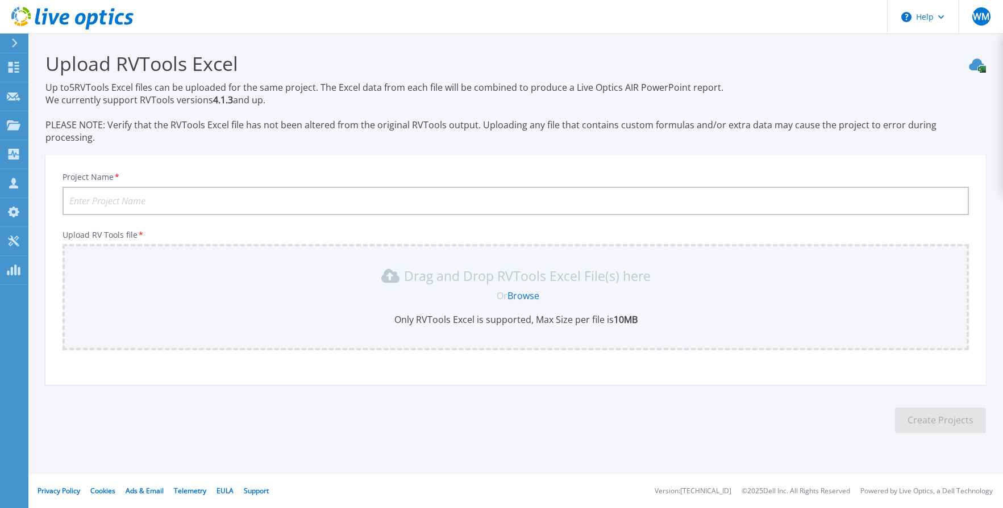
click at [324, 187] on input "Project Name *" at bounding box center [515, 201] width 906 height 28
type input "Worley - Calgary DC"
click at [527, 290] on link "Browse" at bounding box center [523, 296] width 32 height 12
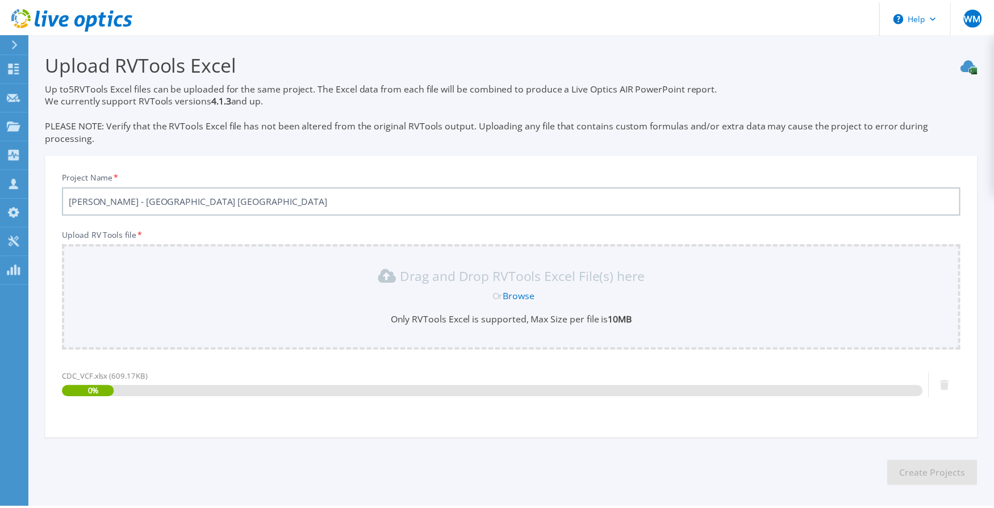
scroll to position [36, 0]
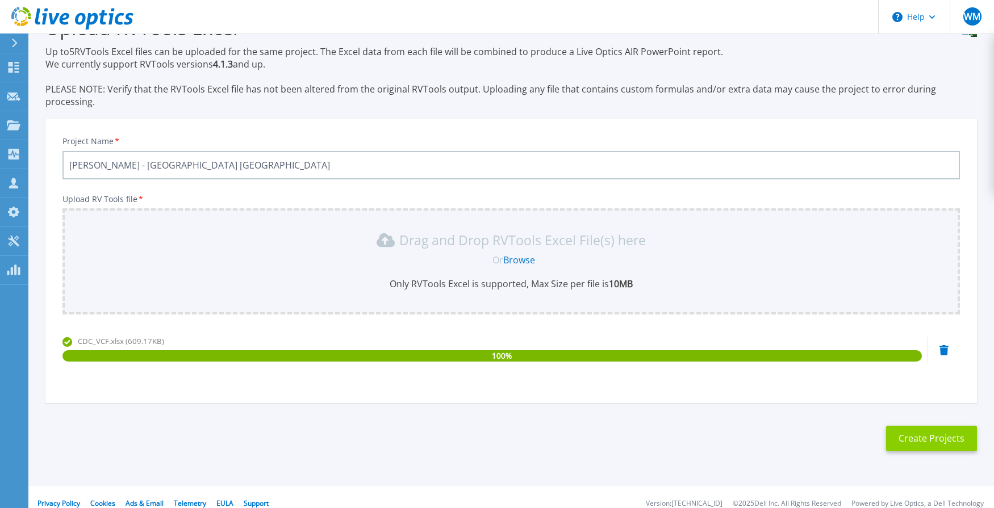
click at [921, 427] on button "Create Projects" at bounding box center [931, 439] width 91 height 26
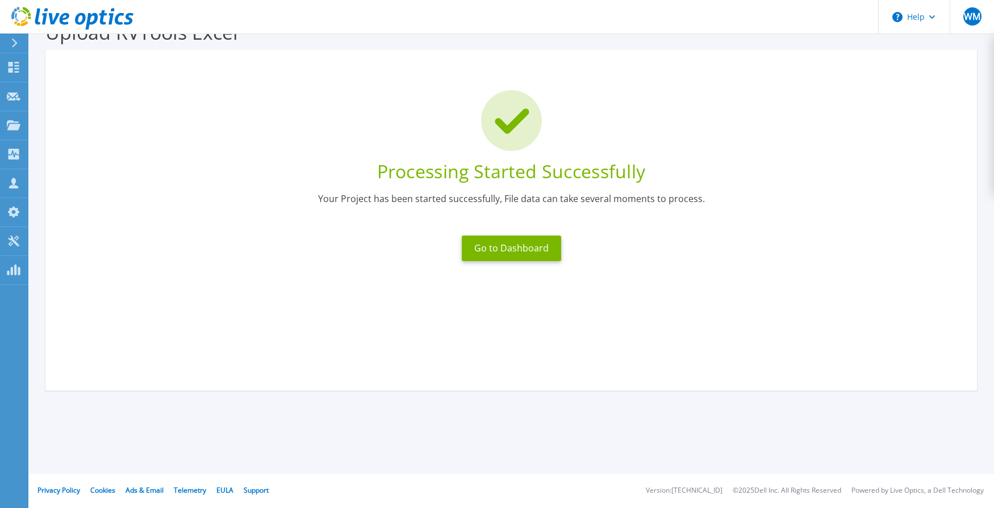
scroll to position [31, 0]
click at [515, 249] on button "Go to Dashboard" at bounding box center [511, 249] width 99 height 26
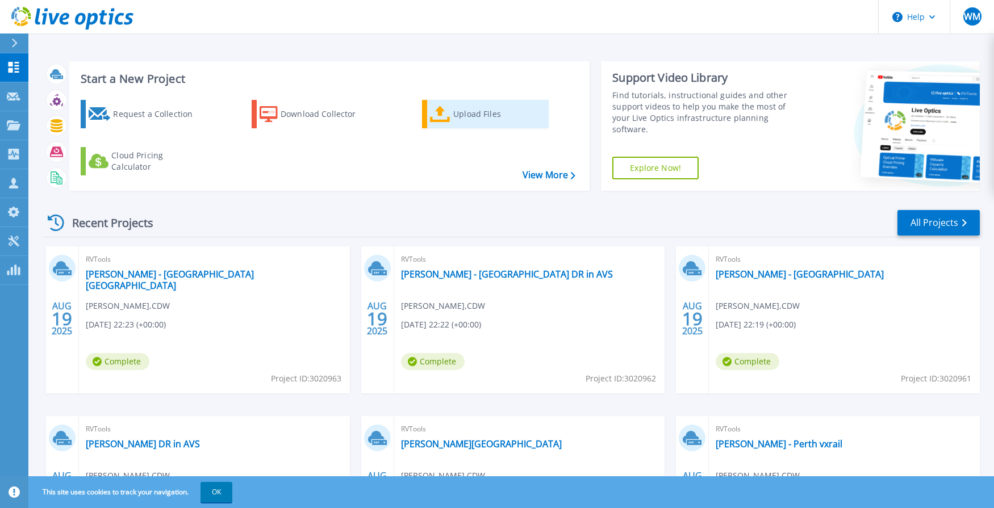
click at [452, 117] on link "Upload Files" at bounding box center [485, 114] width 127 height 28
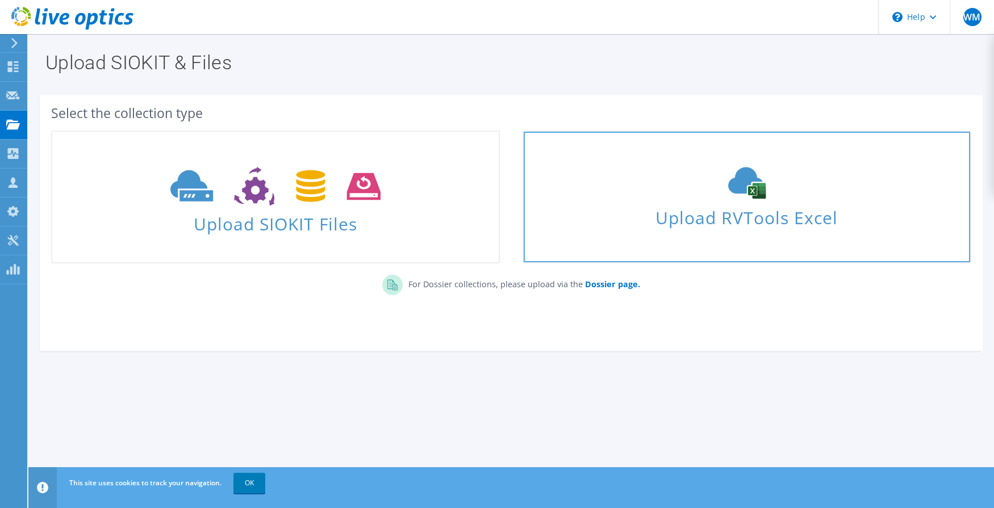
click at [678, 201] on div "Upload RVTools Excel" at bounding box center [747, 197] width 447 height 60
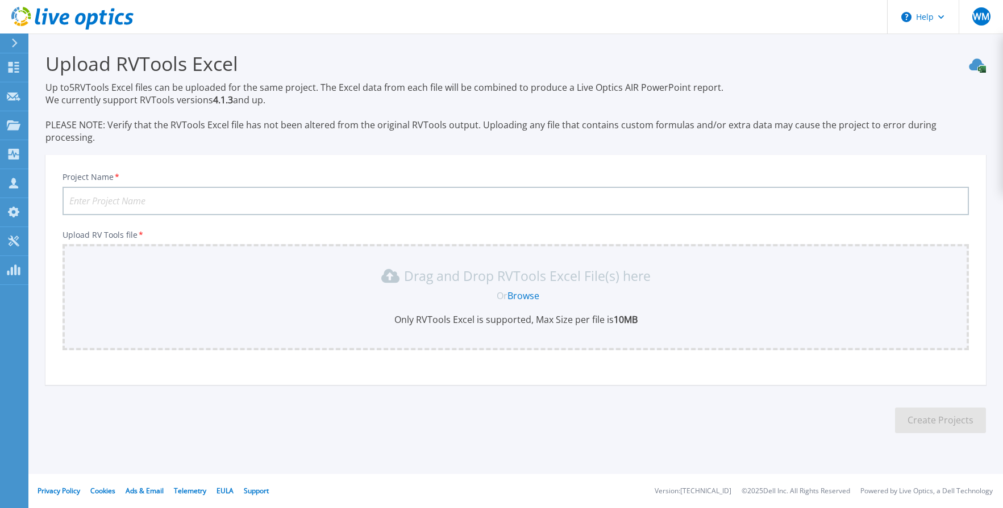
click at [191, 194] on input "Project Name *" at bounding box center [515, 201] width 906 height 28
type input "[PERSON_NAME] - [GEOGRAPHIC_DATA] DR in [GEOGRAPHIC_DATA]"
click at [523, 290] on link "Browse" at bounding box center [523, 296] width 32 height 12
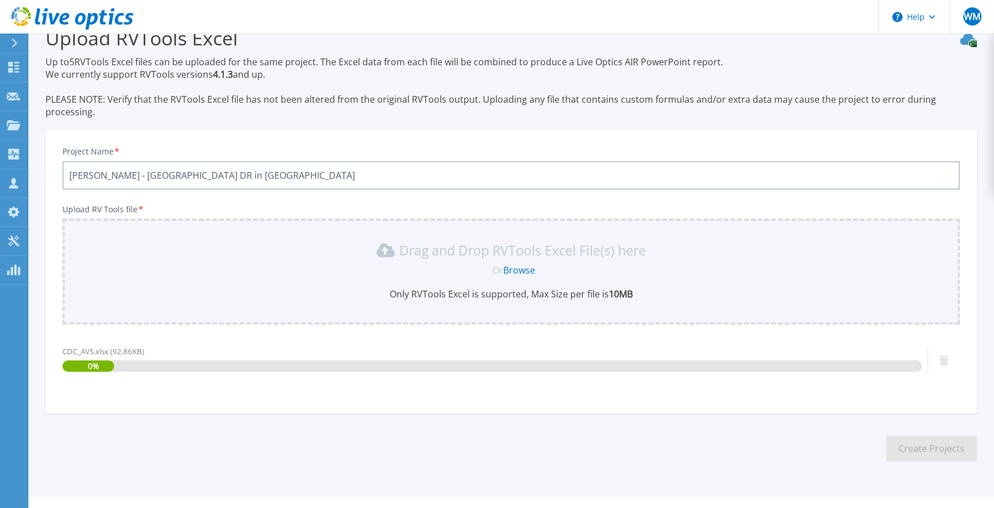
scroll to position [36, 0]
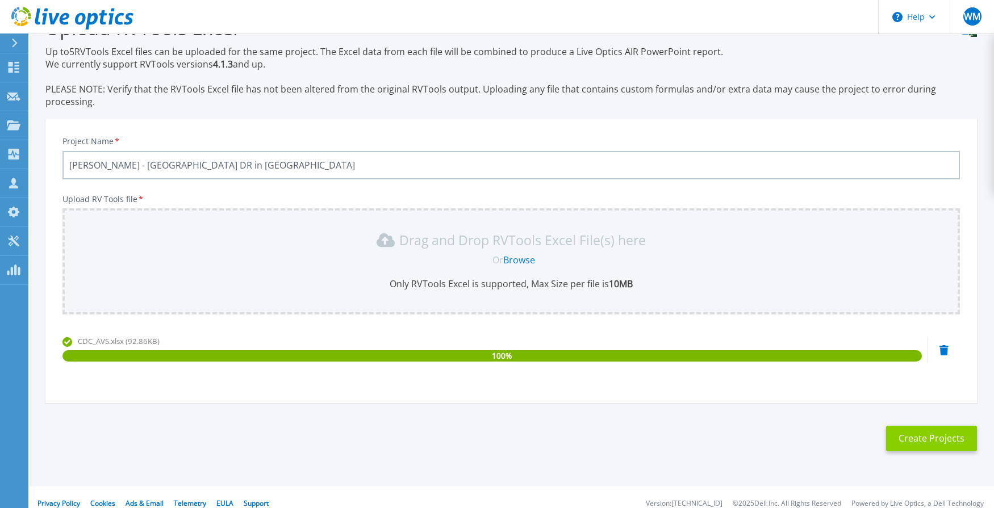
click at [924, 426] on button "Create Projects" at bounding box center [931, 439] width 91 height 26
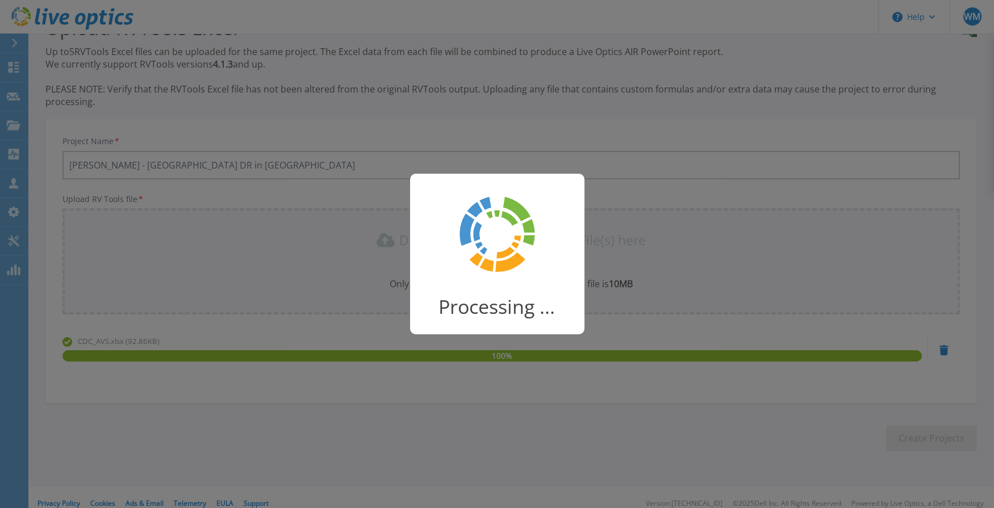
scroll to position [31, 0]
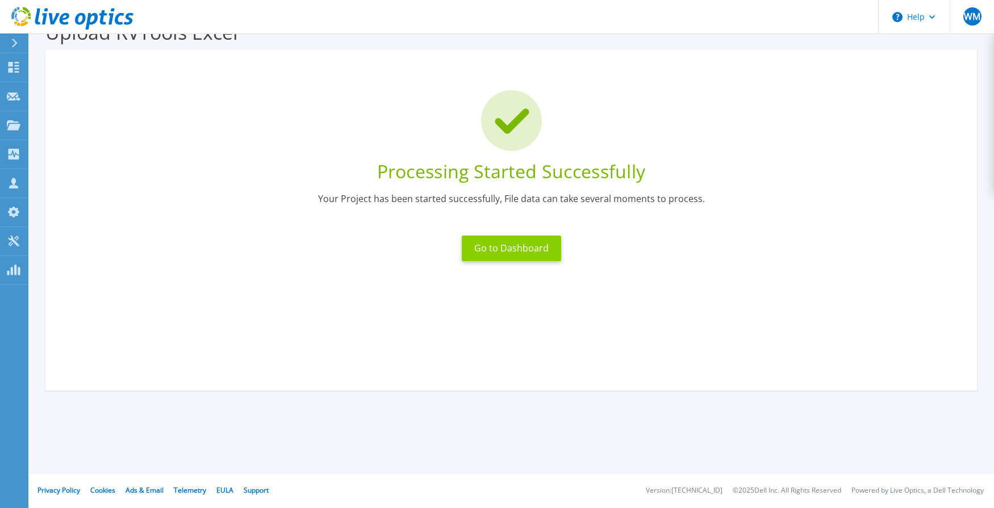
click at [498, 243] on button "Go to Dashboard" at bounding box center [511, 249] width 99 height 26
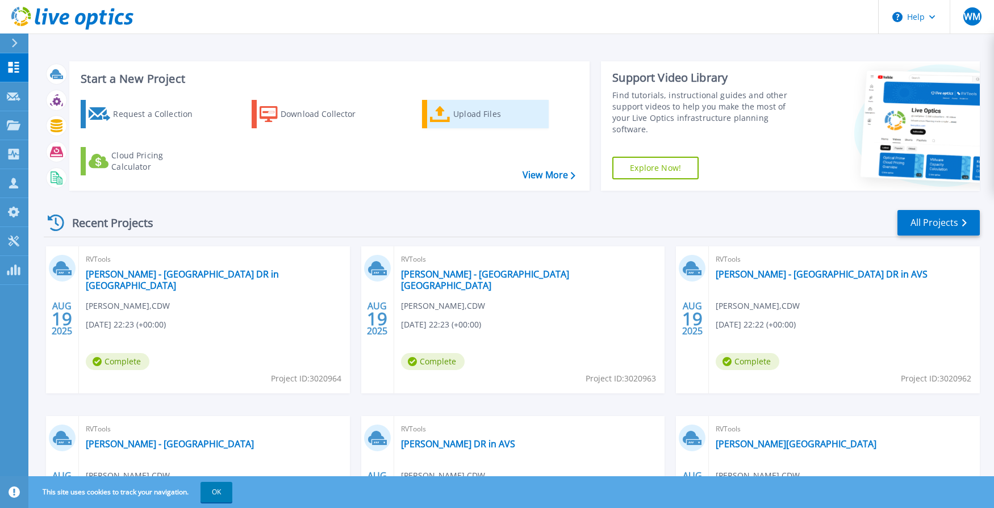
click at [450, 114] on icon at bounding box center [440, 114] width 20 height 16
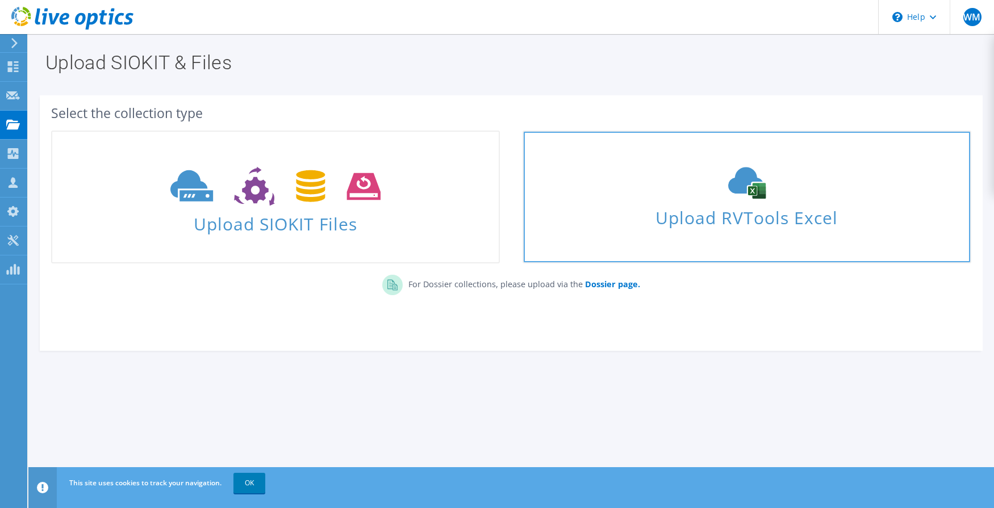
click at [719, 193] on icon at bounding box center [747, 183] width 170 height 32
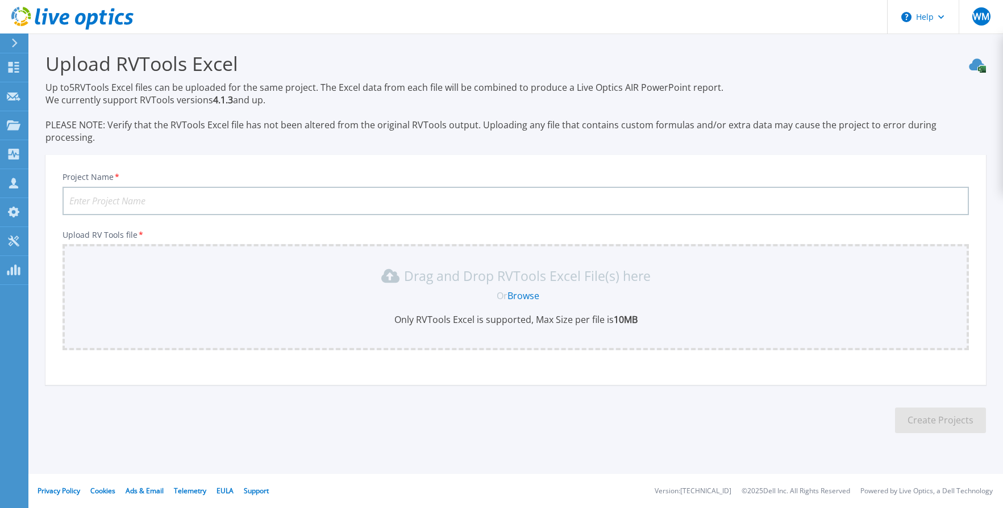
click at [355, 190] on input "Project Name *" at bounding box center [515, 201] width 906 height 28
type input "Worley - Singapore DC"
click at [529, 290] on link "Browse" at bounding box center [523, 296] width 32 height 12
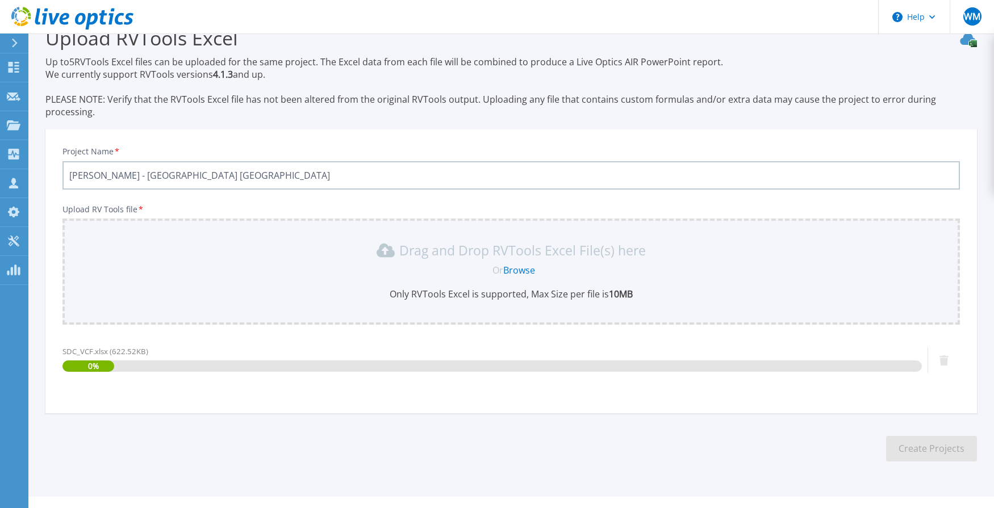
scroll to position [36, 0]
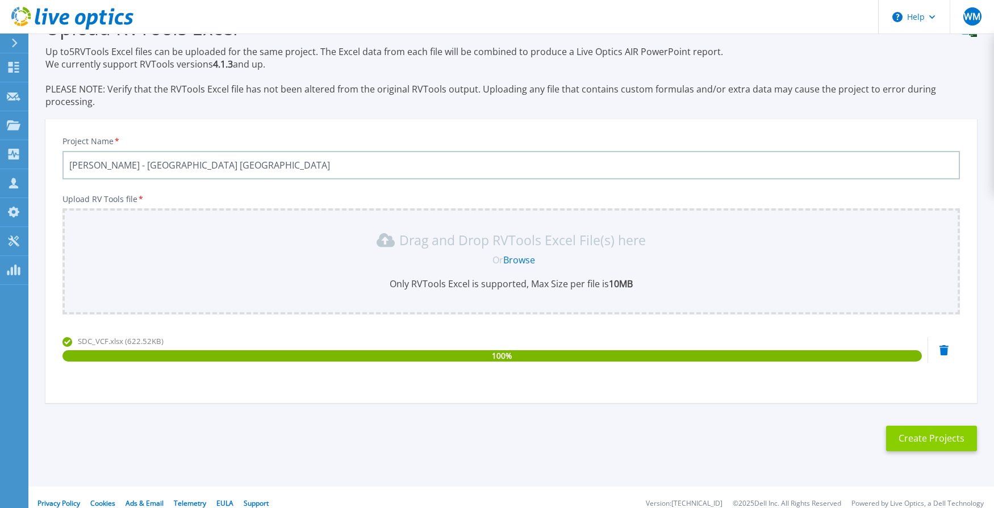
click at [927, 429] on button "Create Projects" at bounding box center [931, 439] width 91 height 26
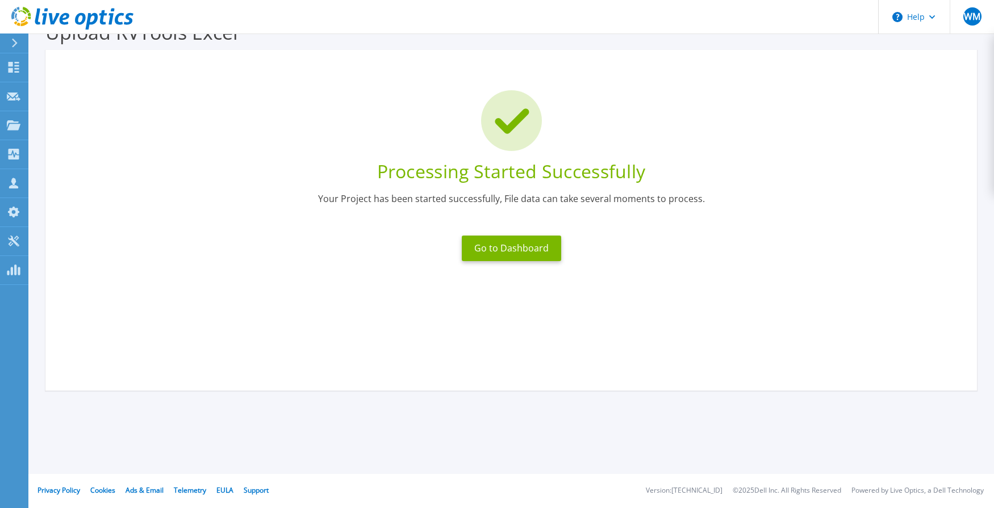
scroll to position [31, 0]
click at [501, 248] on button "Go to Dashboard" at bounding box center [511, 249] width 99 height 26
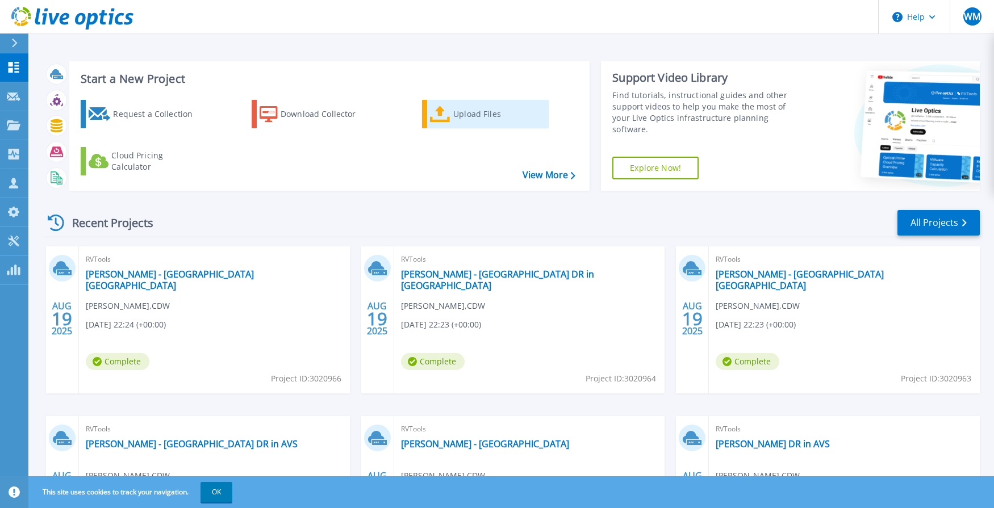
click at [468, 110] on div "Upload Files" at bounding box center [498, 114] width 91 height 23
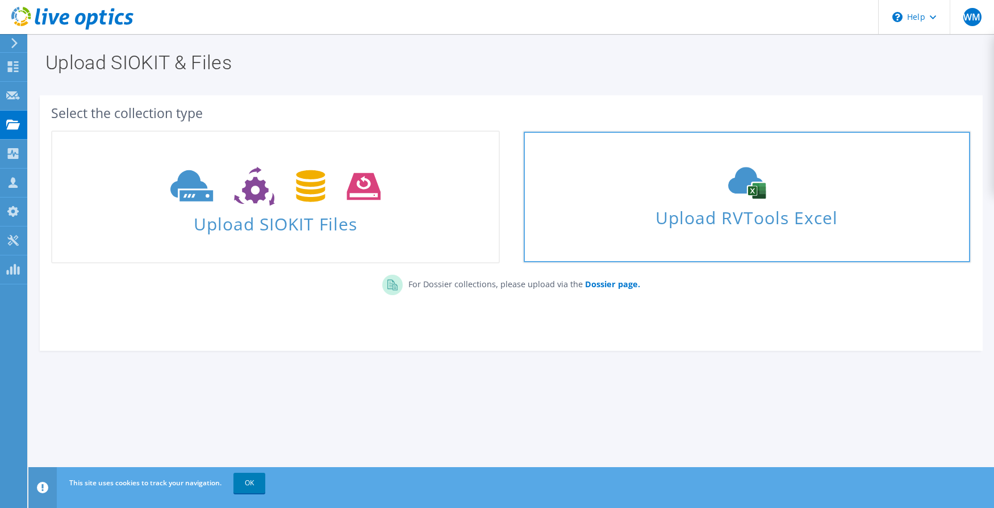
click at [722, 211] on span "Upload RVTools Excel" at bounding box center [747, 215] width 447 height 24
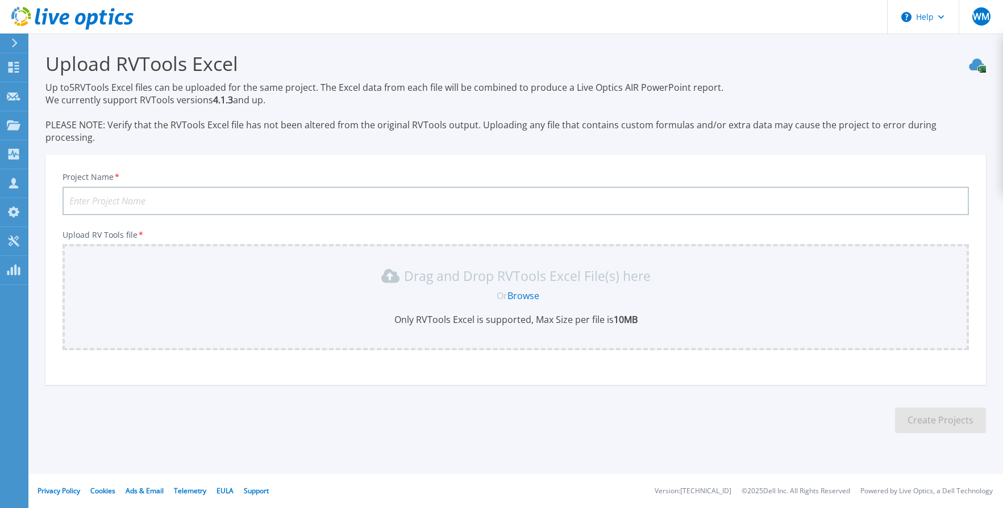
click at [225, 187] on input "Project Name *" at bounding box center [515, 201] width 906 height 28
type input "[PERSON_NAME] - [GEOGRAPHIC_DATA] DR in AVS"
click at [528, 290] on link "Browse" at bounding box center [523, 296] width 32 height 12
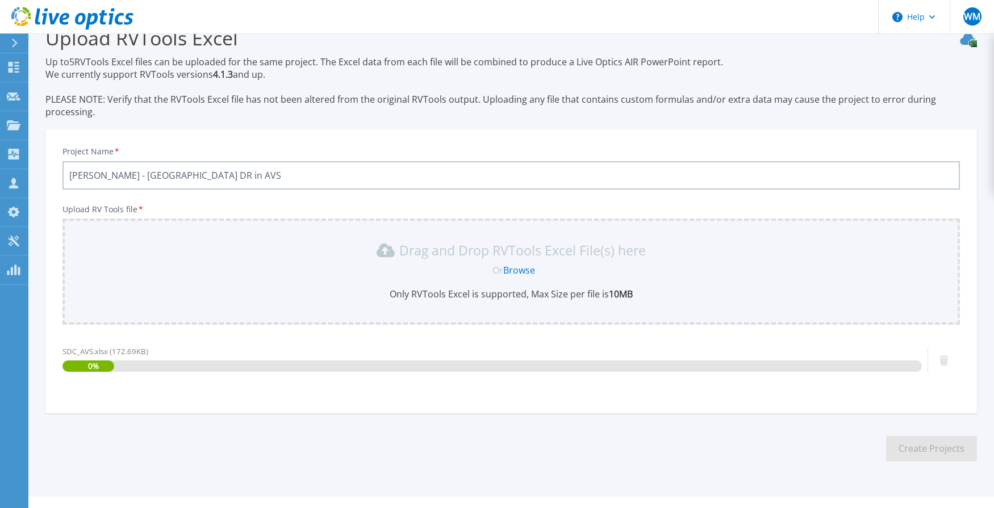
scroll to position [36, 0]
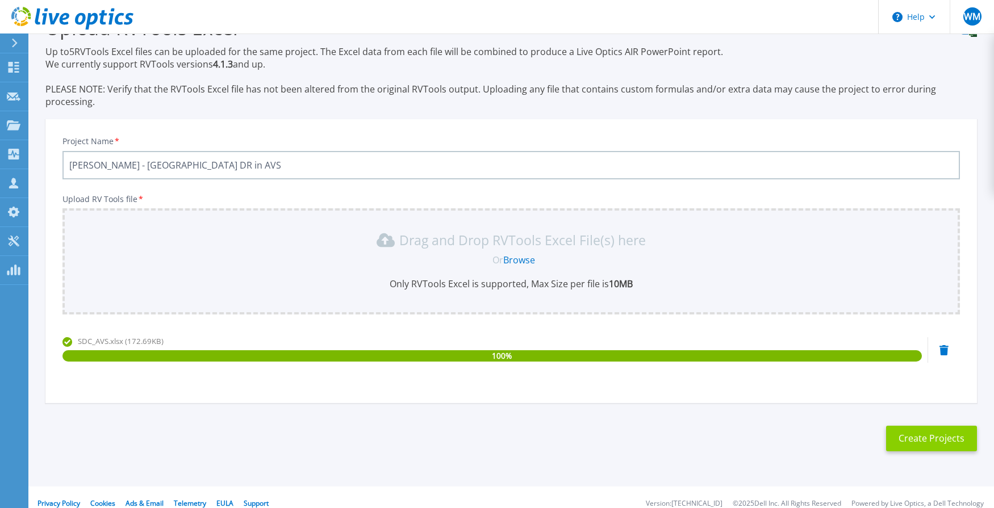
click at [931, 428] on button "Create Projects" at bounding box center [931, 439] width 91 height 26
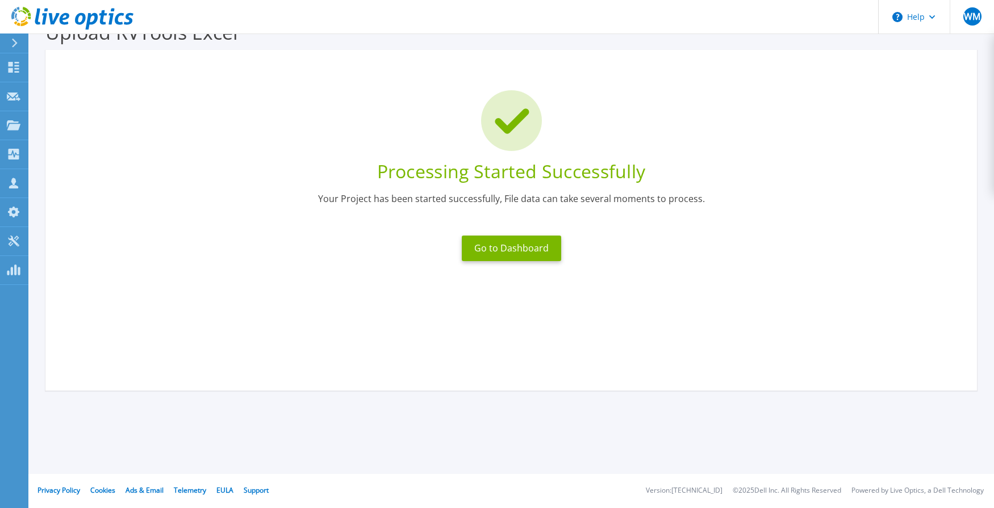
scroll to position [31, 0]
click at [493, 245] on button "Go to Dashboard" at bounding box center [511, 249] width 99 height 26
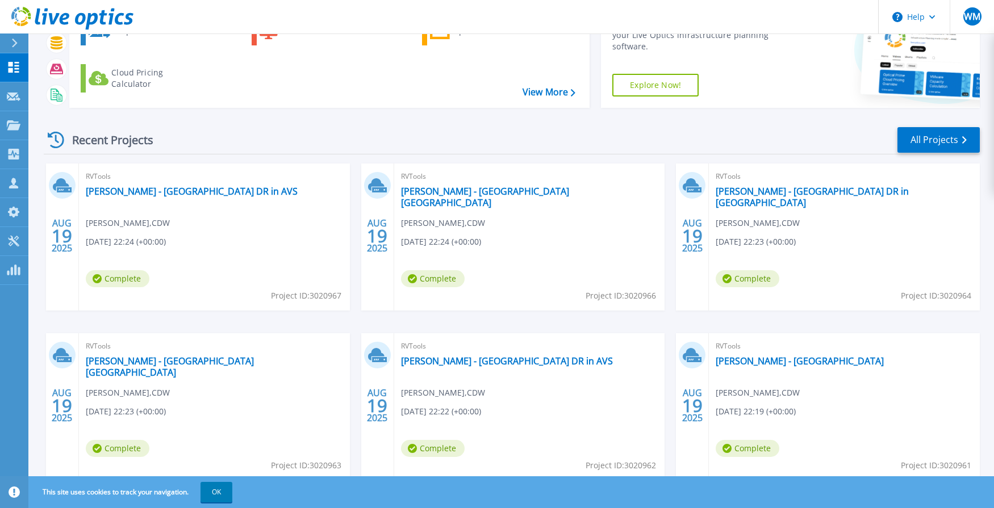
scroll to position [121, 0]
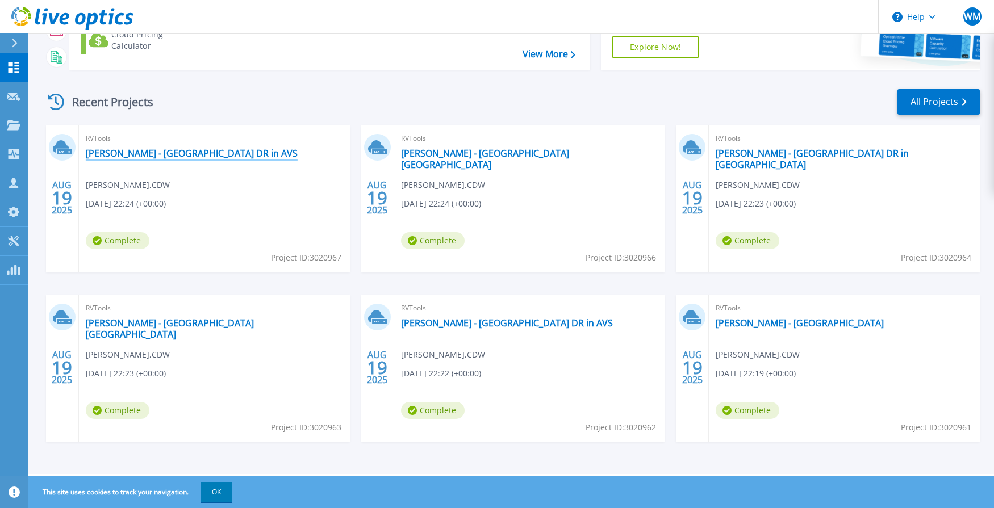
click at [193, 154] on link "[PERSON_NAME] - [GEOGRAPHIC_DATA] DR in AVS" at bounding box center [192, 153] width 212 height 11
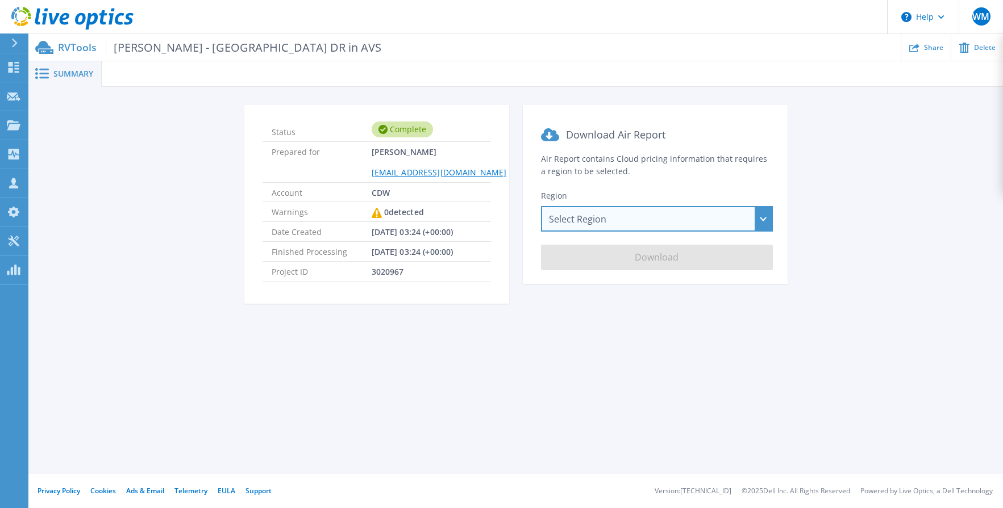
click at [610, 219] on div "Select Region [GEOGRAPHIC_DATA] ([GEOGRAPHIC_DATA]) [GEOGRAPHIC_DATA] ([GEOGRAP…" at bounding box center [657, 219] width 232 height 26
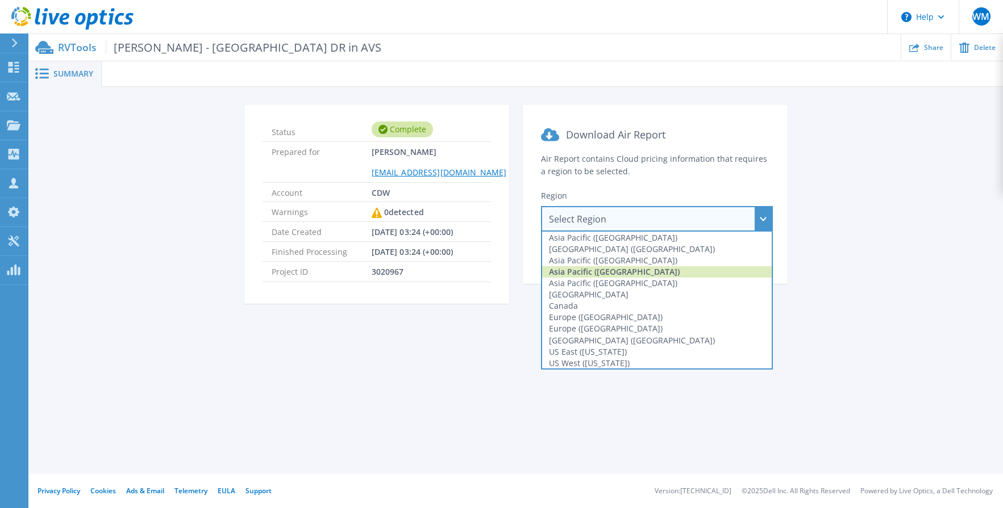
click at [610, 275] on div "Asia Pacific ([GEOGRAPHIC_DATA])" at bounding box center [657, 271] width 230 height 11
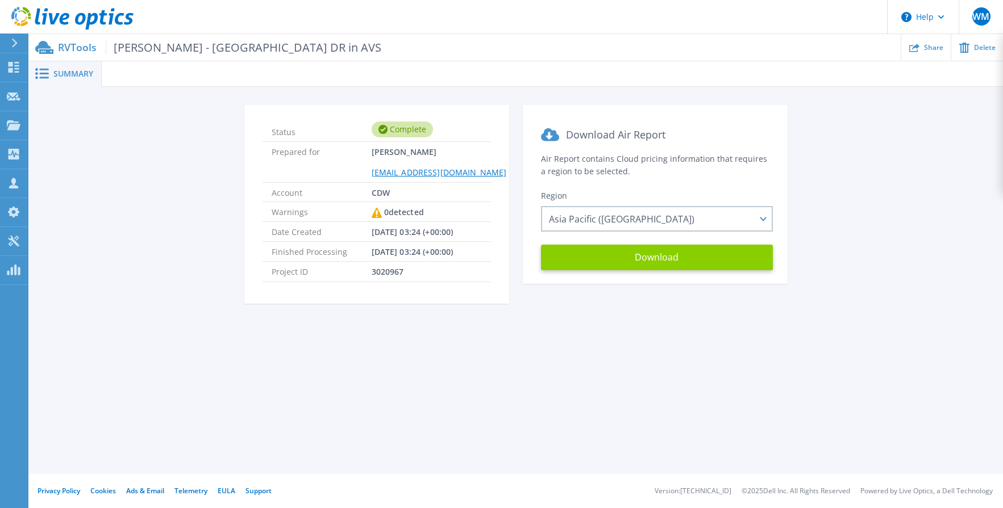
click at [635, 257] on button "Download" at bounding box center [657, 258] width 232 height 26
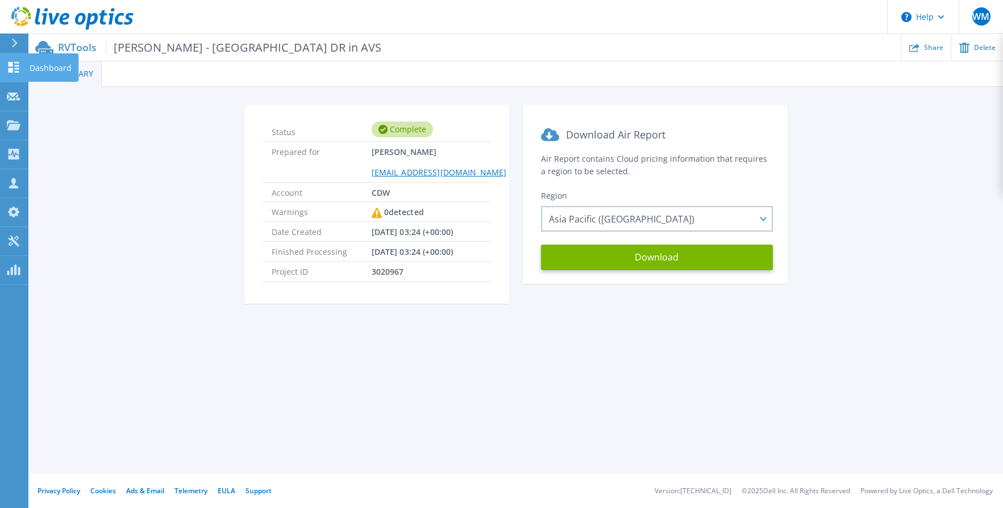
click at [12, 61] on link "Dashboard Dashboard" at bounding box center [14, 67] width 28 height 29
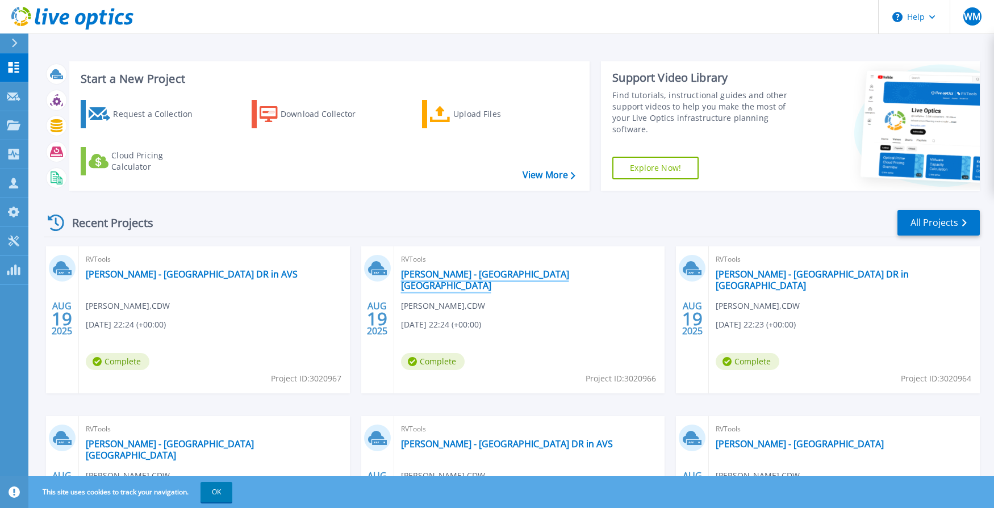
click at [436, 273] on link "[PERSON_NAME] - [GEOGRAPHIC_DATA] [GEOGRAPHIC_DATA]" at bounding box center [529, 280] width 257 height 23
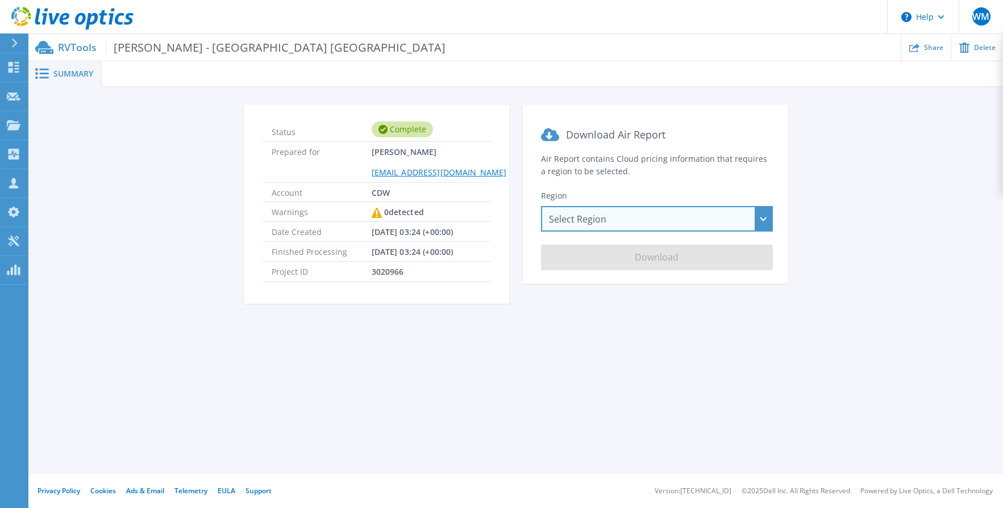
click at [593, 220] on div "Select Region Asia Pacific (Hong Kong) Asia Pacific (Mumbai) Asia Pacific (Seou…" at bounding box center [657, 219] width 232 height 26
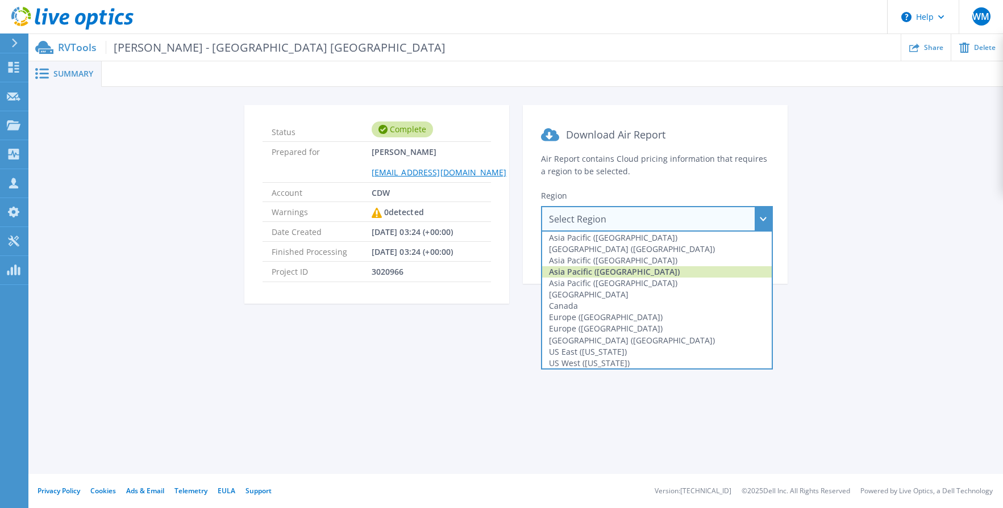
click at [595, 269] on div "Asia Pacific ([GEOGRAPHIC_DATA])" at bounding box center [657, 271] width 230 height 11
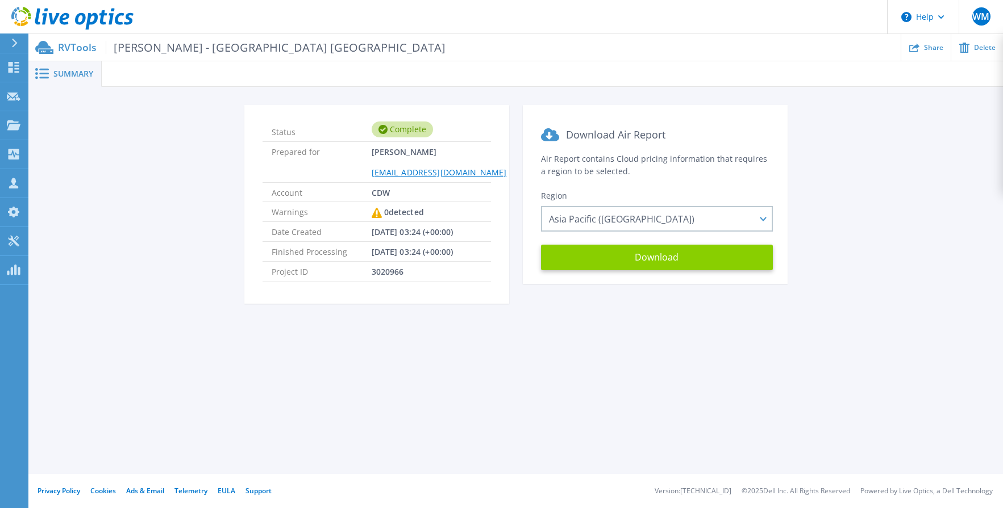
click at [625, 264] on button "Download" at bounding box center [657, 258] width 232 height 26
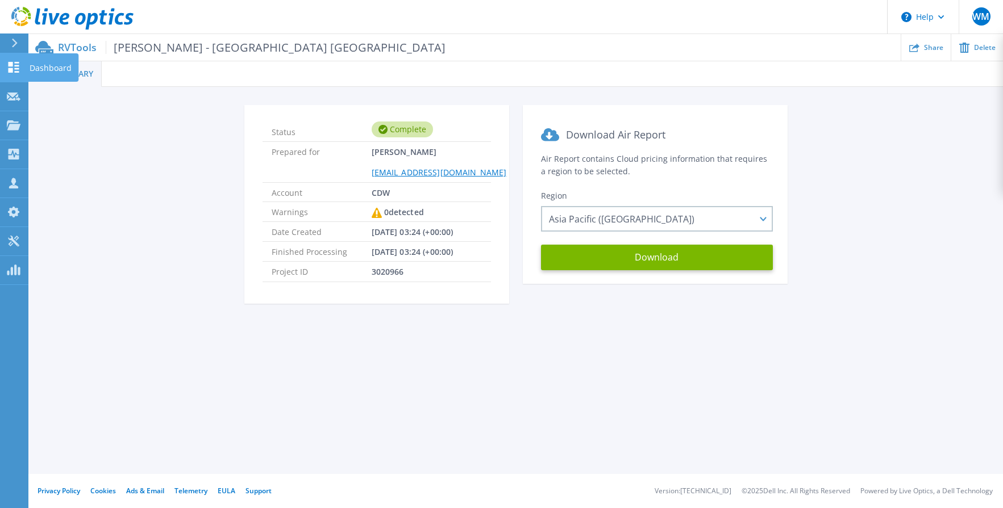
click at [8, 60] on link "Dashboard Dashboard" at bounding box center [14, 67] width 28 height 29
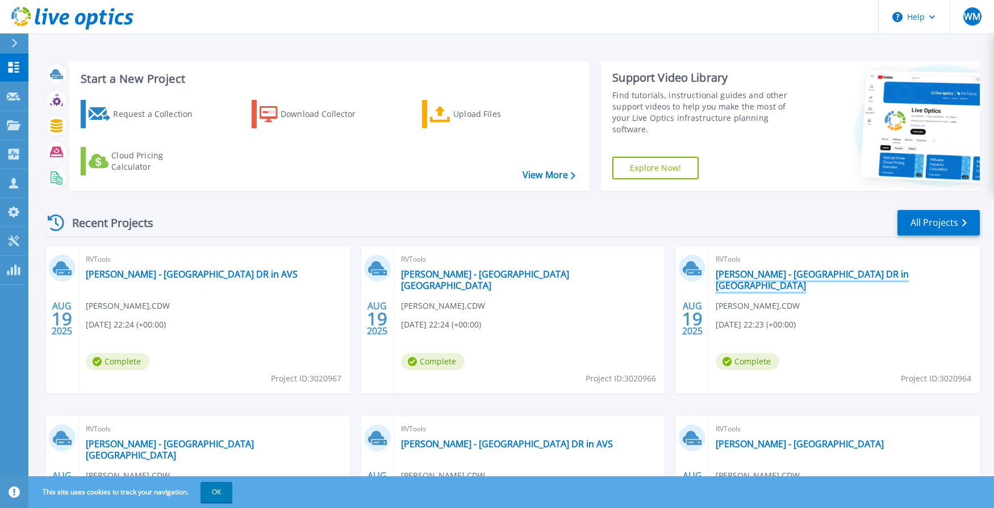
click at [732, 276] on link "[PERSON_NAME] - [GEOGRAPHIC_DATA] DR in [GEOGRAPHIC_DATA]" at bounding box center [844, 280] width 257 height 23
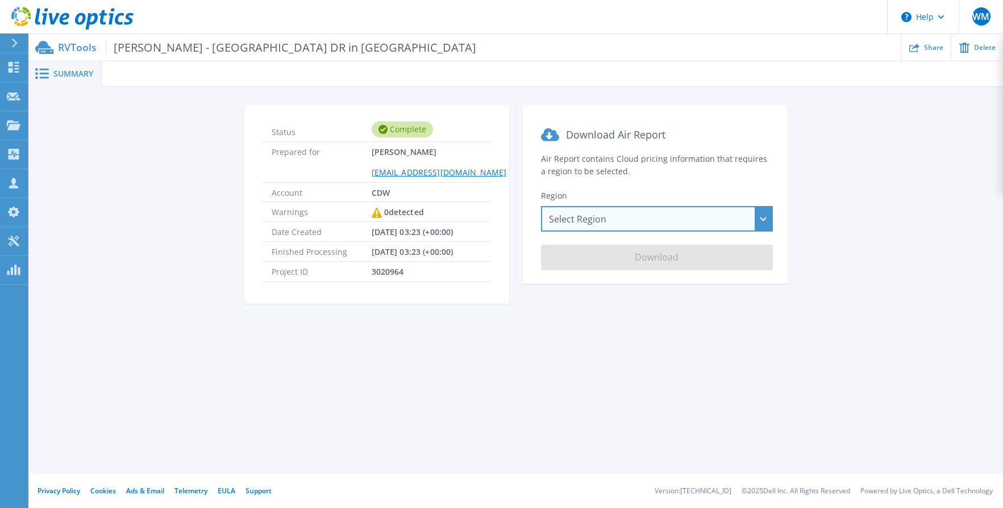
click at [596, 220] on div "Select Region [GEOGRAPHIC_DATA] ([GEOGRAPHIC_DATA]) [GEOGRAPHIC_DATA] ([GEOGRAP…" at bounding box center [657, 219] width 232 height 26
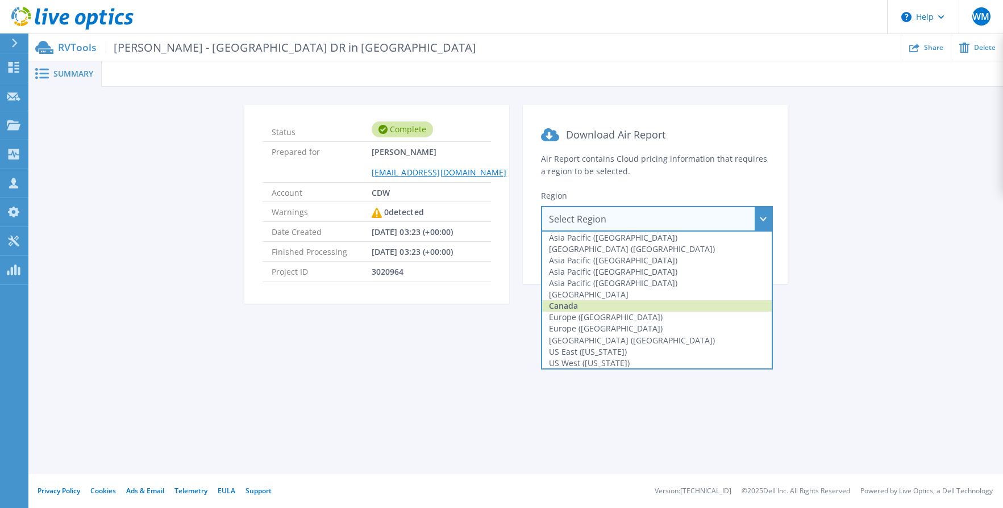
click at [603, 301] on div "Canada" at bounding box center [657, 306] width 230 height 11
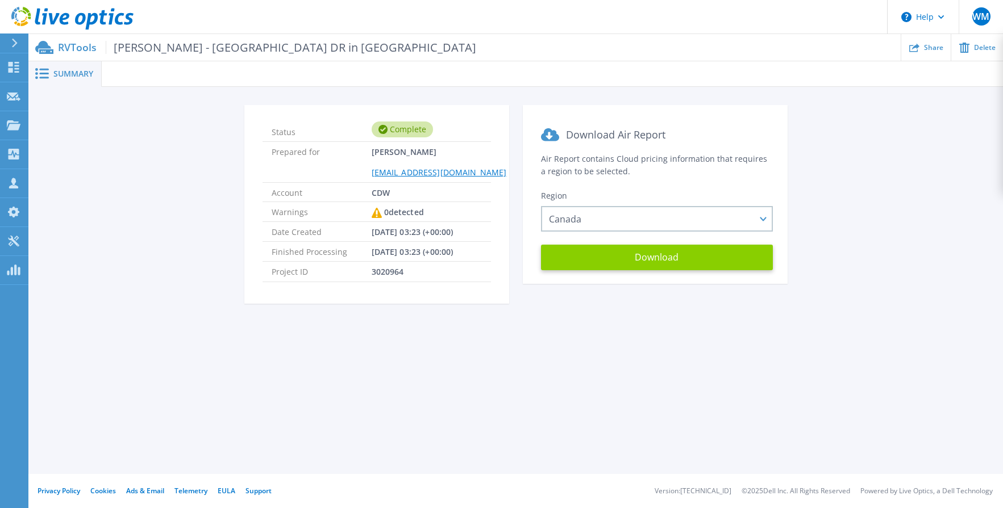
click at [619, 264] on button "Download" at bounding box center [657, 258] width 232 height 26
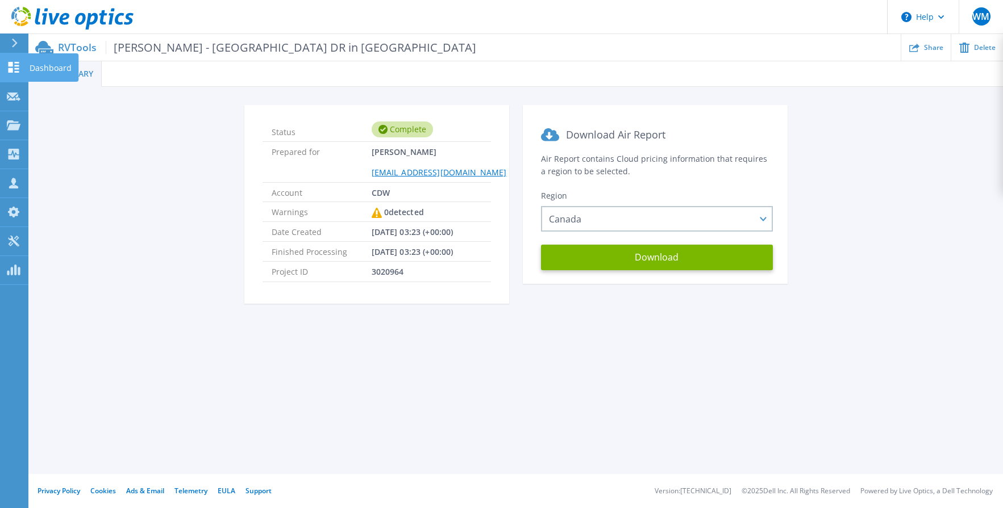
click at [11, 66] on icon at bounding box center [14, 67] width 11 height 11
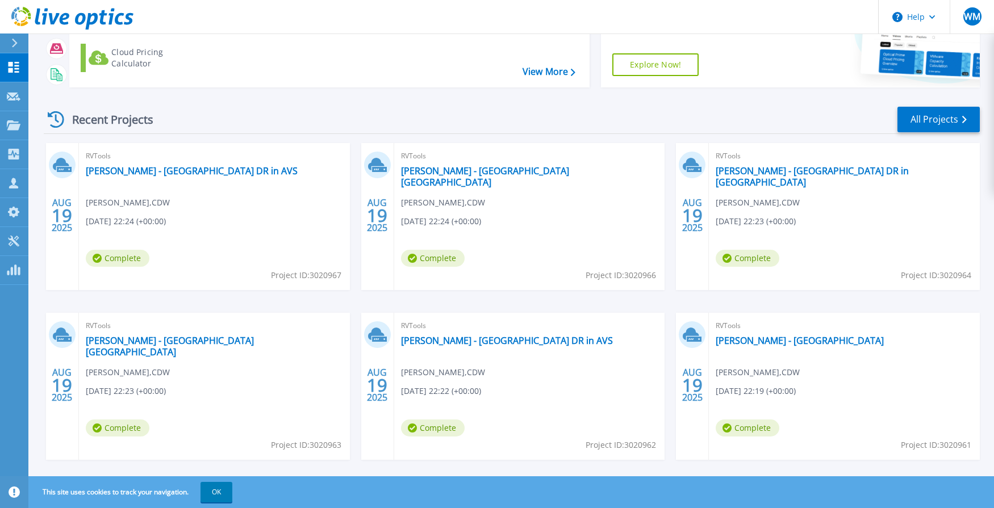
scroll to position [121, 0]
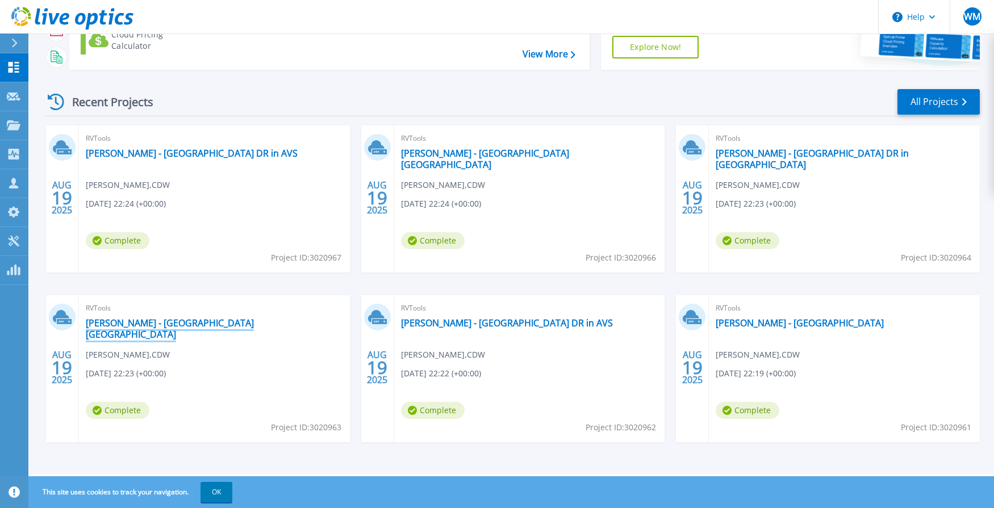
click at [139, 319] on link "[PERSON_NAME] - [GEOGRAPHIC_DATA] [GEOGRAPHIC_DATA]" at bounding box center [214, 329] width 257 height 23
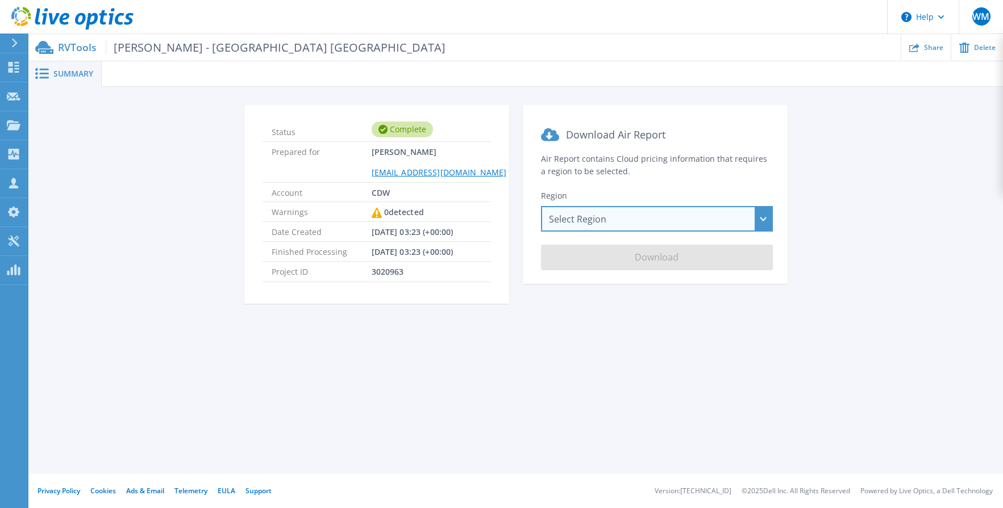
click at [604, 221] on div "Select Region Asia Pacific (Hong Kong) Asia Pacific (Mumbai) Asia Pacific (Seou…" at bounding box center [657, 219] width 232 height 26
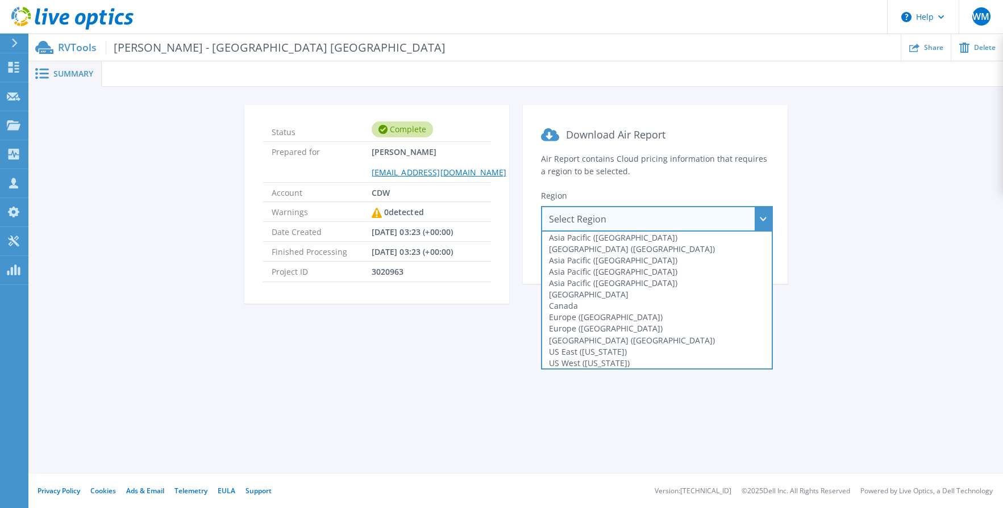
click at [586, 306] on div "Canada" at bounding box center [657, 306] width 230 height 11
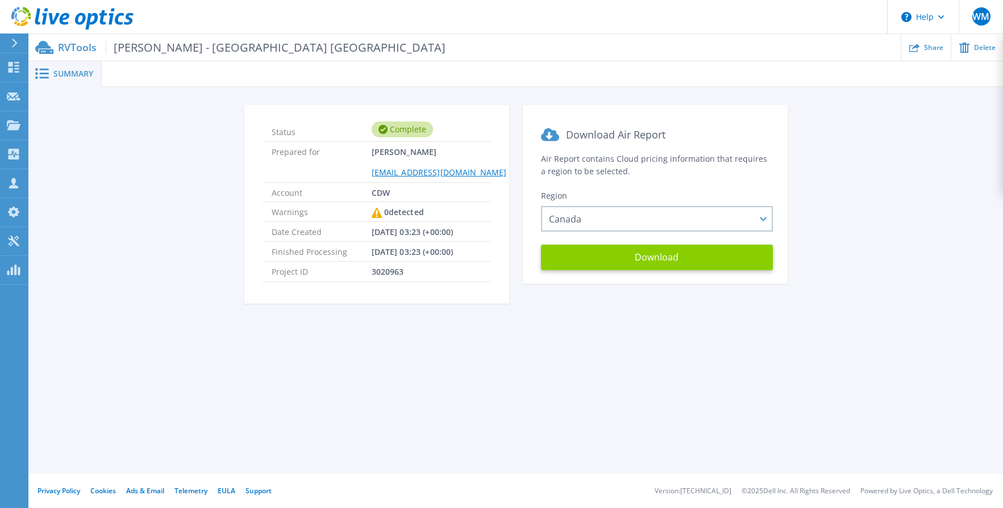
click at [606, 258] on button "Download" at bounding box center [657, 258] width 232 height 26
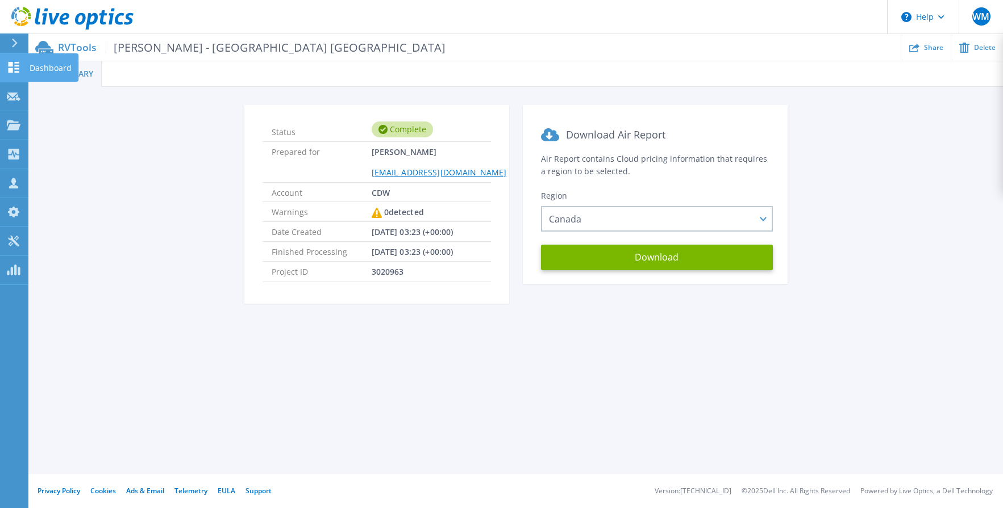
click at [12, 70] on icon at bounding box center [14, 67] width 11 height 11
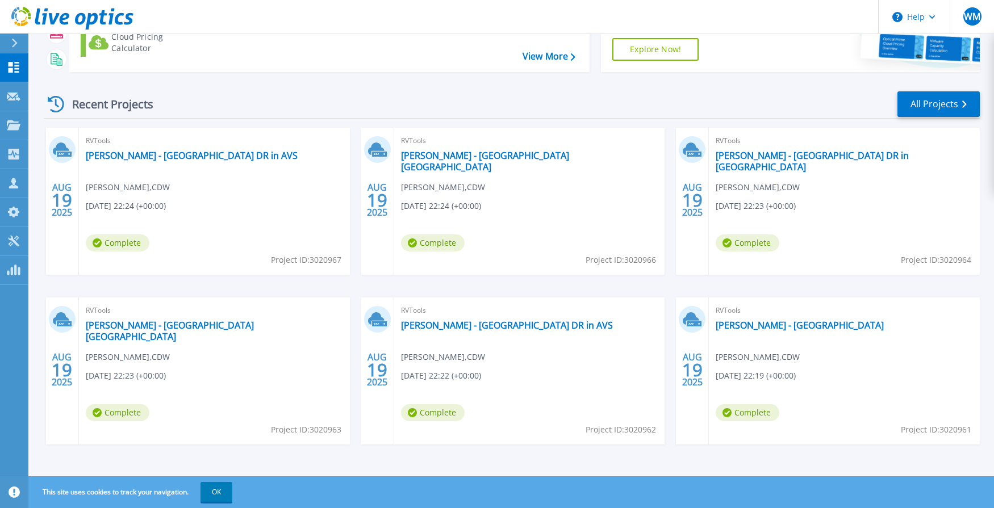
scroll to position [121, 0]
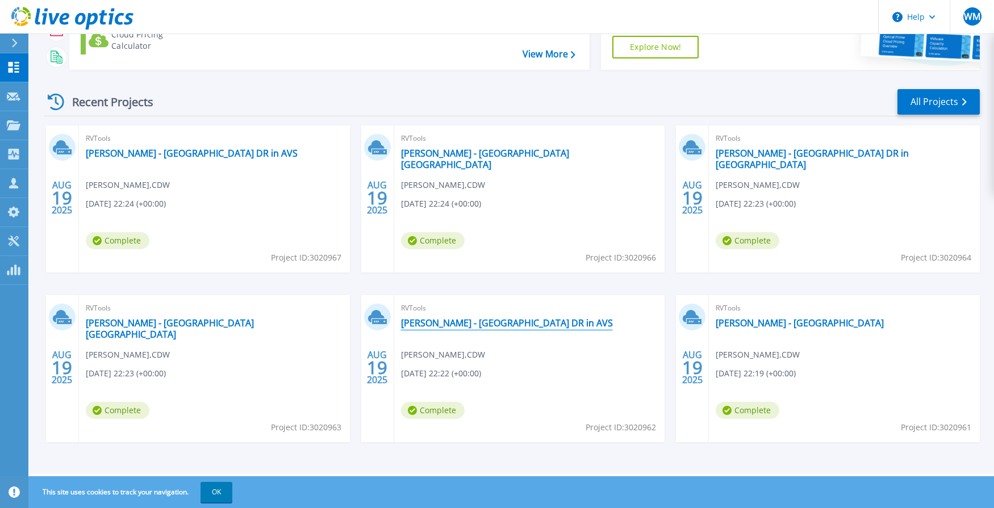
click at [446, 321] on link "[PERSON_NAME] - [GEOGRAPHIC_DATA] DR in AVS" at bounding box center [507, 323] width 212 height 11
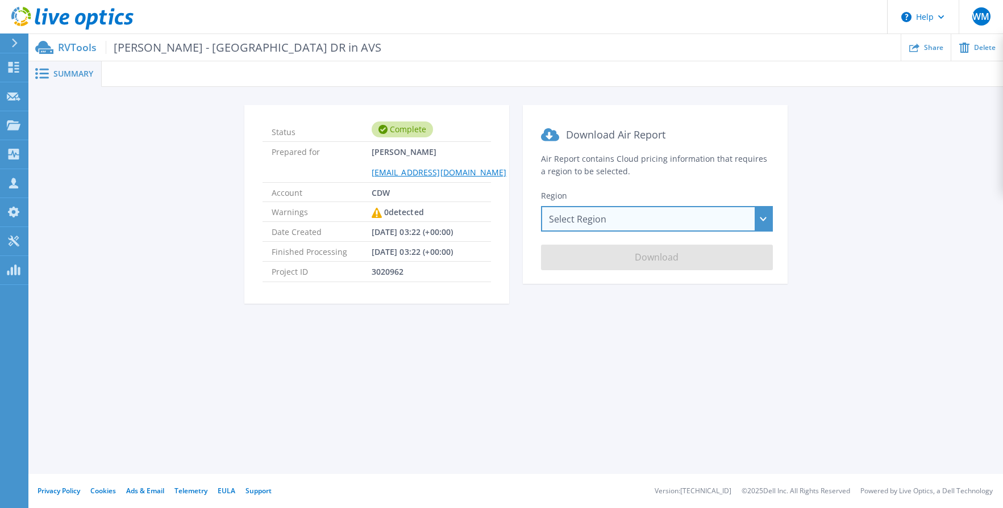
click at [578, 224] on div "Select Region Asia Pacific (Hong Kong) Asia Pacific (Mumbai) Asia Pacific (Seou…" at bounding box center [657, 219] width 232 height 26
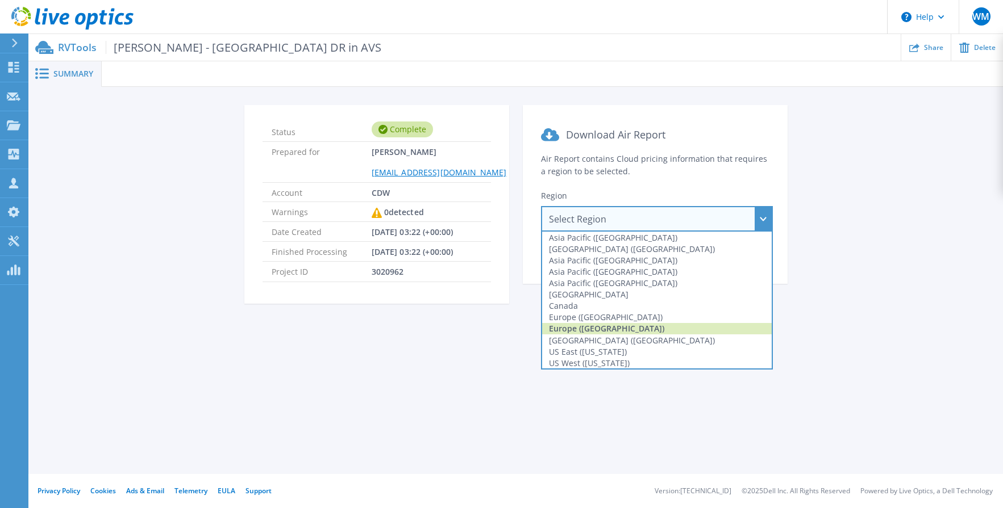
click at [579, 327] on div "Europe (London)" at bounding box center [657, 328] width 230 height 11
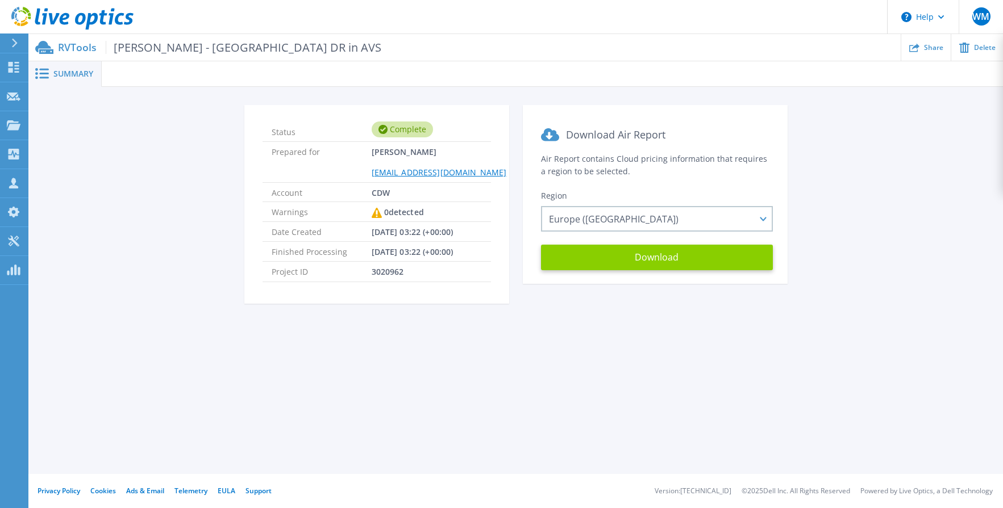
click at [606, 257] on button "Download" at bounding box center [657, 258] width 232 height 26
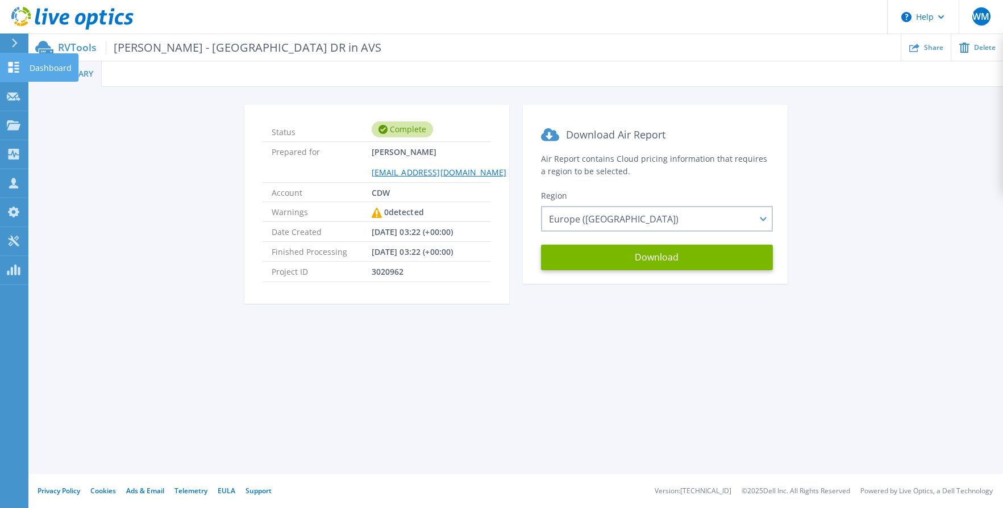
click at [10, 65] on icon at bounding box center [14, 67] width 11 height 11
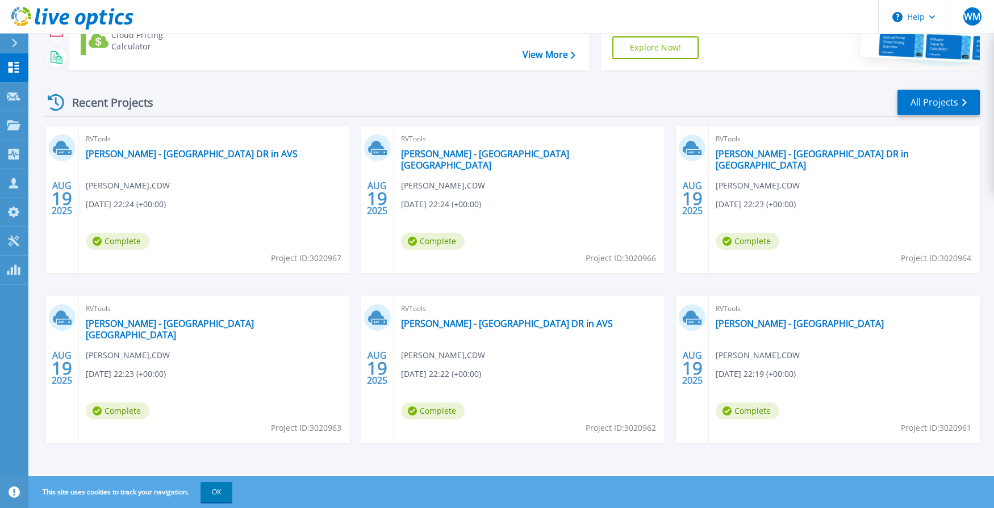
scroll to position [121, 0]
click at [757, 322] on link "[PERSON_NAME] - [GEOGRAPHIC_DATA]" at bounding box center [800, 323] width 168 height 11
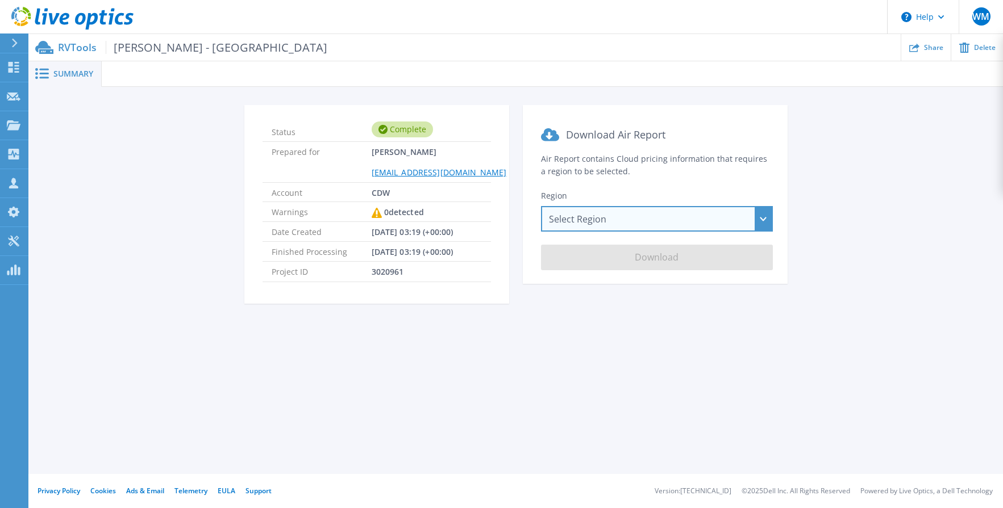
click at [606, 216] on div "Select Region Asia Pacific (Hong Kong) Asia Pacific (Mumbai) Asia Pacific (Seou…" at bounding box center [657, 219] width 232 height 26
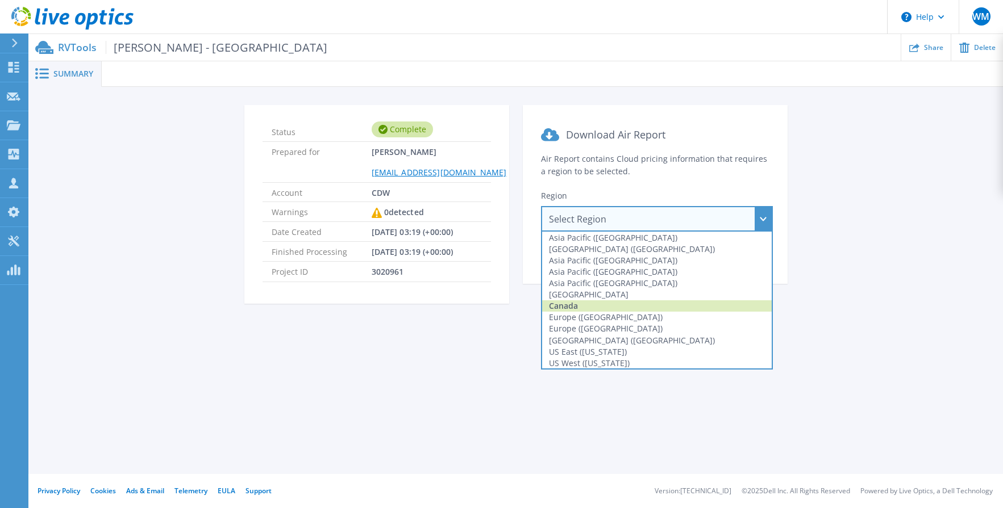
click at [595, 307] on div "Canada" at bounding box center [657, 306] width 230 height 11
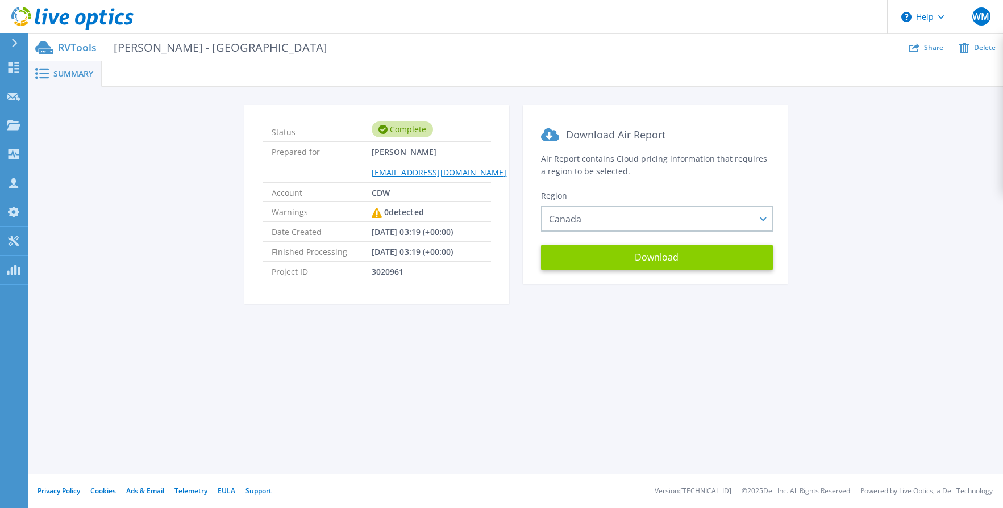
click at [637, 258] on button "Download" at bounding box center [657, 258] width 232 height 26
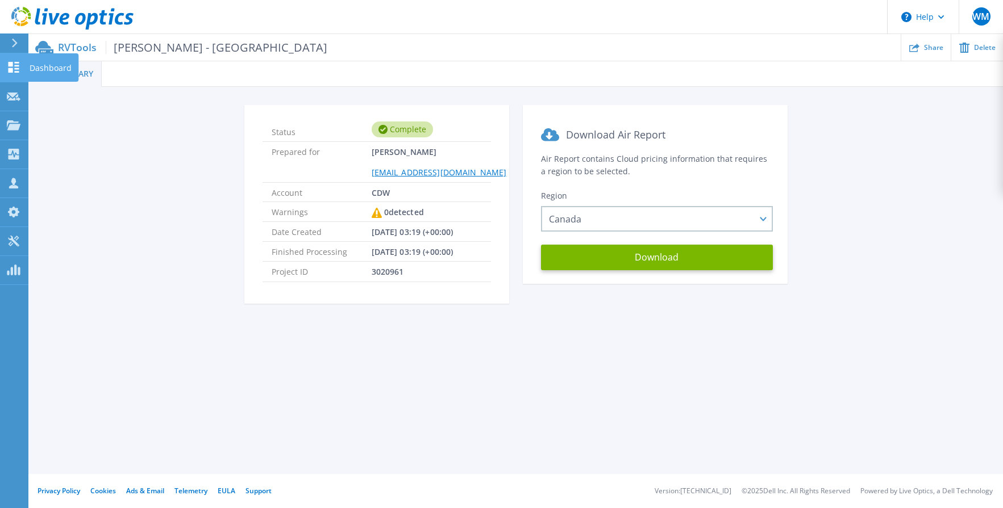
click at [19, 69] on icon at bounding box center [14, 67] width 11 height 11
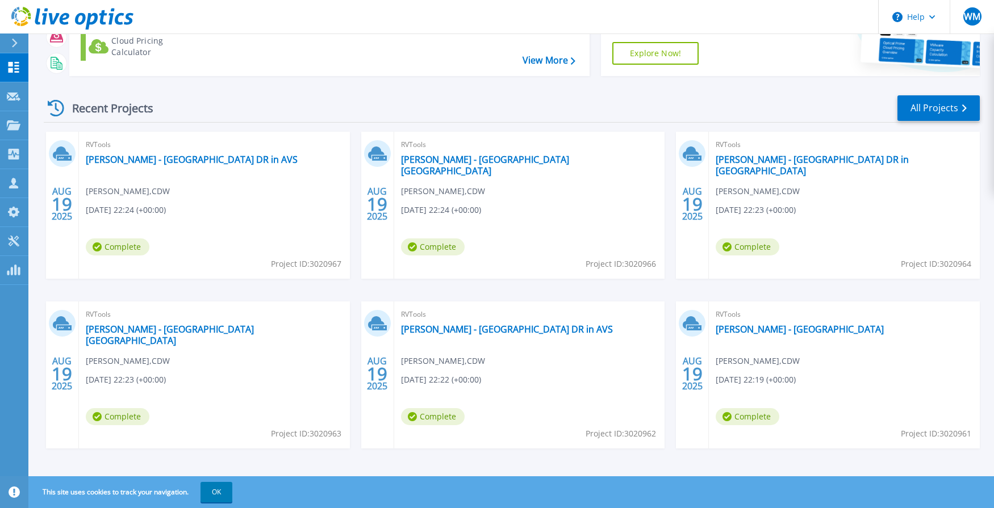
scroll to position [121, 0]
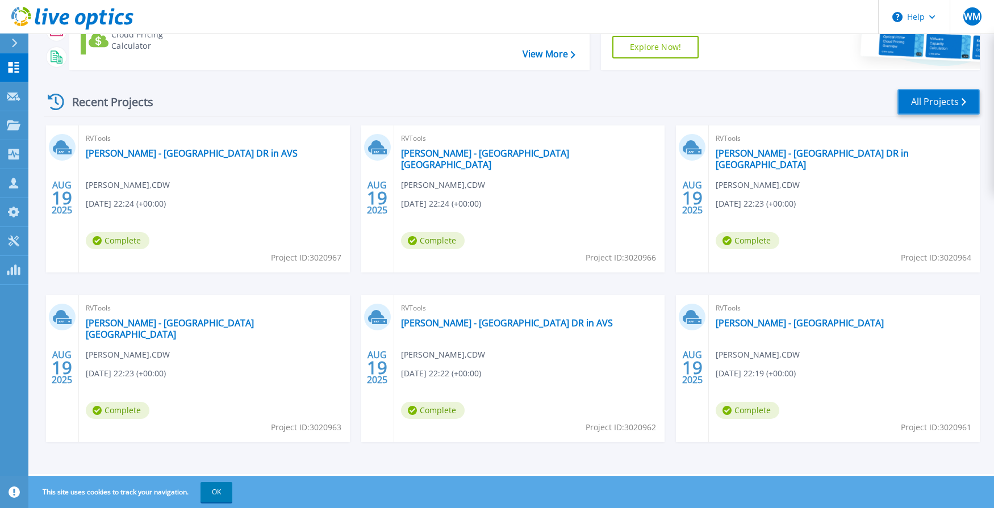
click at [942, 97] on link "All Projects" at bounding box center [939, 102] width 82 height 26
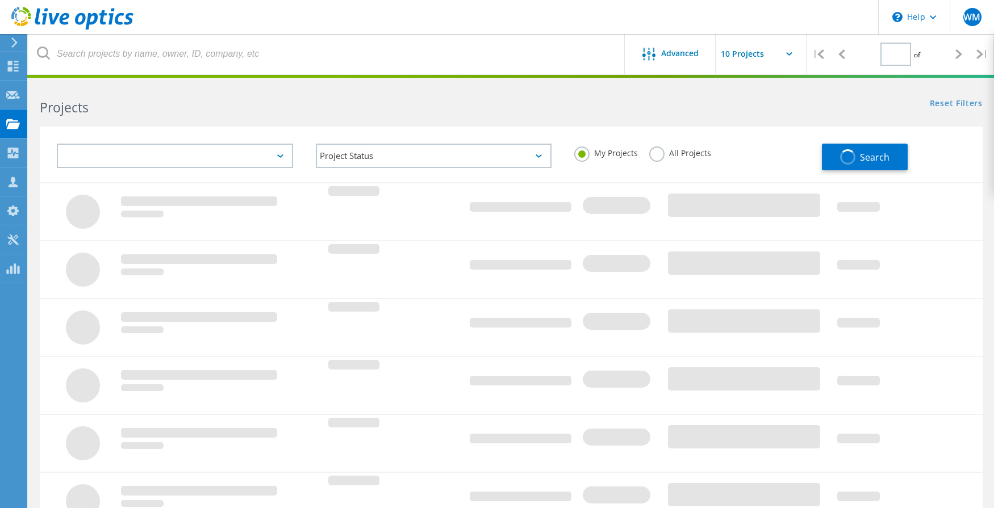
type input "1"
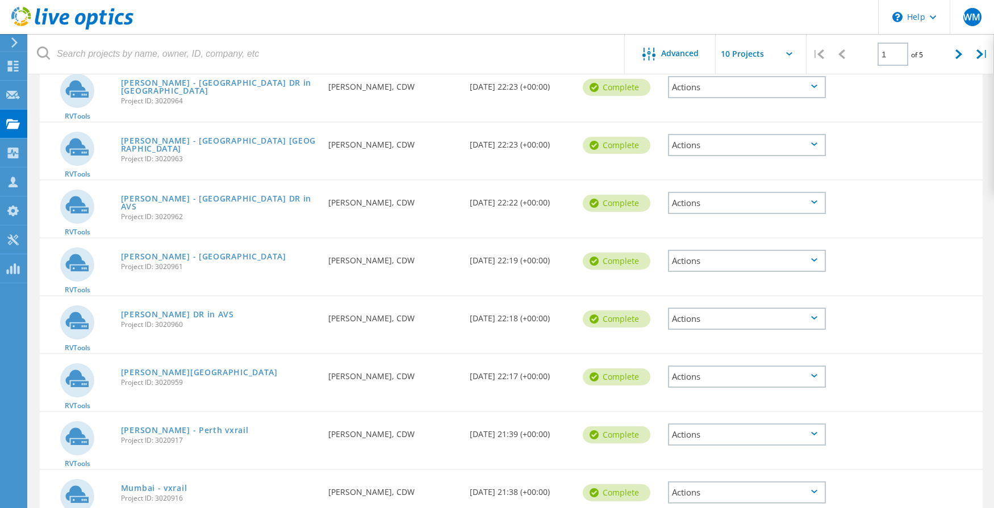
scroll to position [284, 0]
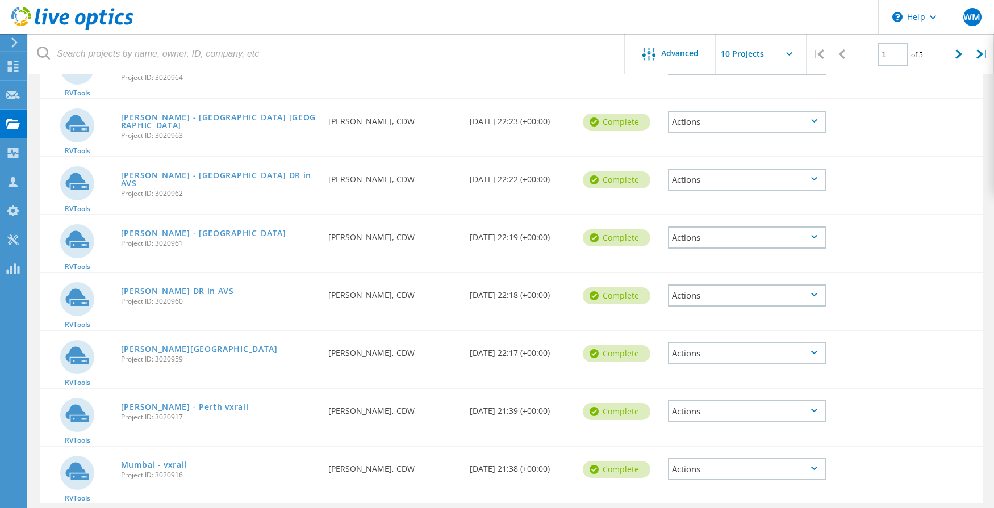
click at [181, 293] on link "[PERSON_NAME] DR in AVS" at bounding box center [177, 291] width 113 height 8
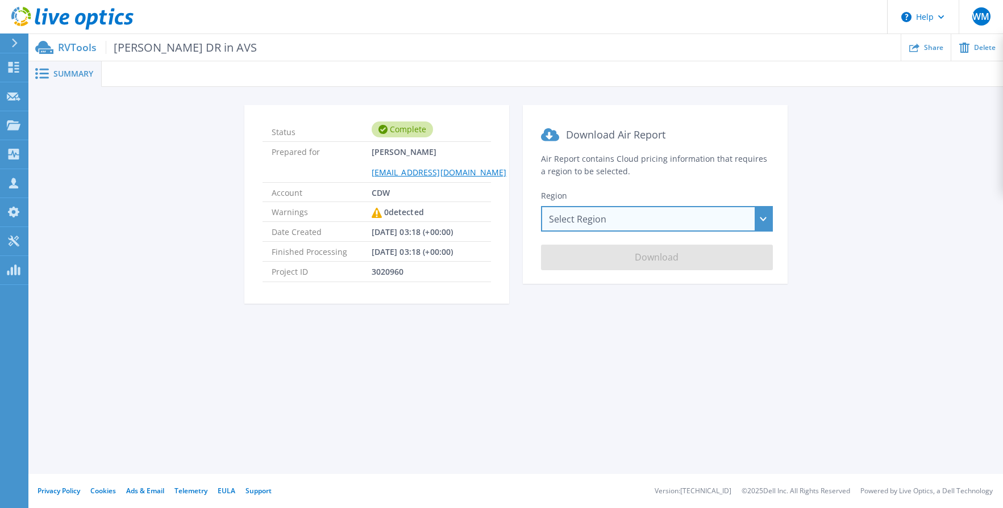
click at [640, 218] on div "Select Region Asia Pacific (Hong Kong) Asia Pacific (Mumbai) Asia Pacific (Seou…" at bounding box center [657, 219] width 232 height 26
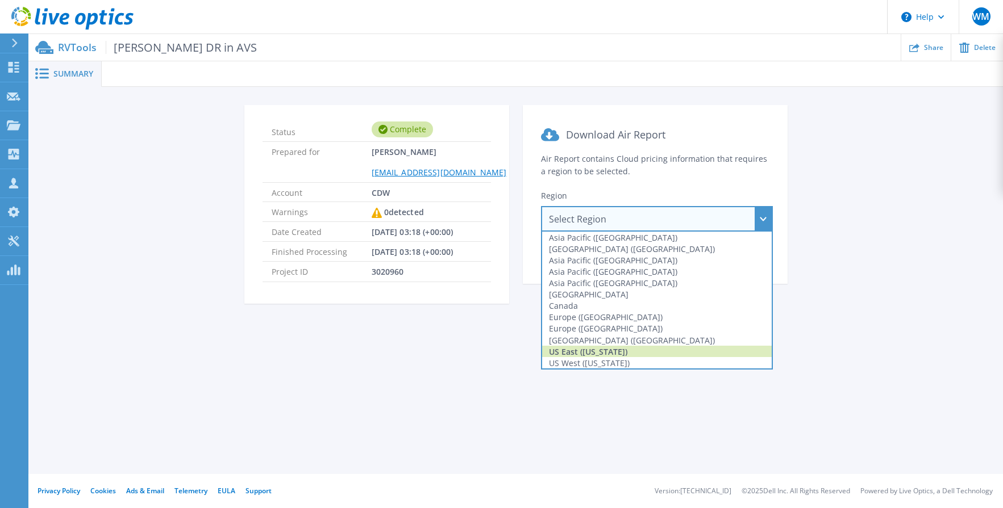
click at [610, 356] on div "US East (Virginia)" at bounding box center [657, 351] width 230 height 11
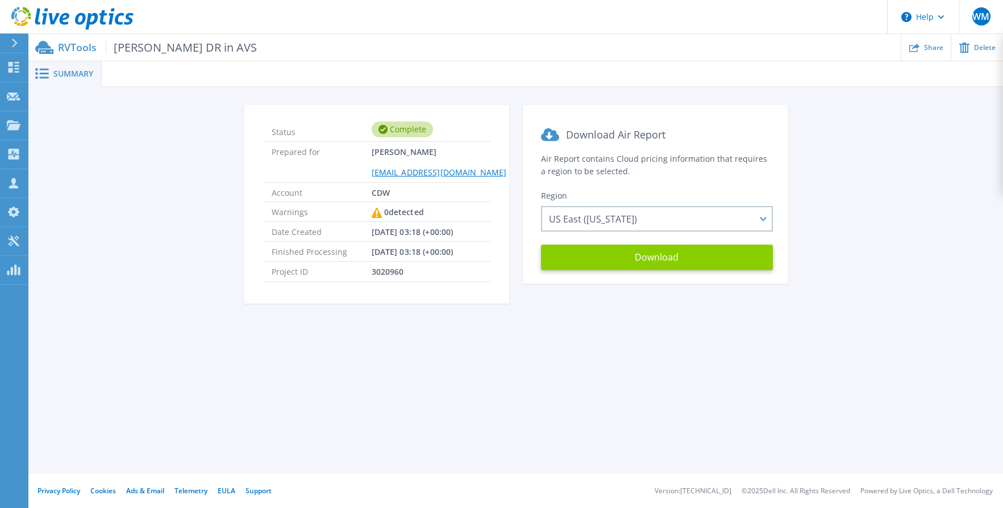
click at [617, 257] on button "Download" at bounding box center [657, 258] width 232 height 26
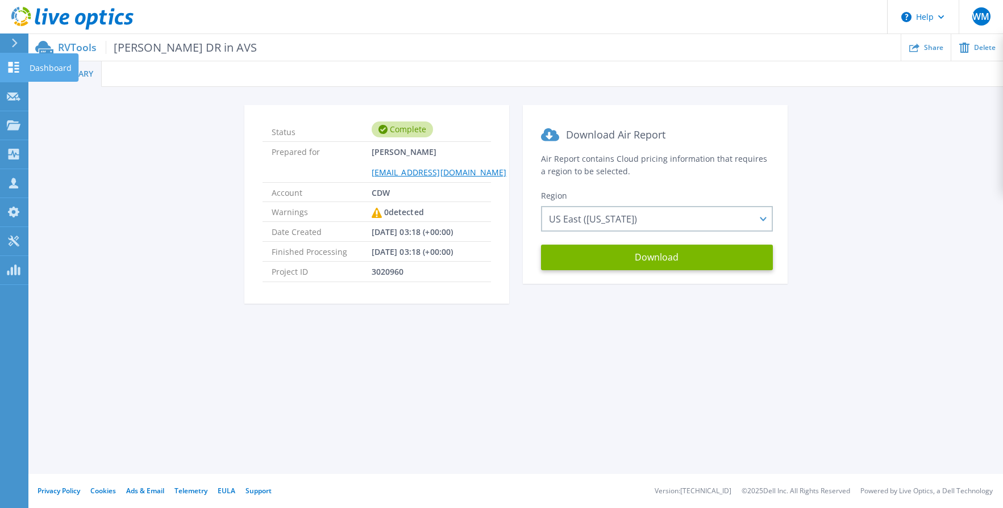
click at [15, 69] on icon at bounding box center [14, 67] width 11 height 11
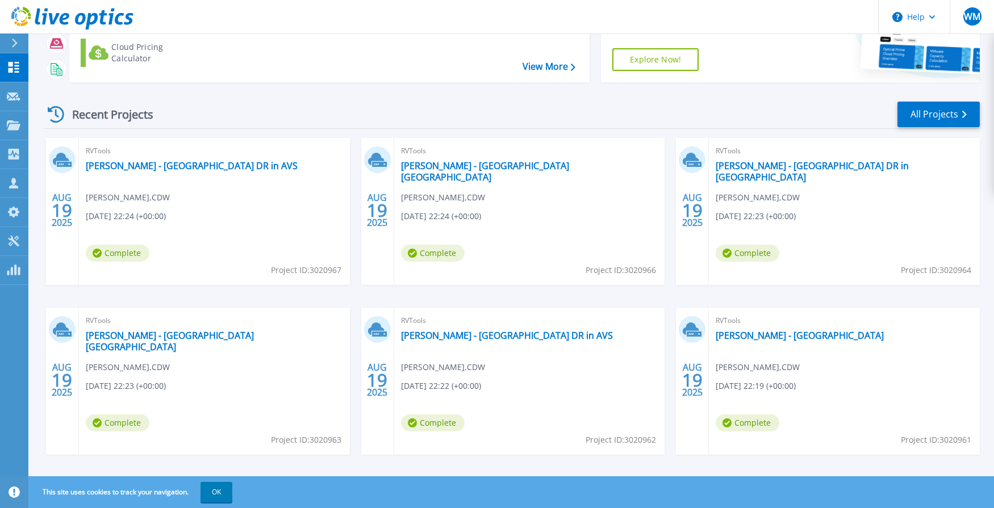
scroll to position [121, 0]
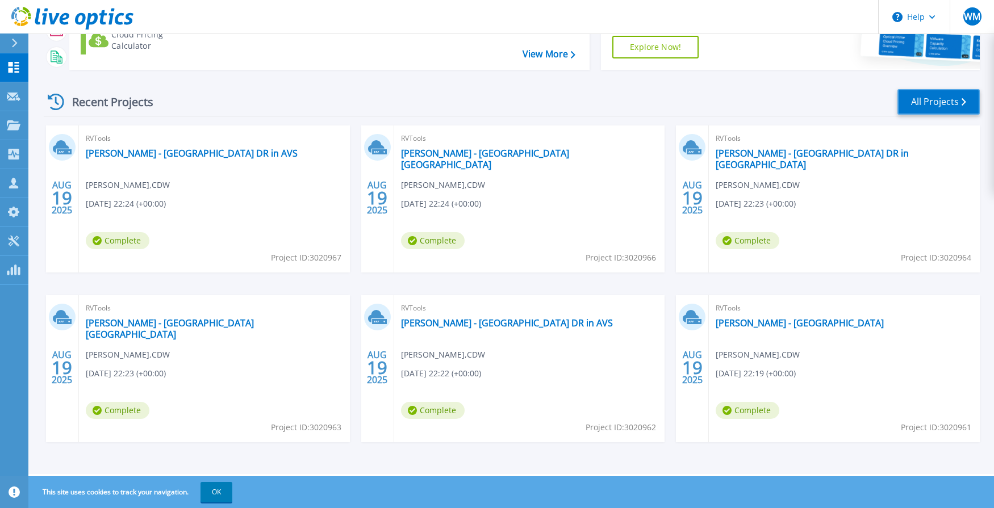
click at [935, 105] on link "All Projects" at bounding box center [939, 102] width 82 height 26
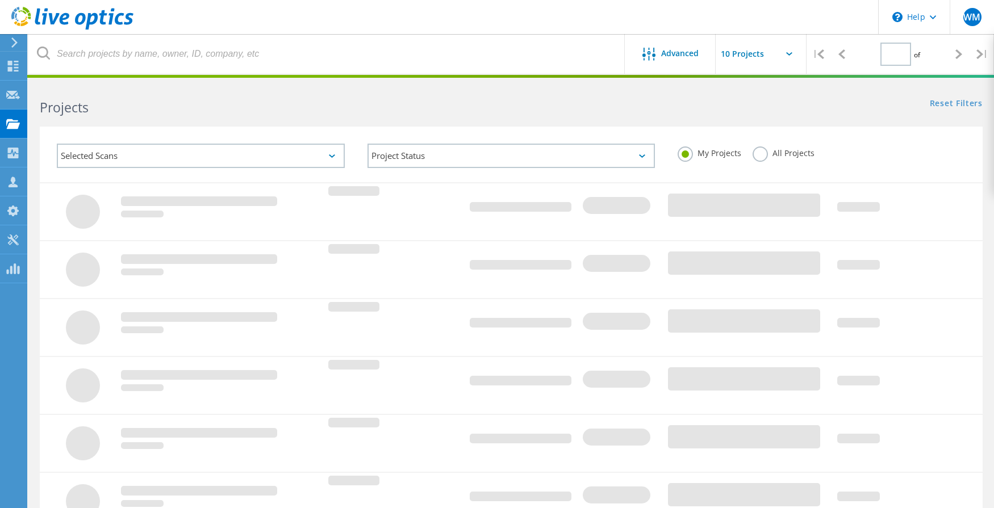
type input "1"
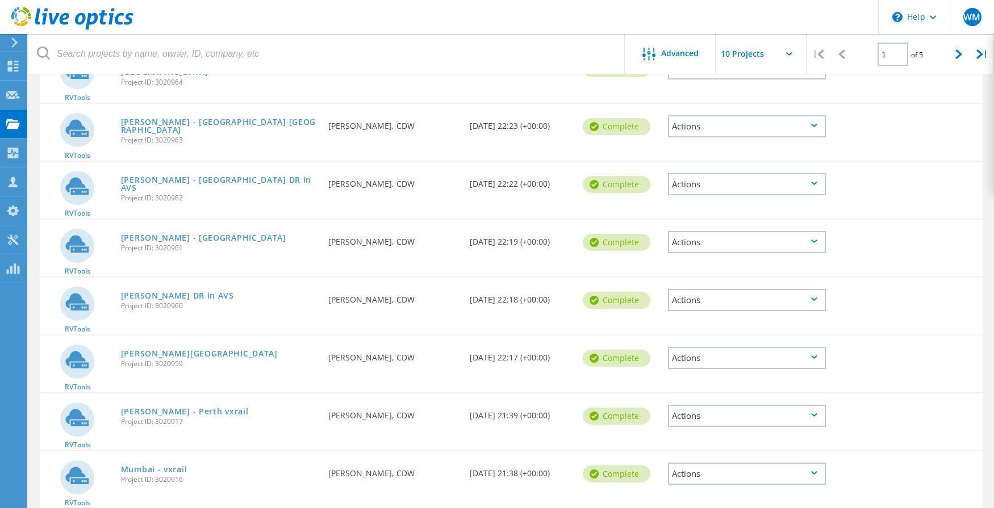
scroll to position [284, 0]
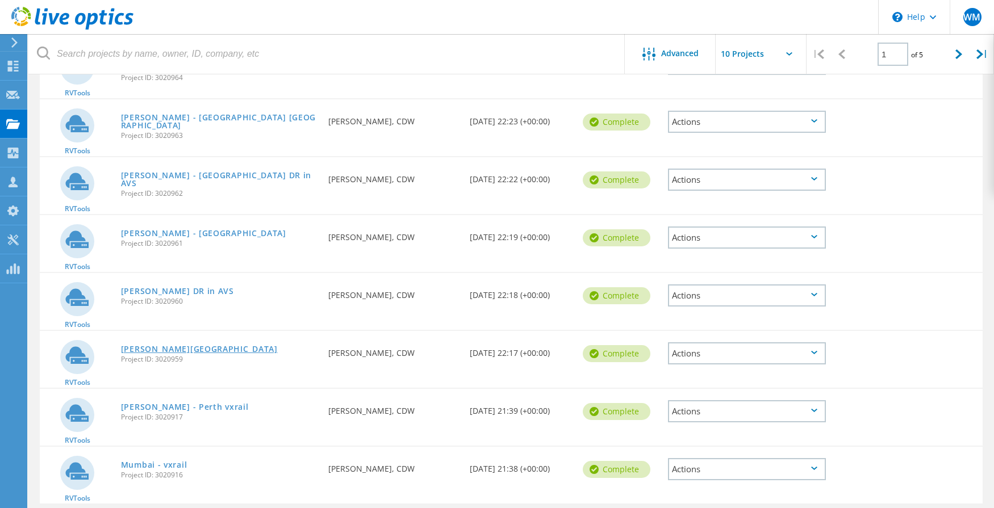
click at [155, 350] on link "[PERSON_NAME][GEOGRAPHIC_DATA]" at bounding box center [199, 349] width 157 height 8
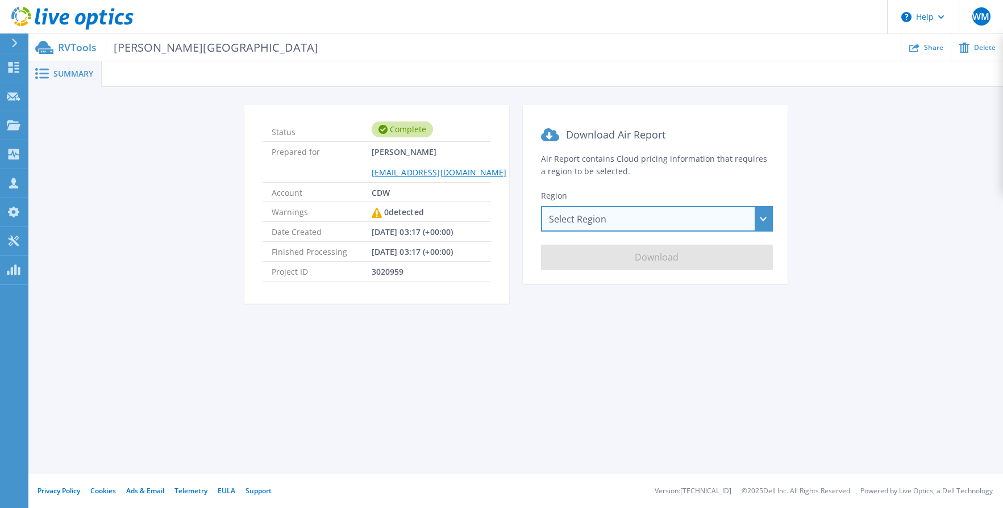
click at [676, 226] on div "Select Region [GEOGRAPHIC_DATA] ([GEOGRAPHIC_DATA]) [GEOGRAPHIC_DATA] ([GEOGRAP…" at bounding box center [657, 219] width 232 height 26
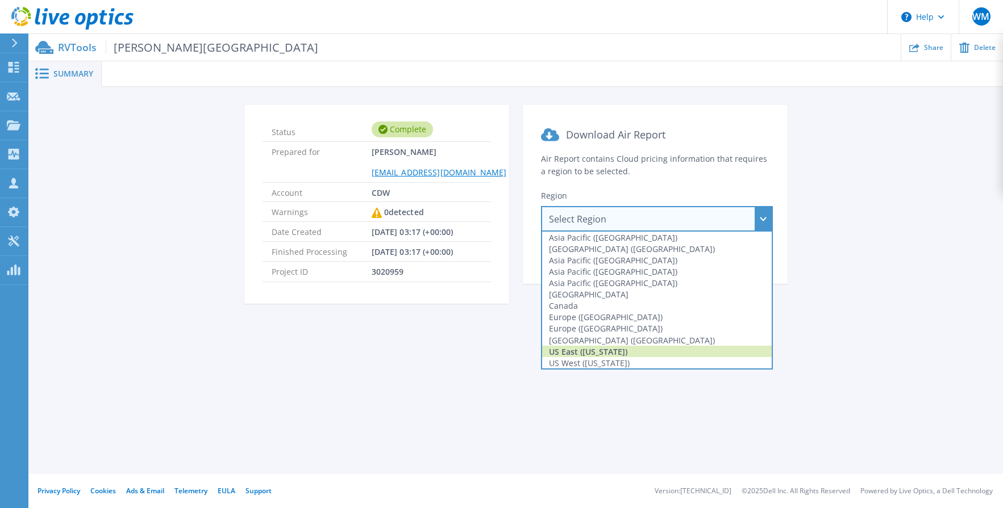
click at [611, 351] on div "US East ([US_STATE])" at bounding box center [657, 351] width 230 height 11
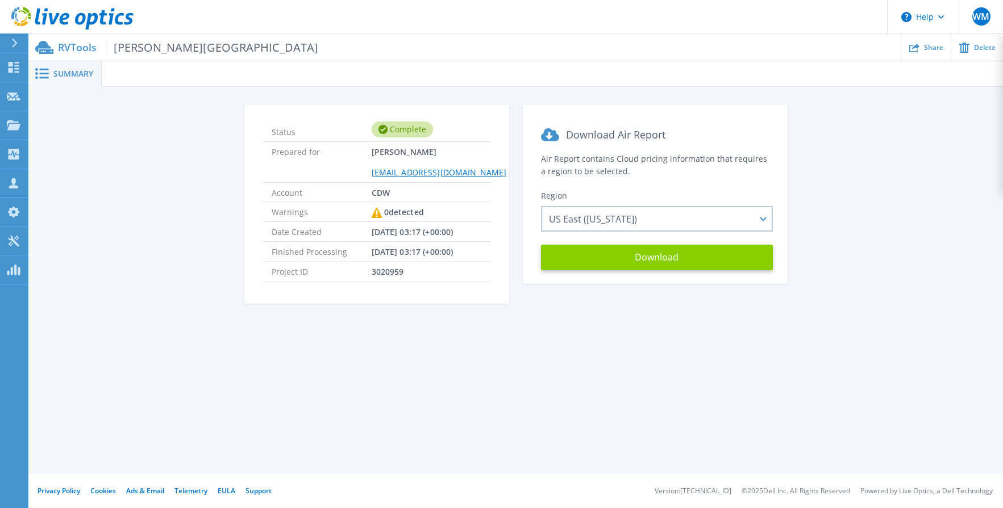
click at [632, 260] on button "Download" at bounding box center [657, 258] width 232 height 26
